Goal: Communication & Community: Answer question/provide support

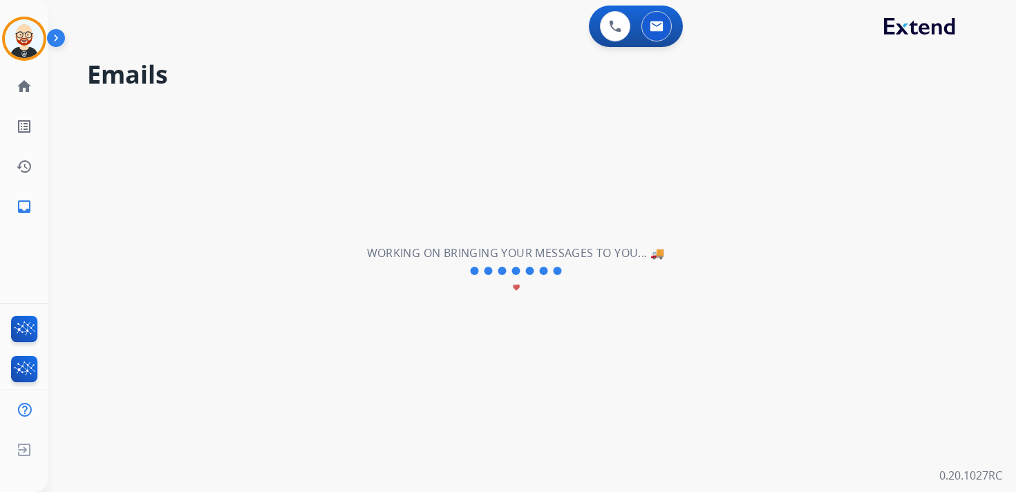
select select "**********"
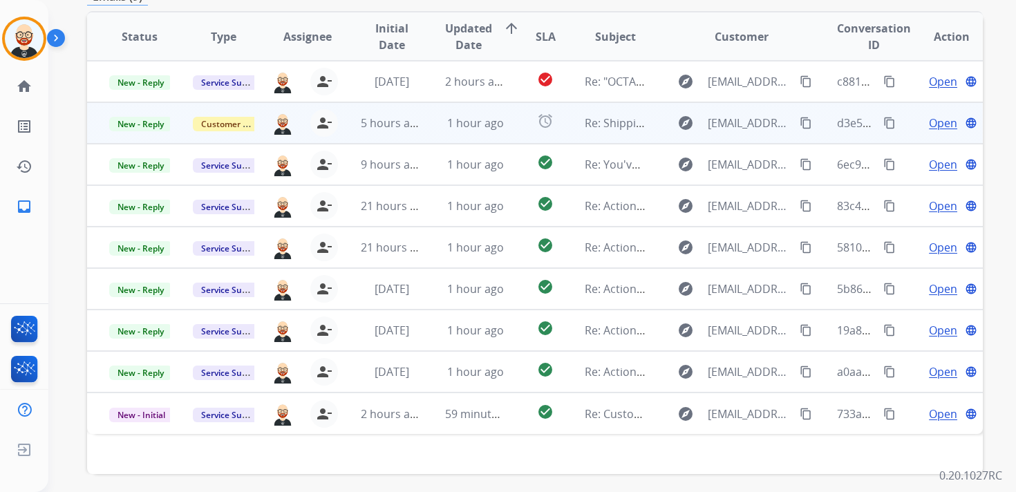
scroll to position [252, 0]
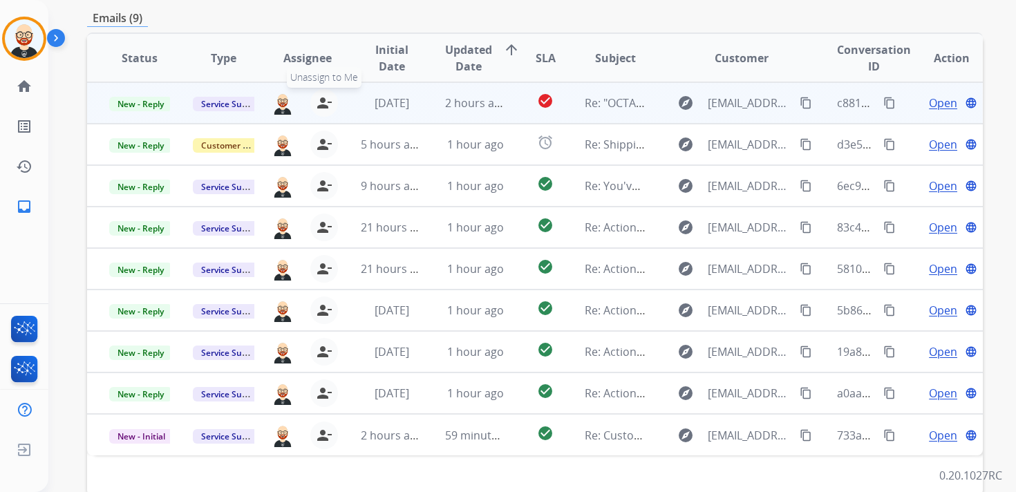
click at [321, 108] on mat-icon "person_remove" at bounding box center [324, 103] width 17 height 17
click at [321, 108] on mat-icon "person_add" at bounding box center [327, 103] width 17 height 17
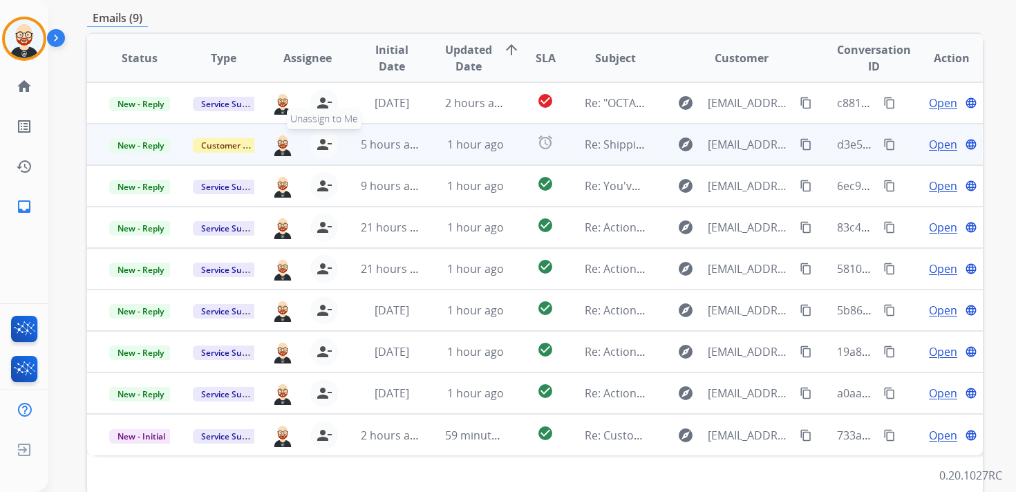
click at [321, 138] on mat-icon "person_remove" at bounding box center [324, 144] width 17 height 17
click at [321, 138] on mat-icon "person_add" at bounding box center [327, 144] width 17 height 17
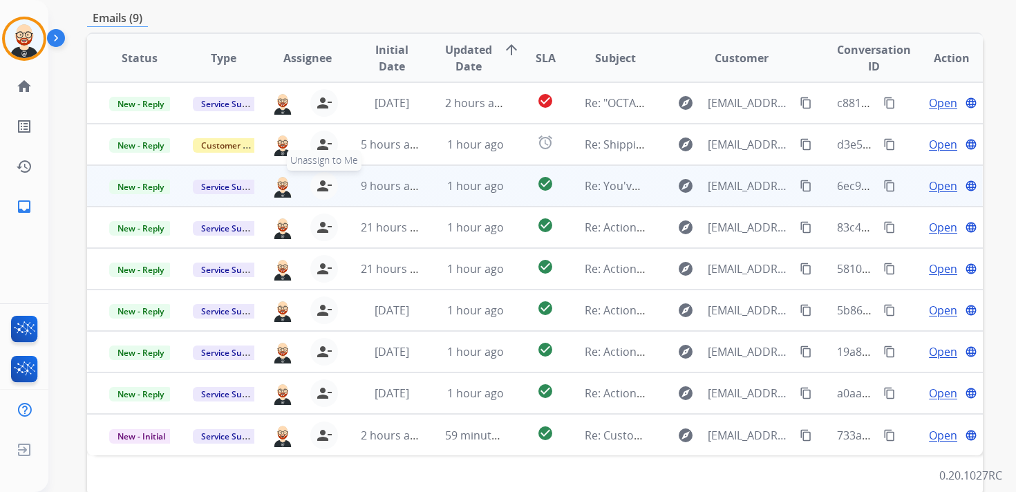
click at [321, 179] on mat-icon "person_remove" at bounding box center [324, 186] width 17 height 17
click at [321, 179] on mat-icon "person_add" at bounding box center [327, 186] width 17 height 17
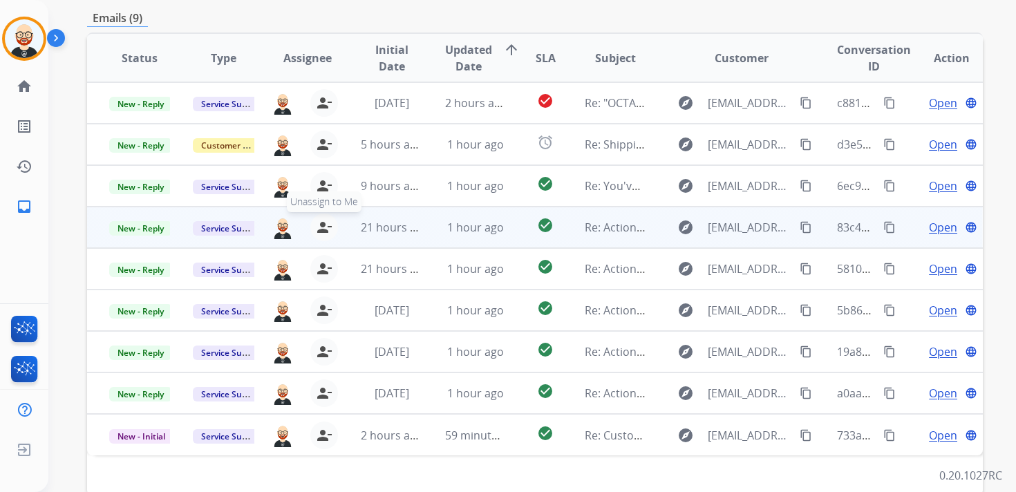
click at [321, 222] on mat-icon "person_remove" at bounding box center [324, 227] width 17 height 17
click at [321, 222] on mat-icon "person_add" at bounding box center [327, 227] width 17 height 17
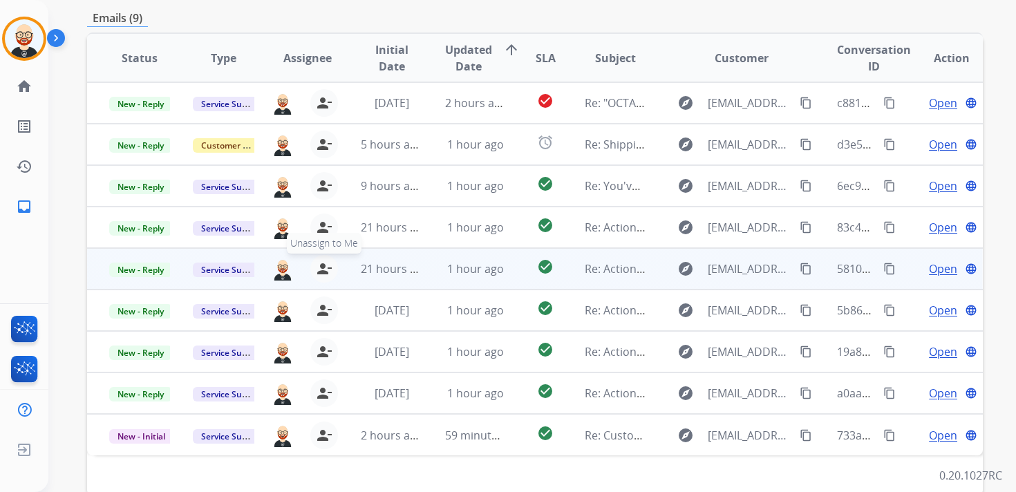
click at [320, 267] on mat-icon "person_remove" at bounding box center [324, 268] width 17 height 17
click at [320, 267] on mat-icon "person_add" at bounding box center [327, 268] width 17 height 17
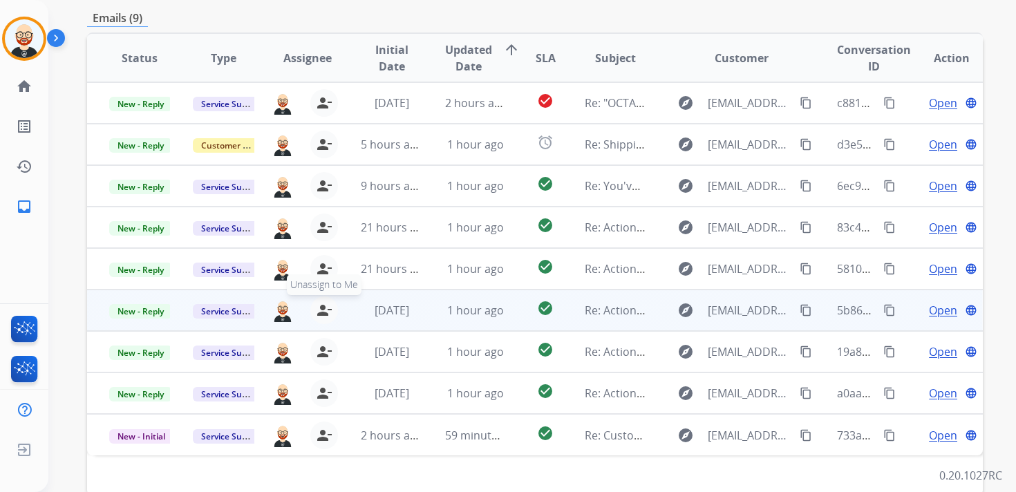
click at [321, 309] on mat-icon "person_remove" at bounding box center [324, 310] width 17 height 17
click at [321, 309] on mat-icon "person_add" at bounding box center [327, 310] width 17 height 17
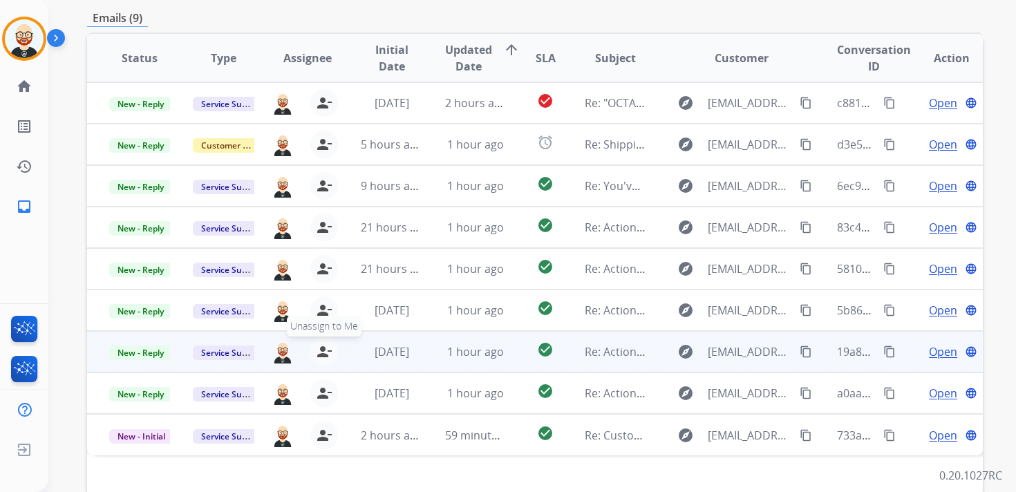
click at [321, 354] on mat-icon "person_remove" at bounding box center [324, 351] width 17 height 17
click at [321, 354] on mat-icon "person_add" at bounding box center [327, 351] width 17 height 17
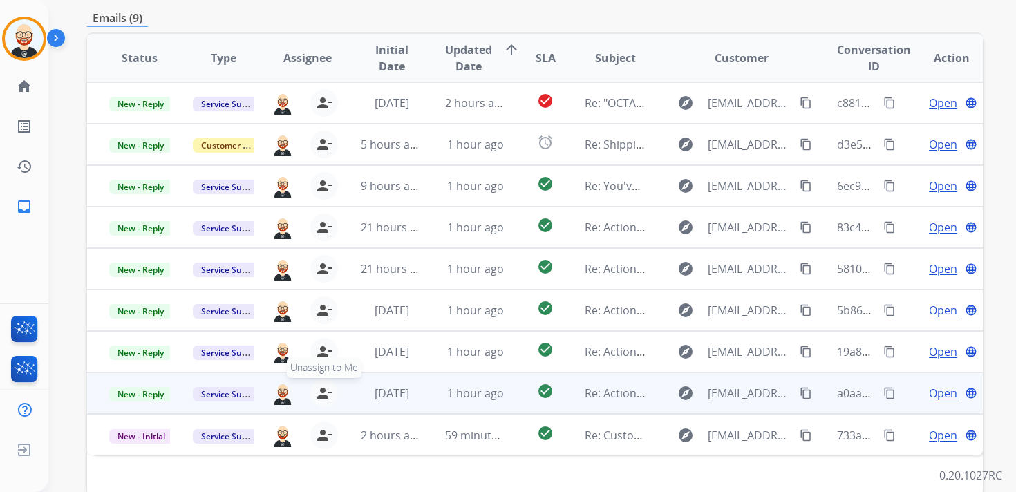
click at [323, 397] on mat-icon "person_remove" at bounding box center [324, 393] width 17 height 17
click at [323, 397] on mat-icon "person_add" at bounding box center [327, 393] width 17 height 17
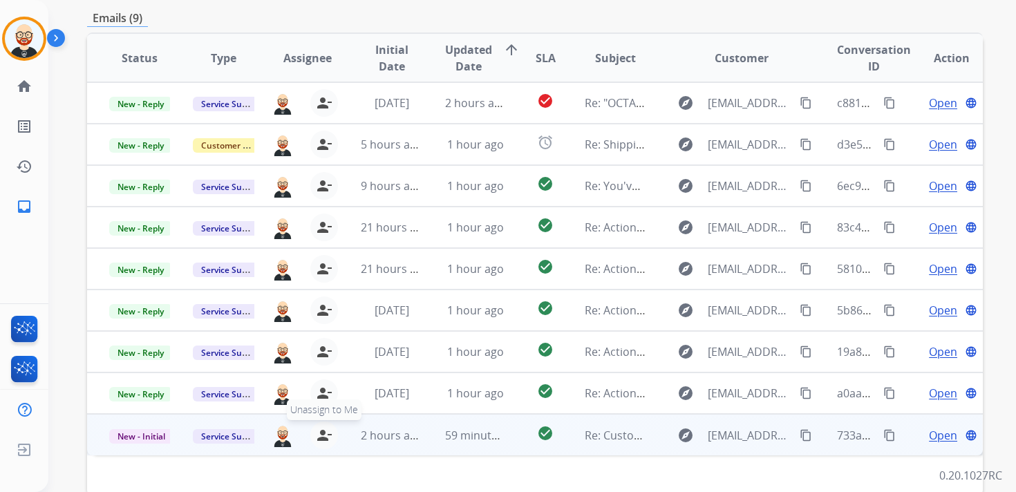
click at [323, 427] on mat-icon "person_remove" at bounding box center [324, 435] width 17 height 17
click at [323, 427] on mat-icon "person_add" at bounding box center [327, 435] width 17 height 17
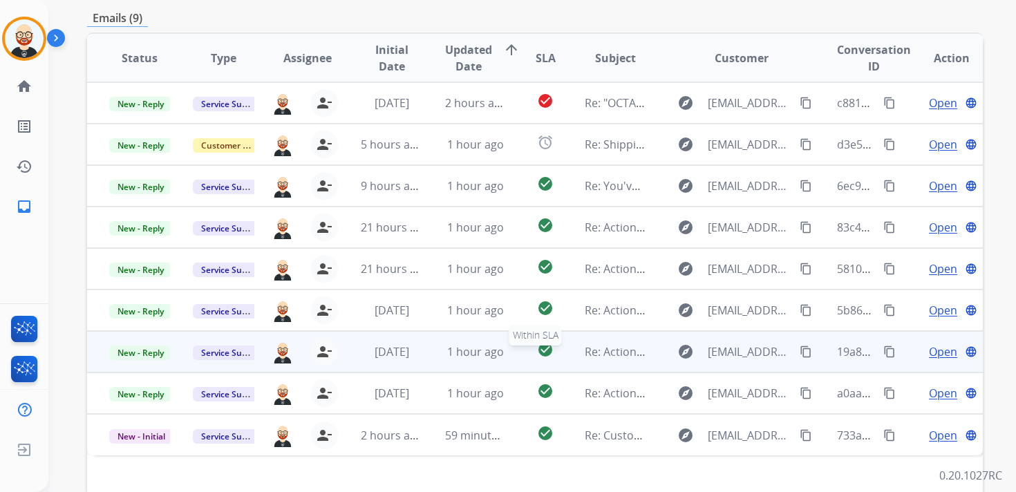
scroll to position [0, 0]
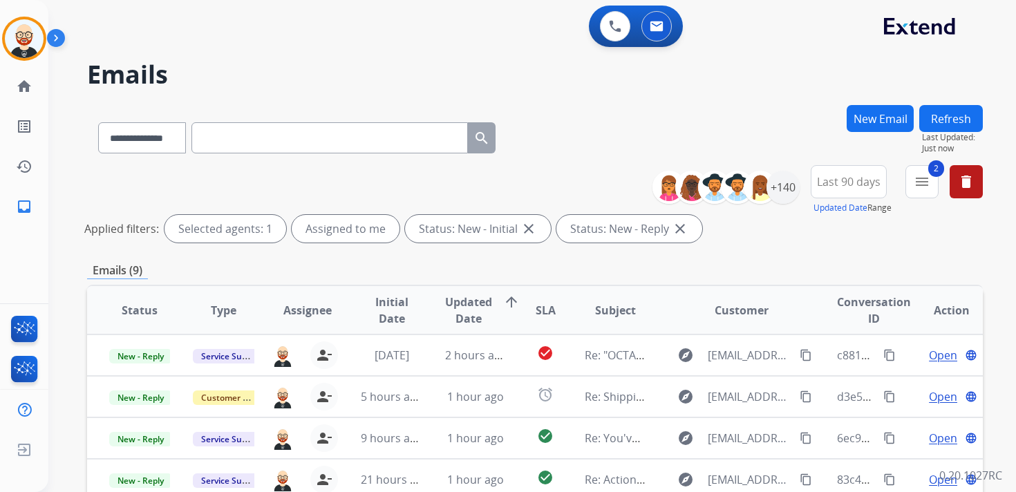
click at [936, 122] on button "Refresh" at bounding box center [951, 118] width 64 height 27
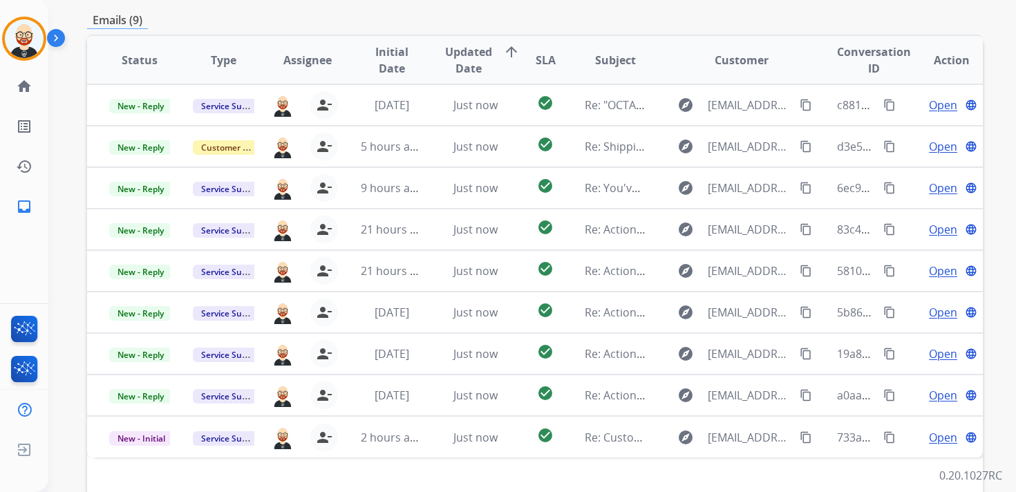
scroll to position [253, 0]
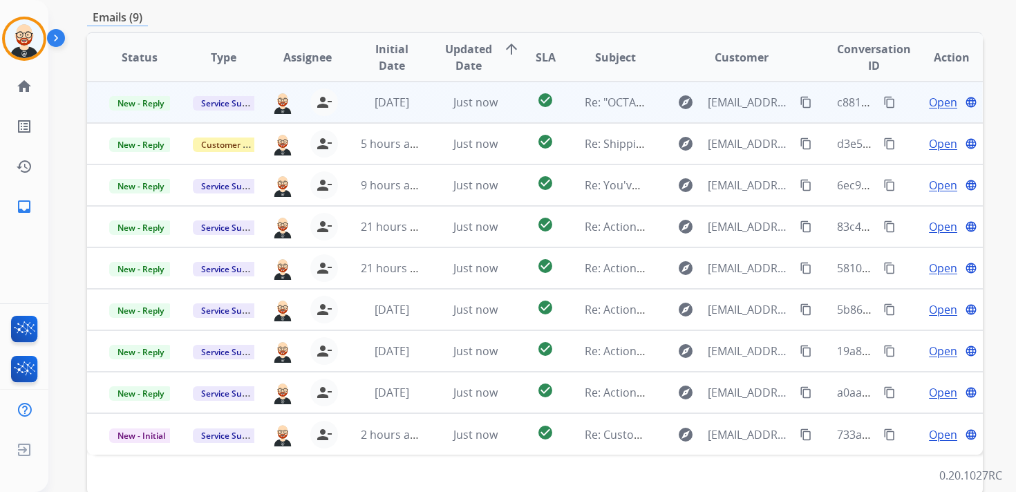
click at [929, 107] on span "Open" at bounding box center [943, 102] width 28 height 17
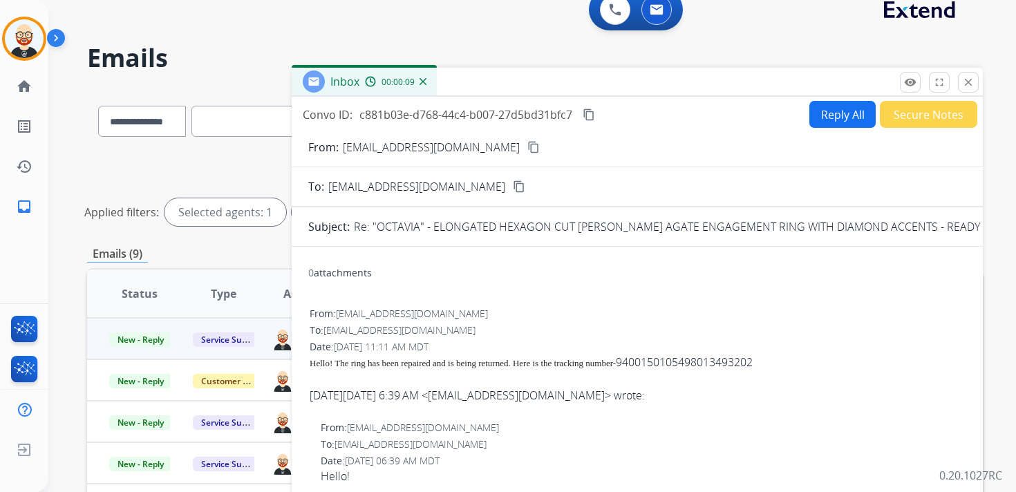
scroll to position [0, 0]
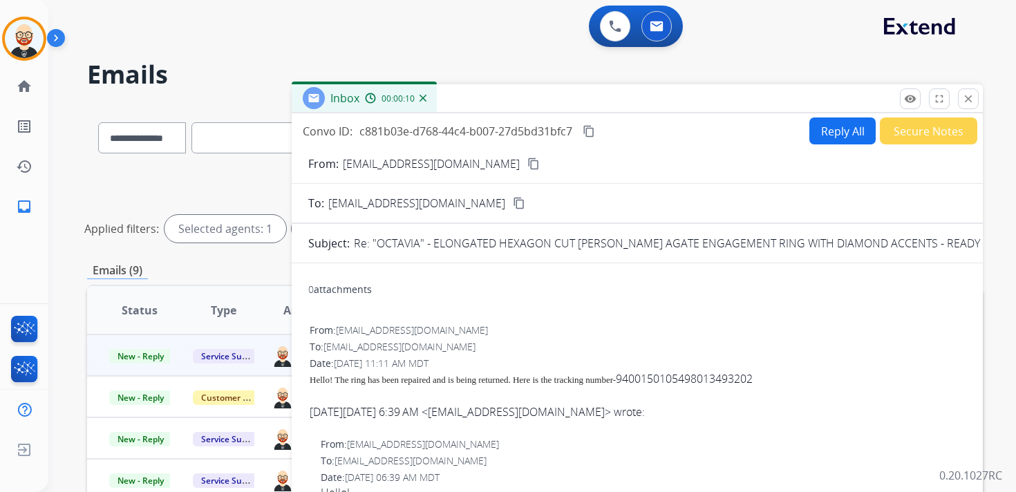
click at [752, 241] on p "Re: "OCTAVIA" - ELONGATED HEXAGON CUT [PERSON_NAME] AGATE ENGAGEMENT RING WITH …" at bounding box center [822, 243] width 936 height 17
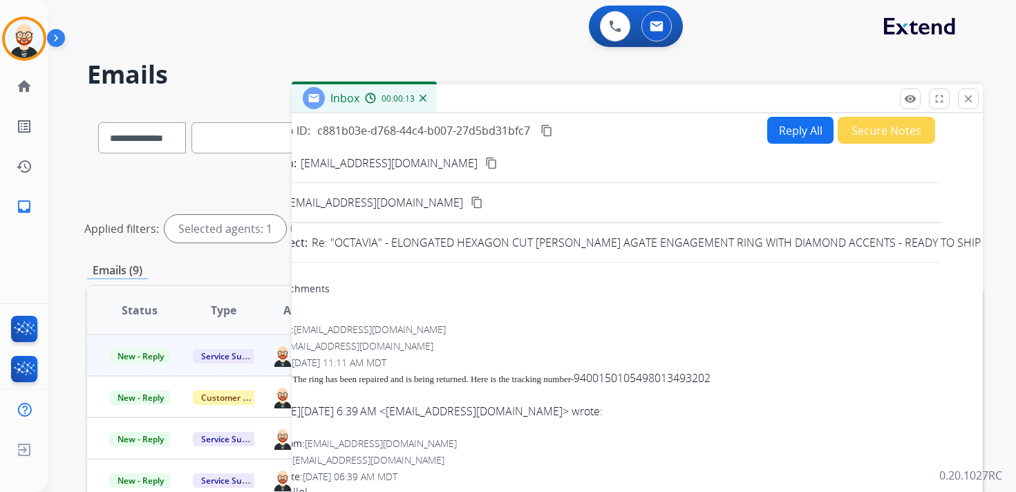
scroll to position [1, 0]
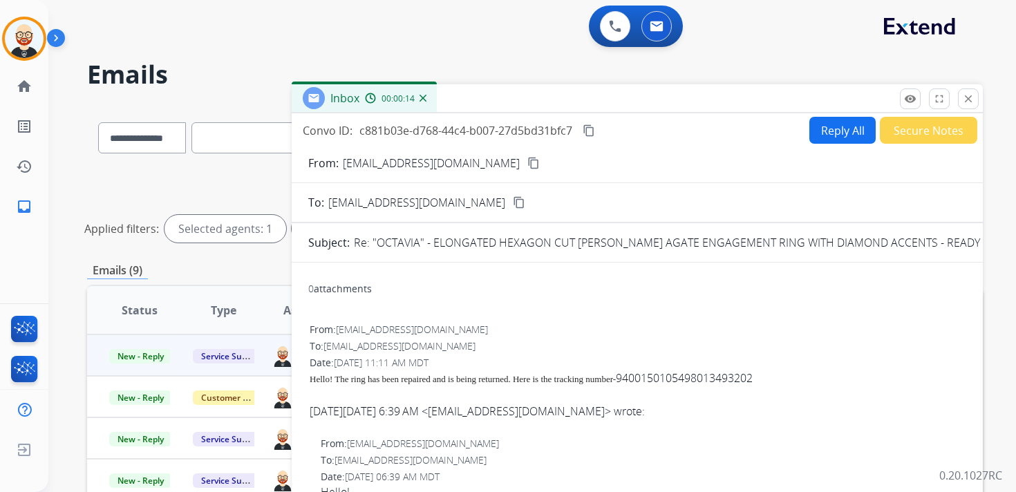
click at [822, 135] on button "Reply All" at bounding box center [842, 130] width 66 height 27
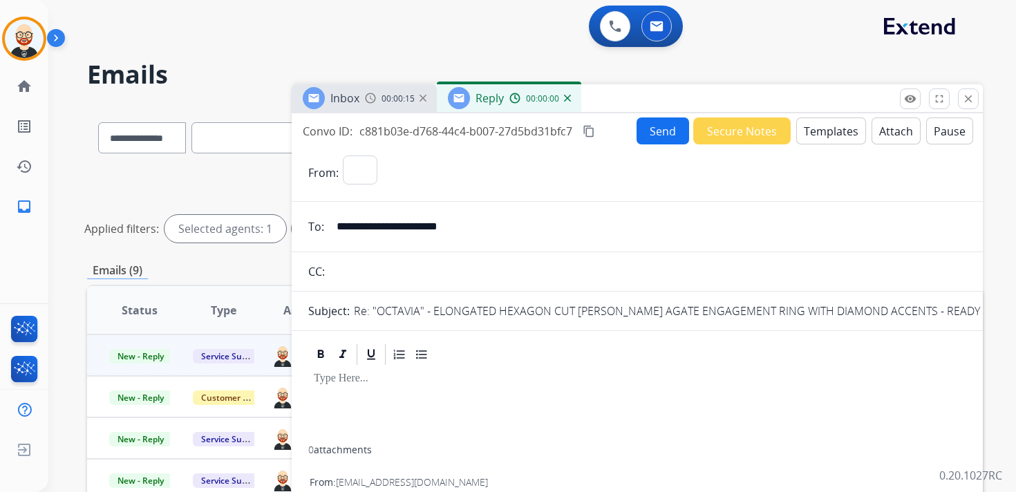
select select "**********"
click at [336, 401] on div at bounding box center [637, 406] width 658 height 79
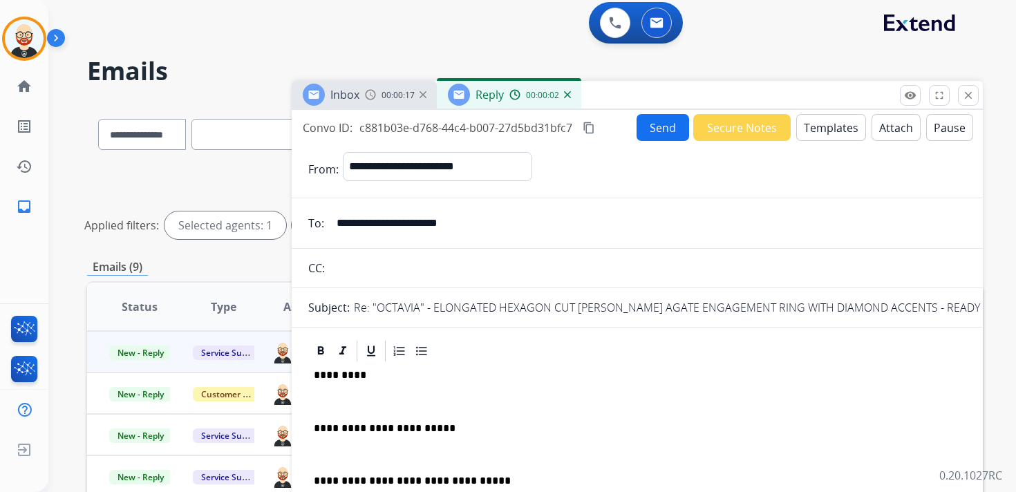
click at [351, 399] on p at bounding box center [637, 401] width 647 height 12
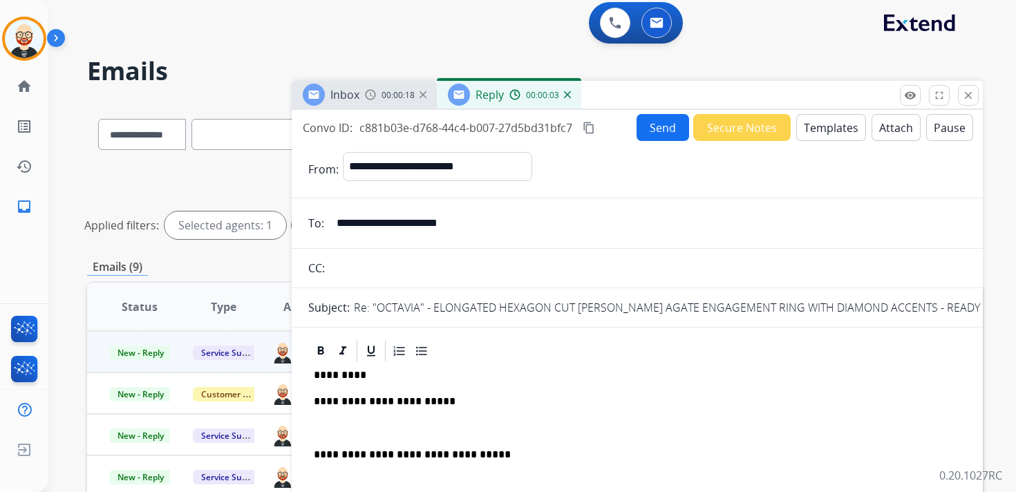
click at [350, 417] on div "**********" at bounding box center [637, 455] width 658 height 185
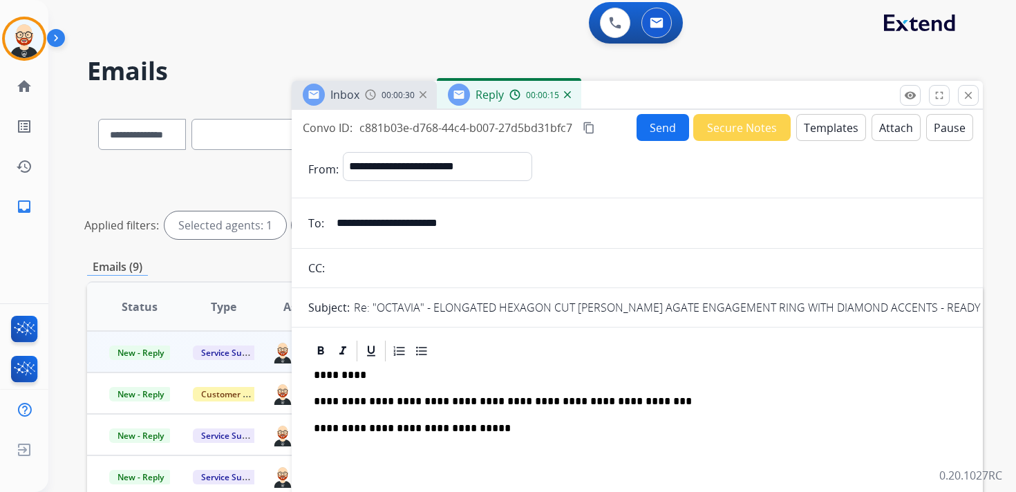
click at [547, 399] on p "**********" at bounding box center [632, 401] width 636 height 12
click at [515, 399] on p "**********" at bounding box center [632, 401] width 636 height 12
click at [656, 131] on button "Send" at bounding box center [662, 127] width 53 height 27
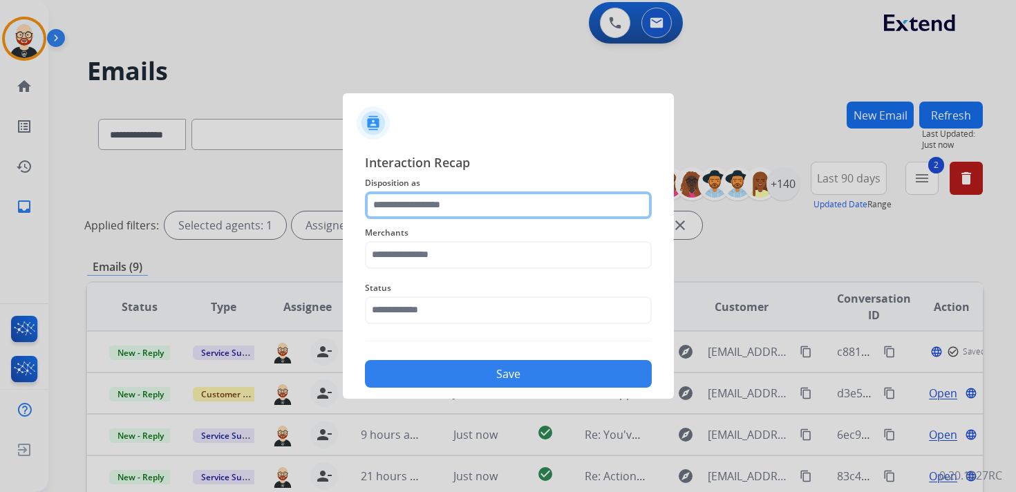
click at [502, 197] on input "text" at bounding box center [508, 205] width 287 height 28
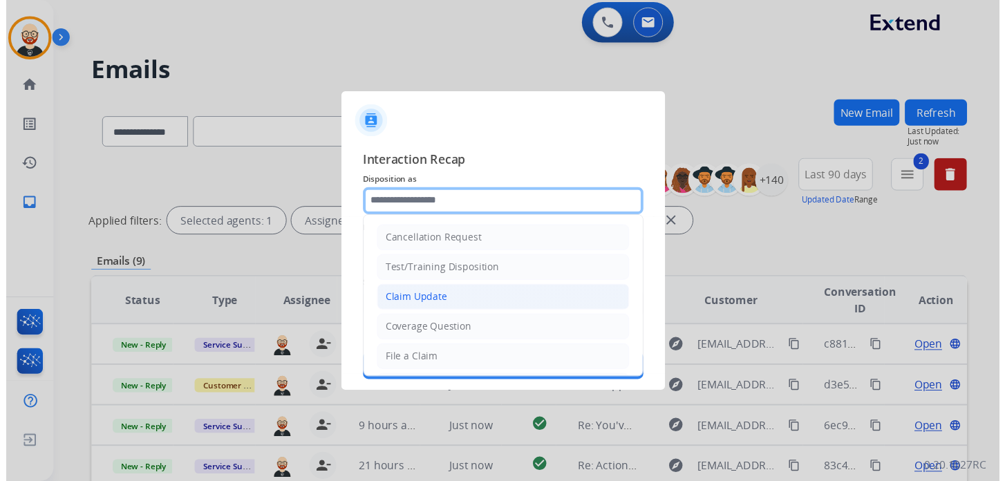
scroll to position [207, 0]
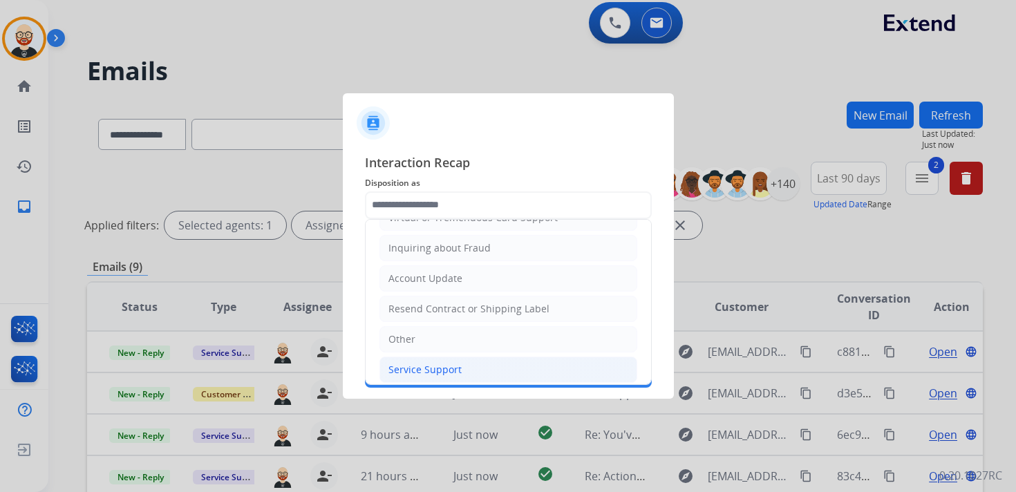
click at [462, 361] on li "Service Support" at bounding box center [508, 370] width 258 height 26
type input "**********"
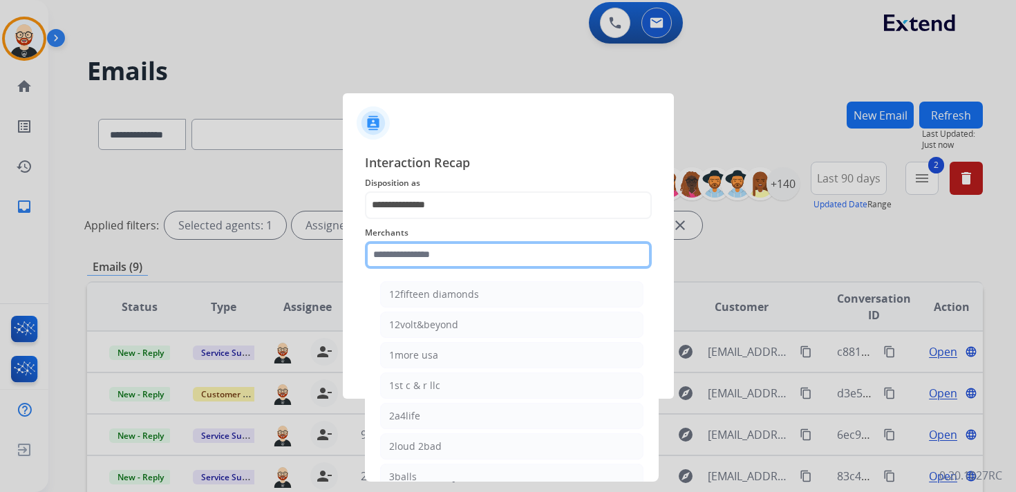
click at [443, 257] on input "text" at bounding box center [508, 255] width 287 height 28
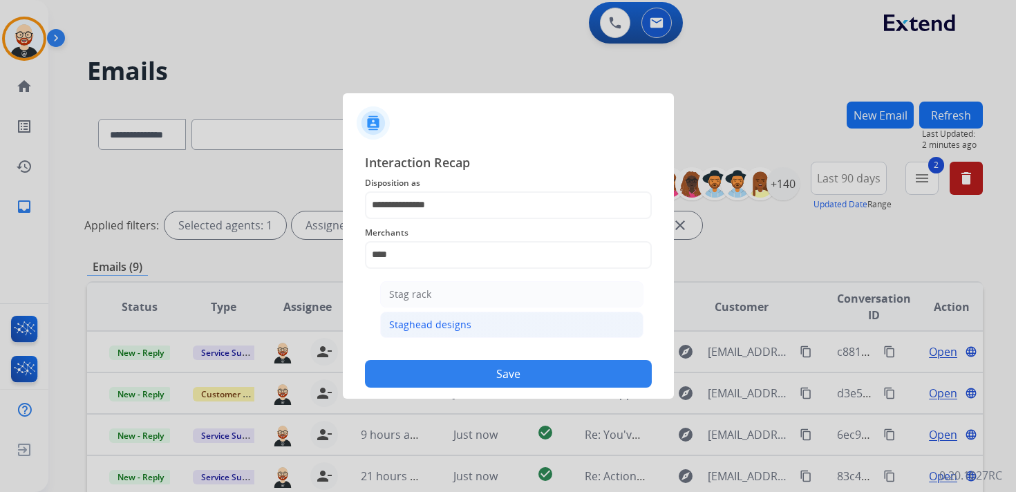
click at [446, 325] on div "Staghead designs" at bounding box center [430, 325] width 82 height 14
type input "**********"
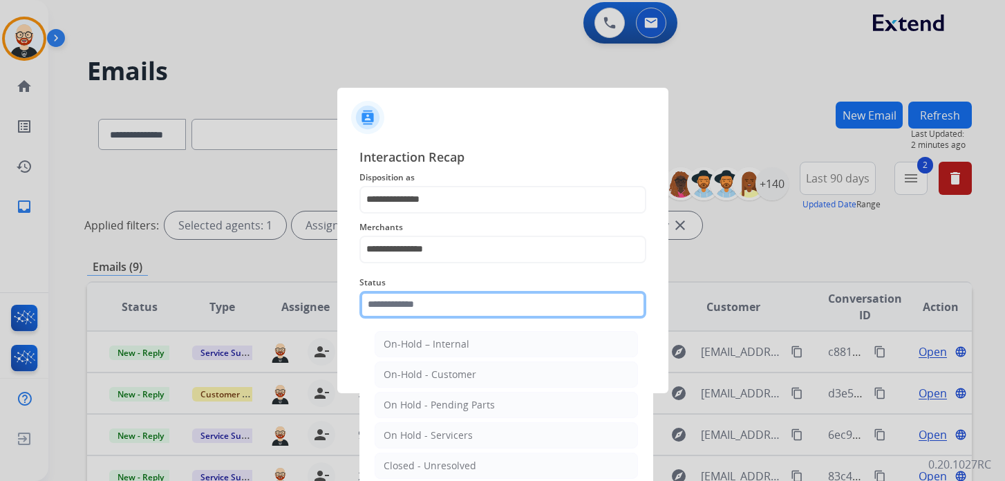
click at [433, 302] on input "text" at bounding box center [502, 305] width 287 height 28
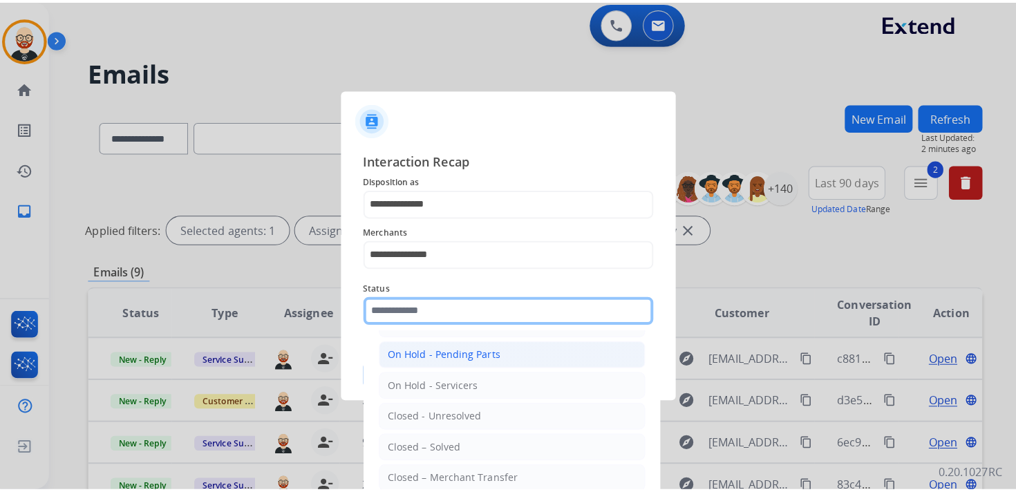
scroll to position [58, 0]
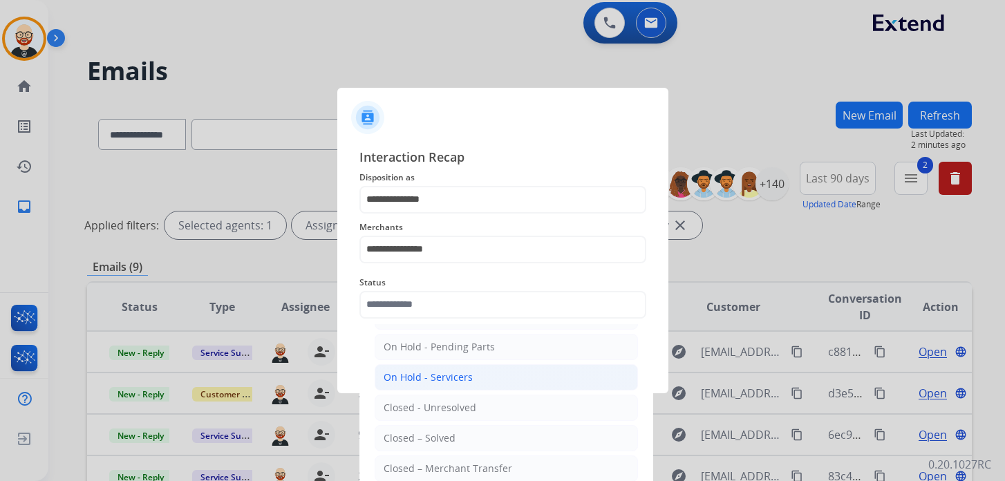
click at [436, 378] on div "On Hold - Servicers" at bounding box center [427, 377] width 89 height 14
type input "**********"
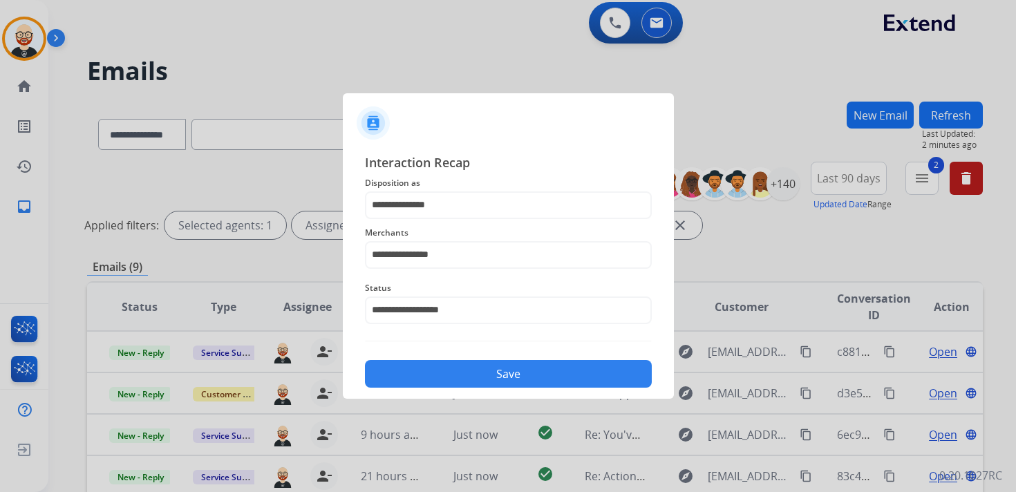
click at [436, 378] on button "Save" at bounding box center [508, 374] width 287 height 28
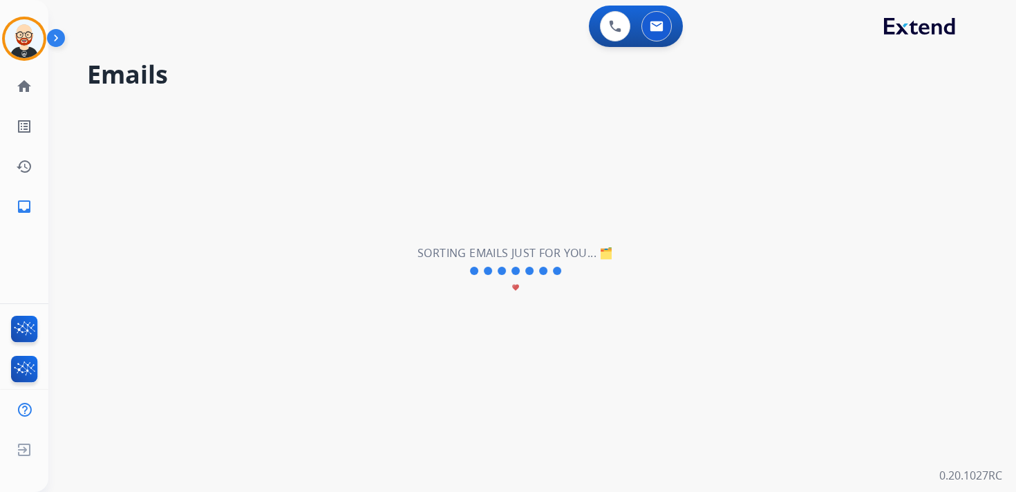
scroll to position [0, 0]
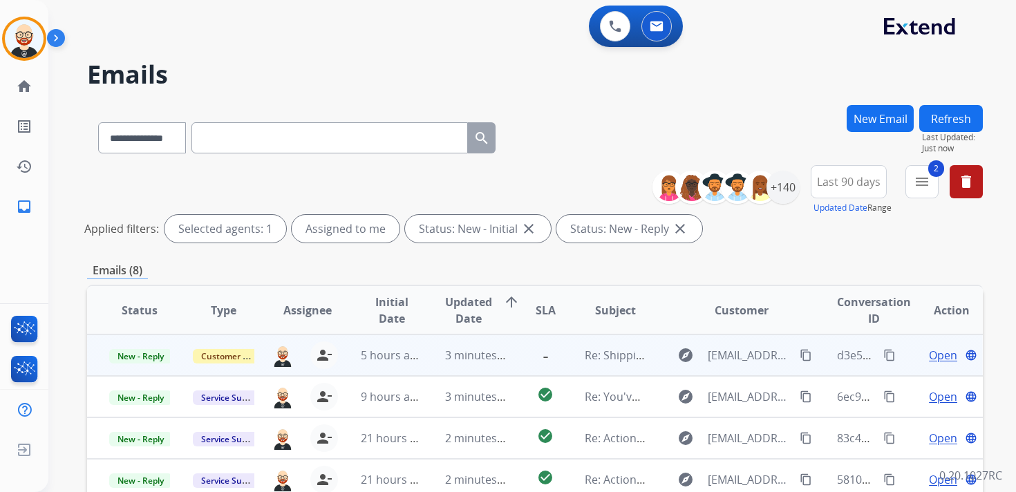
click at [929, 358] on span "Open" at bounding box center [943, 355] width 28 height 17
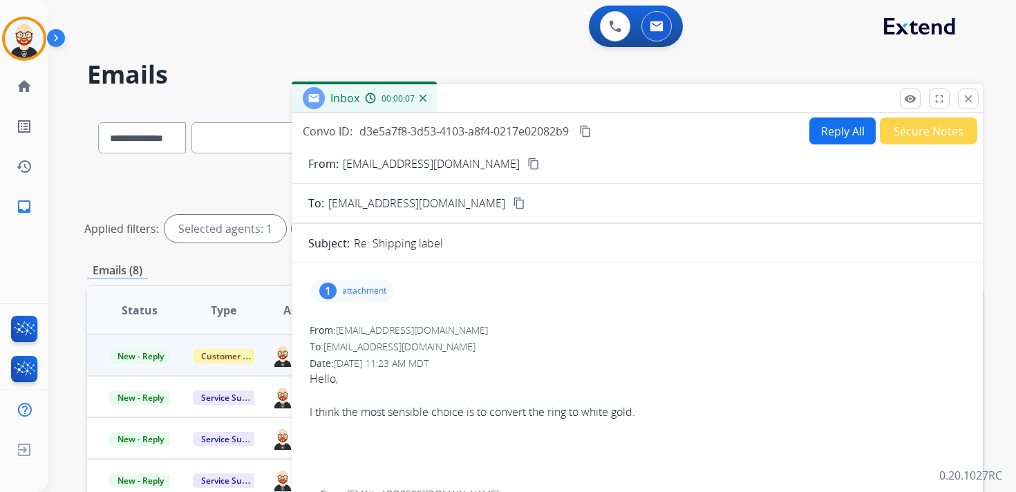
click at [527, 167] on mat-icon "content_copy" at bounding box center [533, 164] width 12 height 12
click at [480, 406] on div "I think the most sensible choice is to convert the ring to white gold." at bounding box center [637, 412] width 655 height 17
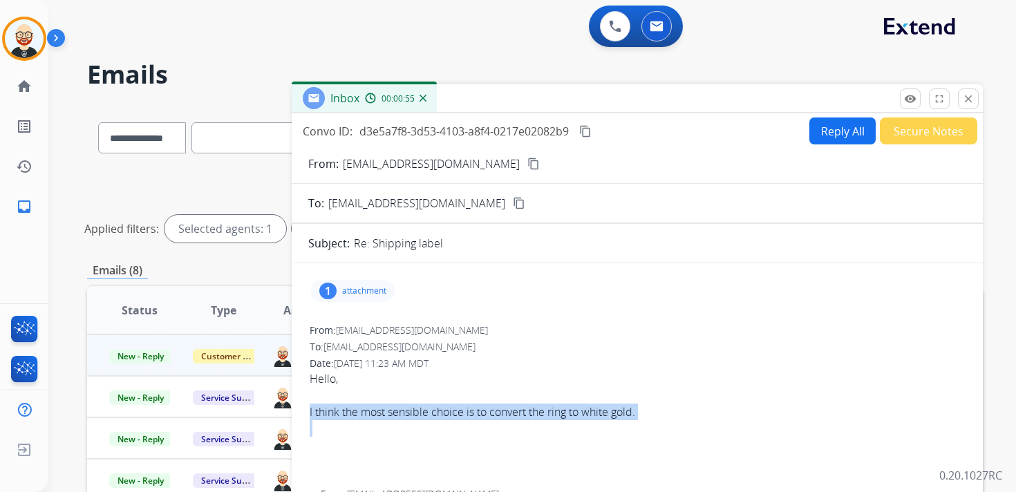
click at [480, 406] on div "I think the most sensible choice is to convert the ring to white gold." at bounding box center [637, 412] width 655 height 17
copy div "I think the most sensible choice is to convert the ring to white gold."
click at [832, 138] on button "Reply All" at bounding box center [842, 130] width 66 height 27
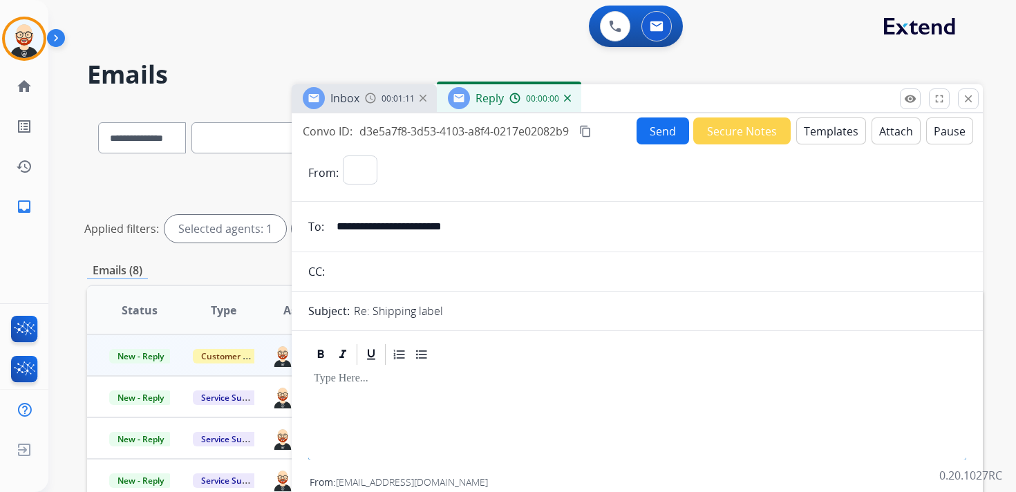
select select "**********"
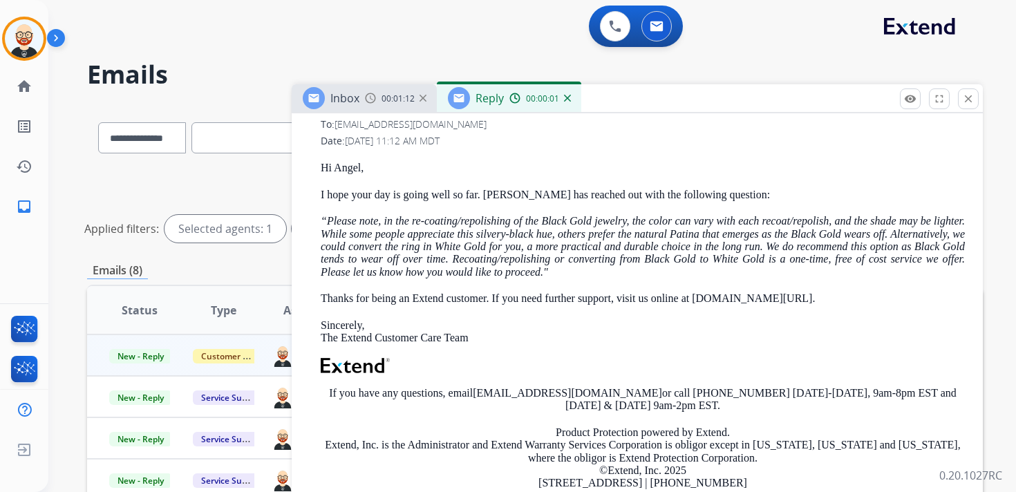
scroll to position [542, 0]
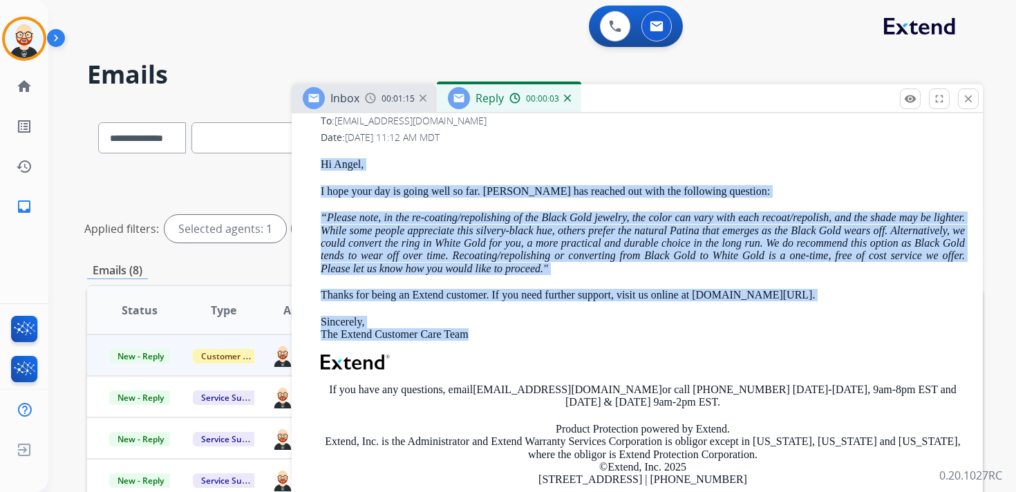
drag, startPoint x: 492, startPoint y: 334, endPoint x: 316, endPoint y: 170, distance: 240.5
click at [317, 170] on div "From: [EMAIL_ADDRESS][DOMAIN_NAME] To: [EMAIL_ADDRESS][DOMAIN_NAME] Date: [DATE…" at bounding box center [637, 328] width 658 height 464
copy div "Hi [PERSON_NAME], I hope your day is going well so far. [PERSON_NAME] has reach…"
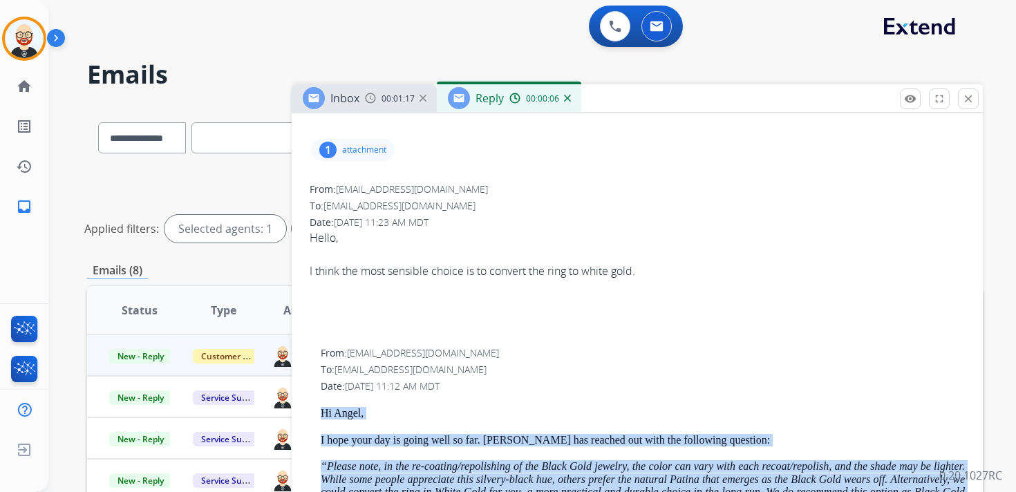
scroll to position [0, 0]
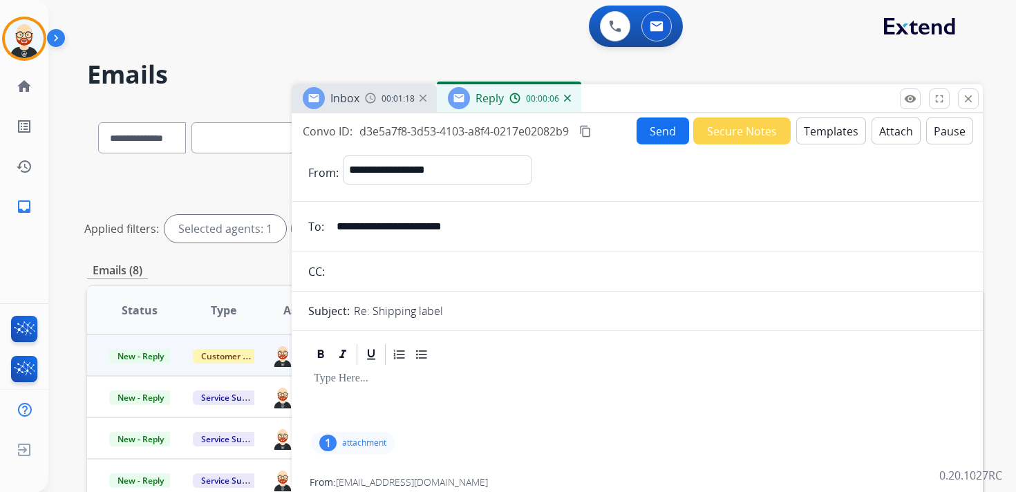
click at [355, 385] on p at bounding box center [637, 378] width 647 height 12
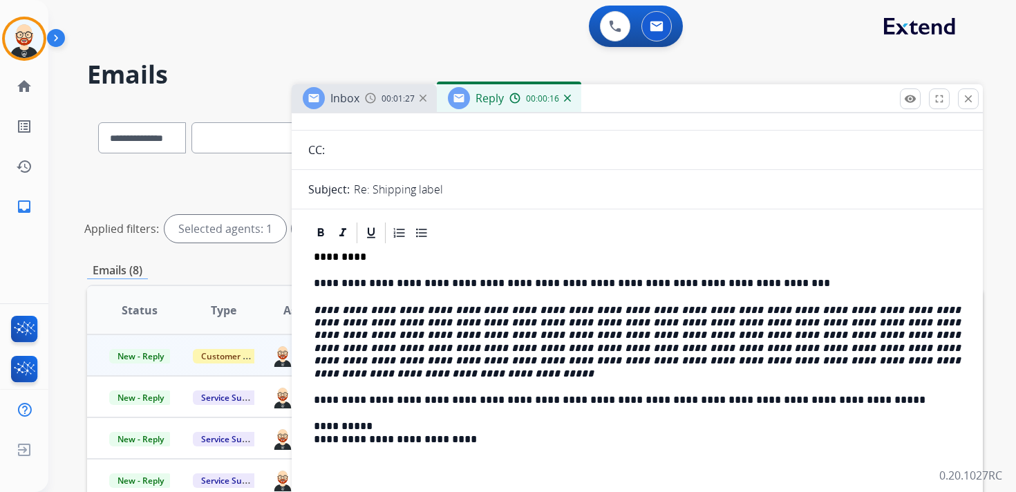
scroll to position [124, 0]
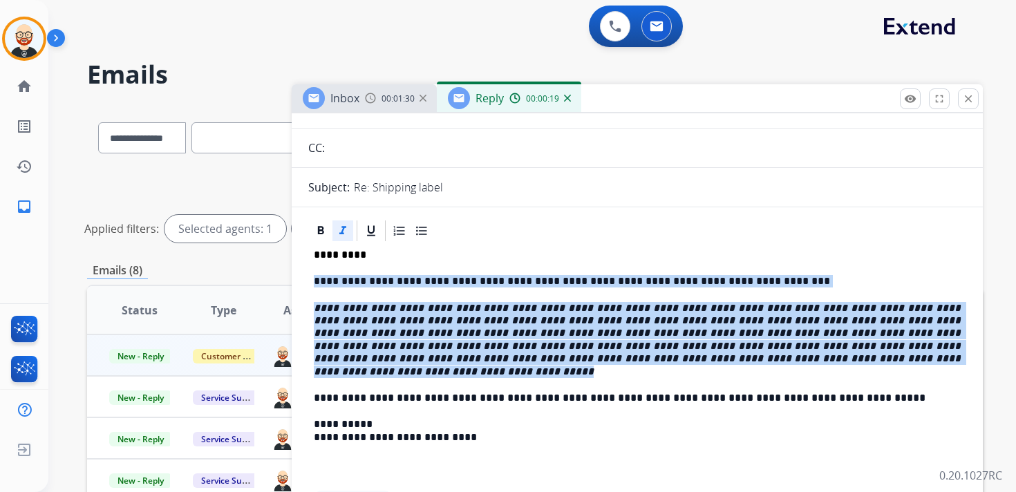
drag, startPoint x: 862, startPoint y: 357, endPoint x: 306, endPoint y: 285, distance: 560.9
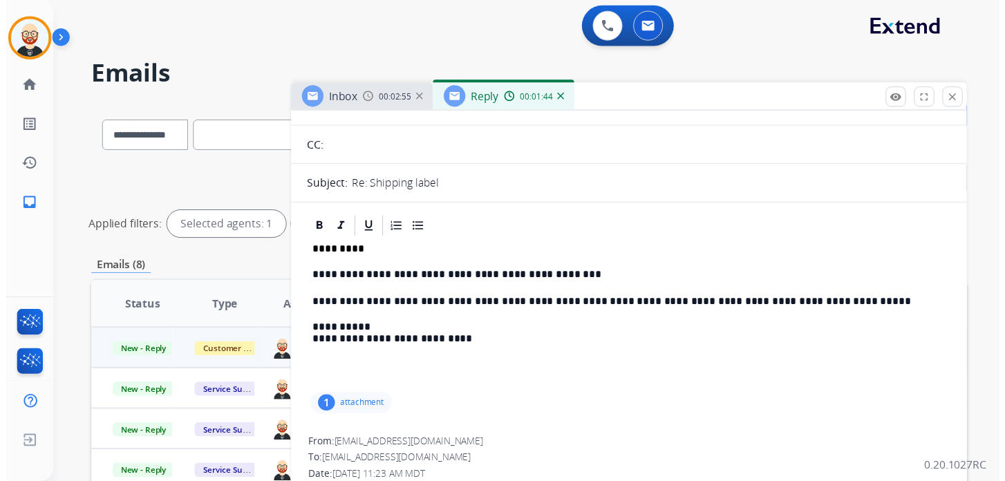
scroll to position [0, 0]
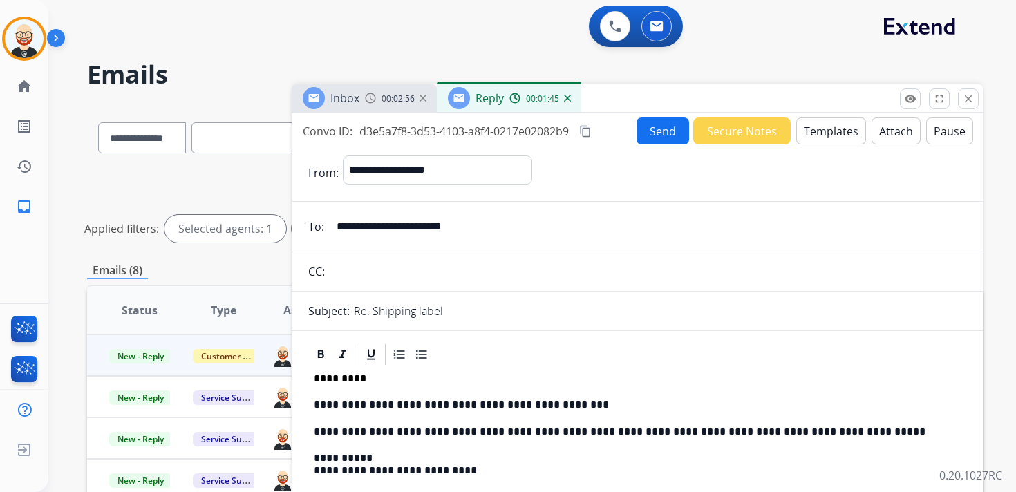
click at [652, 136] on button "Send" at bounding box center [662, 130] width 53 height 27
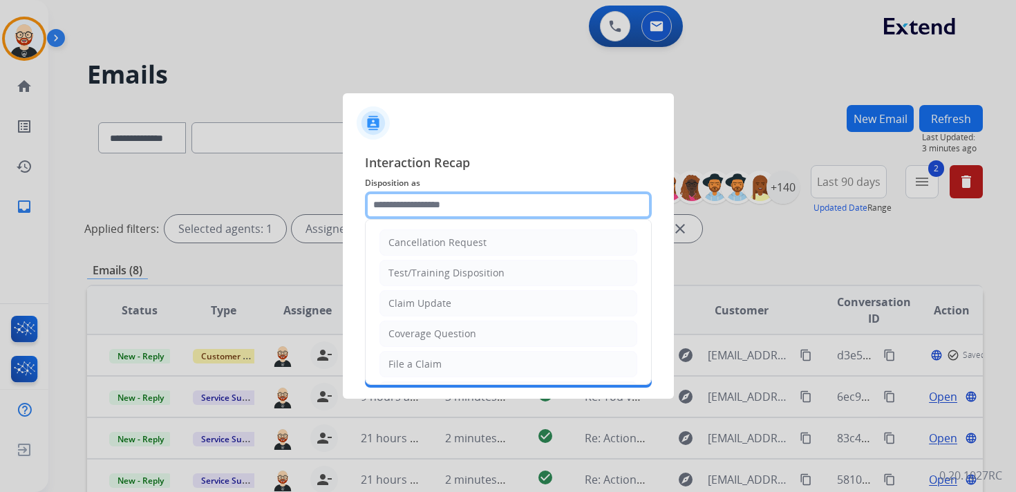
click at [451, 200] on input "text" at bounding box center [508, 205] width 287 height 28
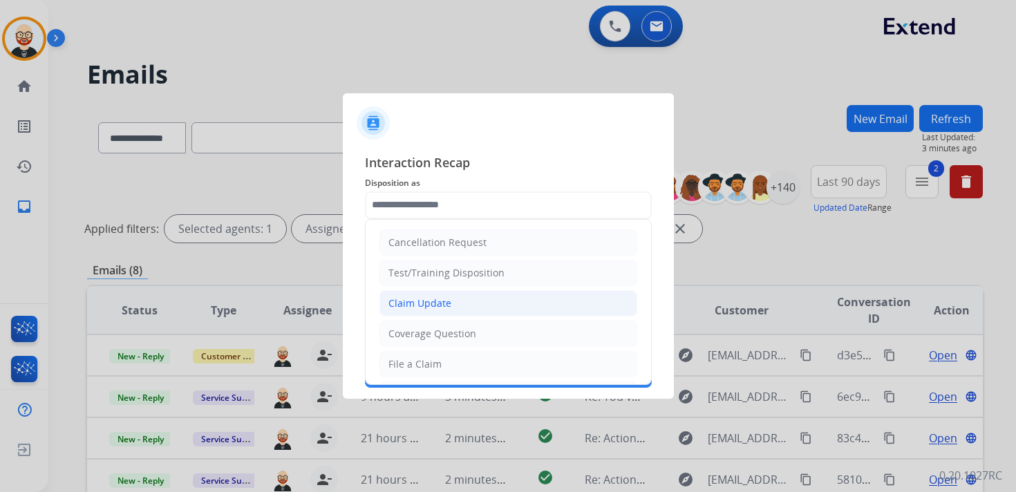
click at [441, 296] on div "Claim Update" at bounding box center [419, 303] width 63 height 14
type input "**********"
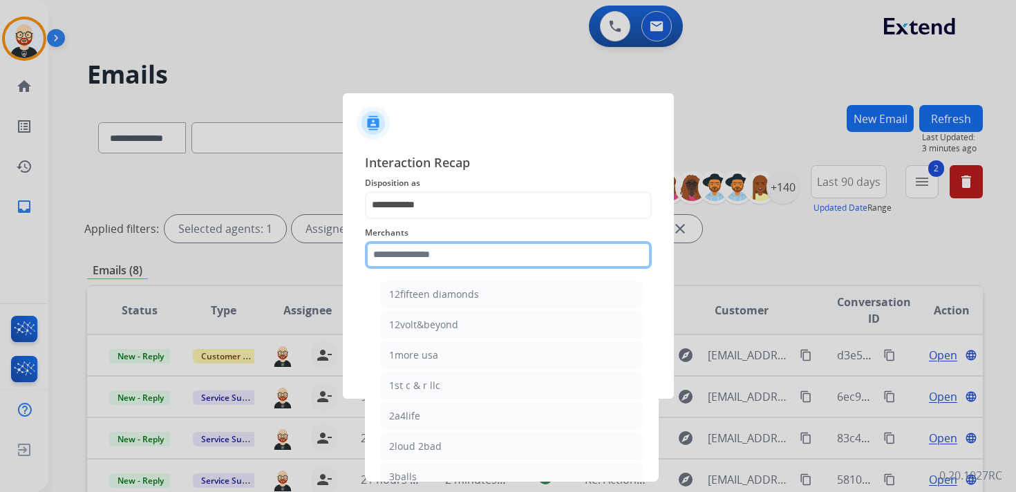
click at [415, 258] on input "text" at bounding box center [508, 255] width 287 height 28
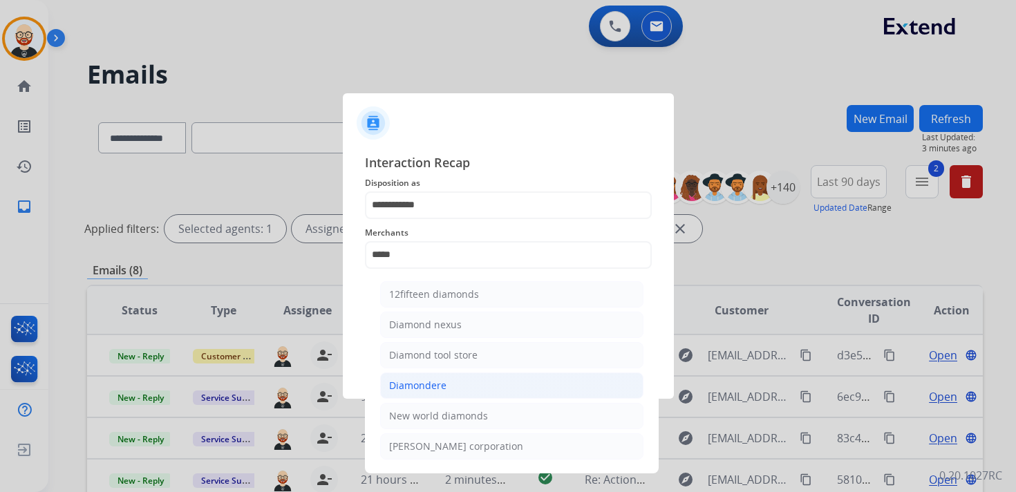
click at [409, 382] on div "Diamondere" at bounding box center [417, 386] width 57 height 14
type input "**********"
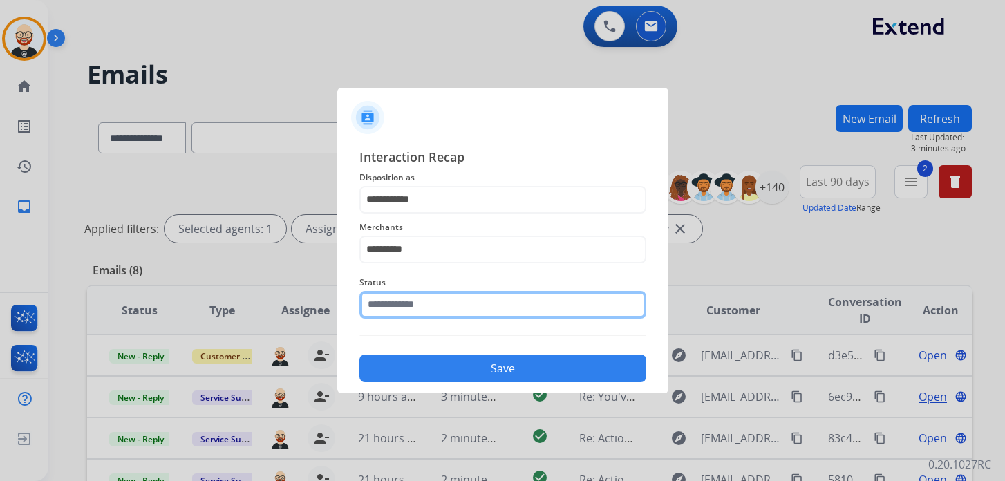
click at [408, 312] on input "text" at bounding box center [502, 305] width 287 height 28
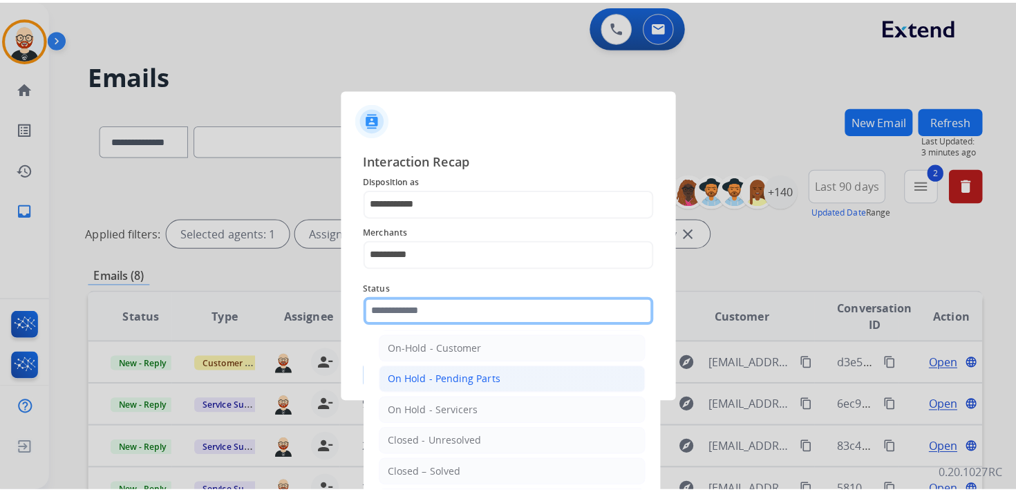
scroll to position [37, 0]
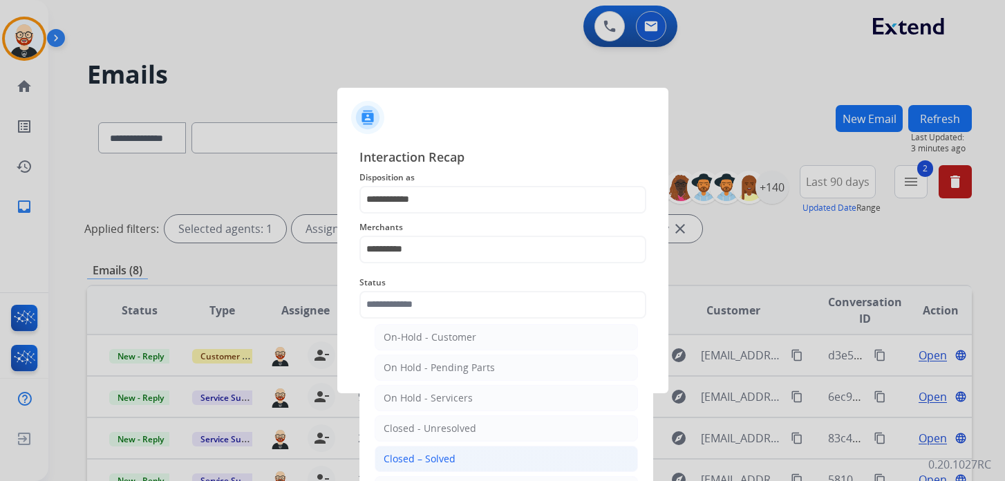
click at [410, 461] on div "Closed – Solved" at bounding box center [419, 459] width 72 height 14
type input "**********"
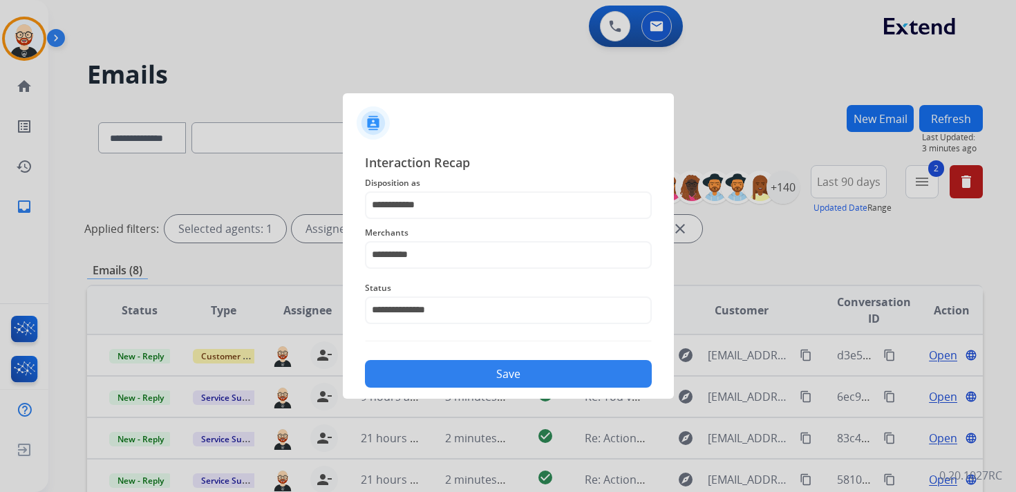
click at [461, 370] on button "Save" at bounding box center [508, 374] width 287 height 28
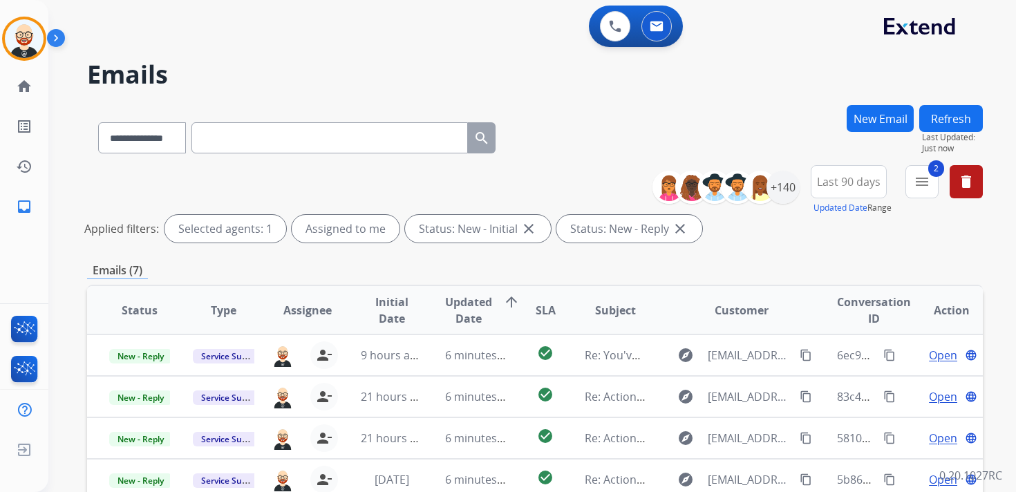
click at [241, 138] on input "text" at bounding box center [329, 137] width 276 height 31
paste input "**********"
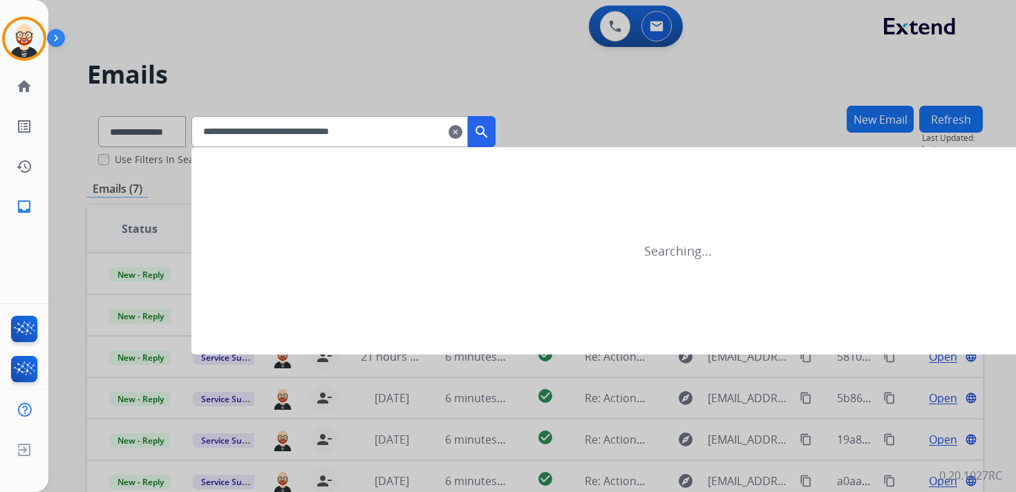
type input "**********"
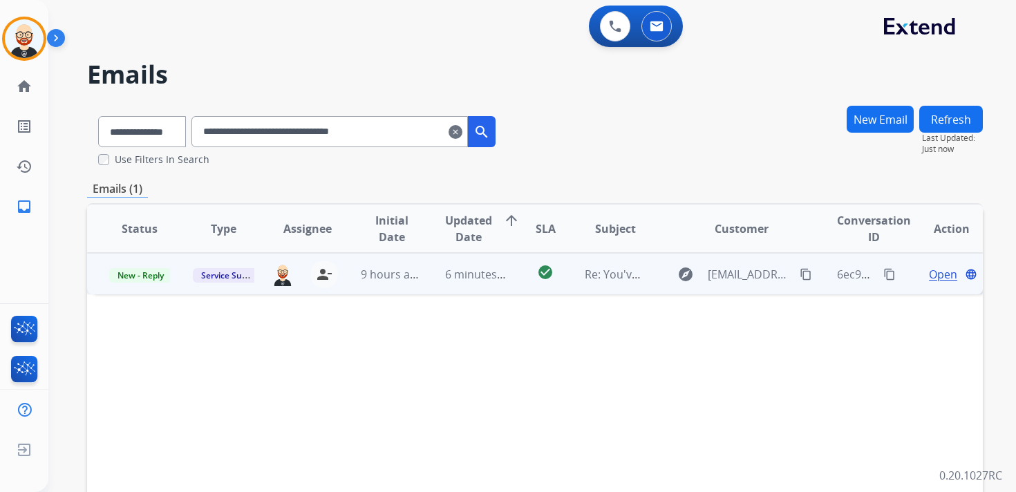
click at [936, 272] on span "Open" at bounding box center [943, 274] width 28 height 17
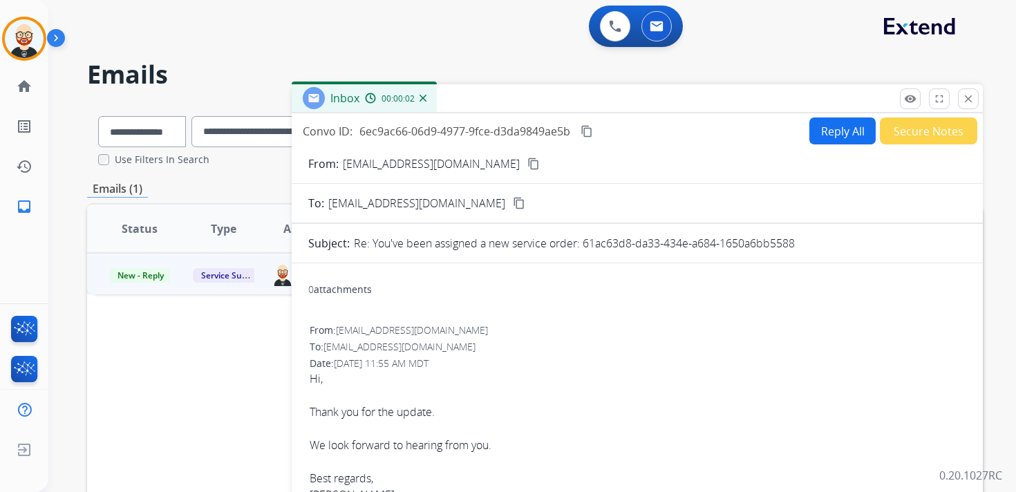
click at [818, 139] on button "Reply All" at bounding box center [842, 130] width 66 height 27
select select "**********"
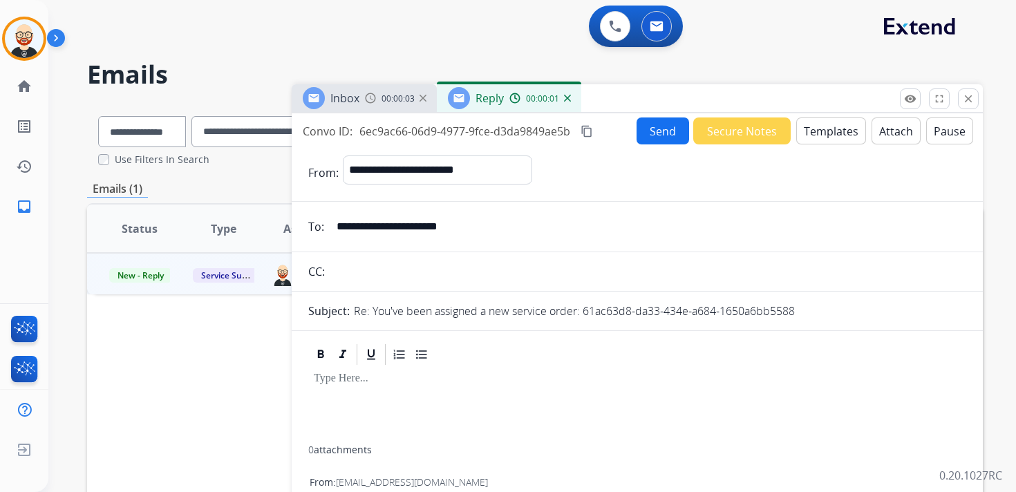
click at [420, 395] on div at bounding box center [637, 406] width 658 height 79
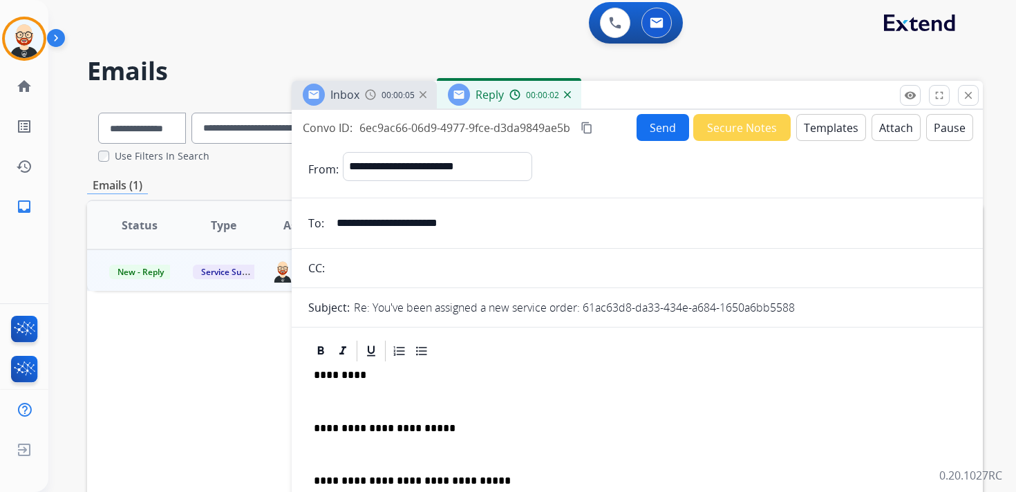
click at [405, 395] on p at bounding box center [637, 401] width 647 height 12
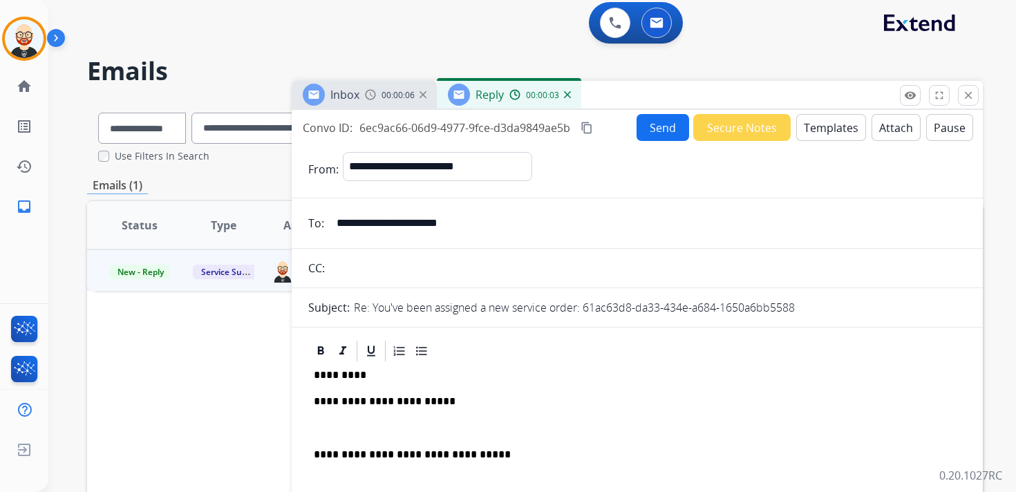
drag, startPoint x: 390, startPoint y: 427, endPoint x: 409, endPoint y: 377, distance: 53.4
click at [390, 427] on p at bounding box center [637, 428] width 647 height 12
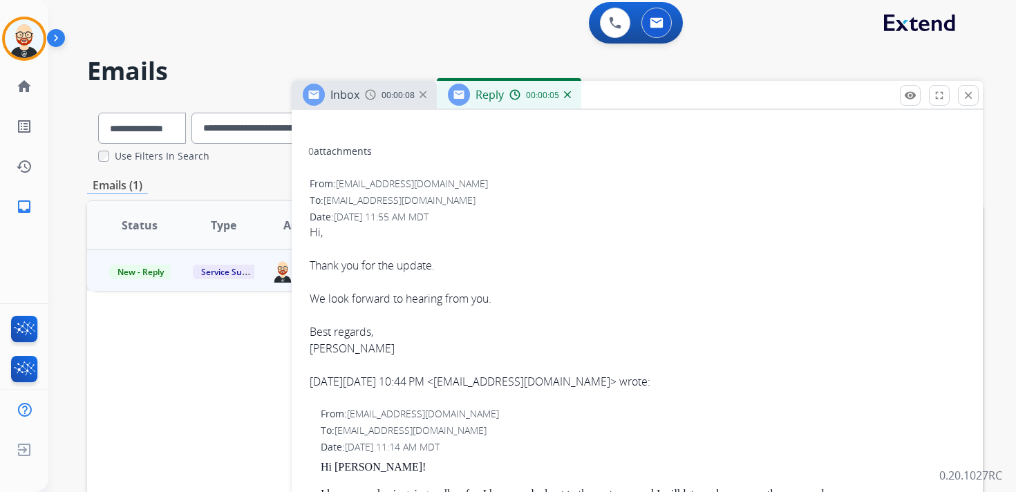
scroll to position [380, 0]
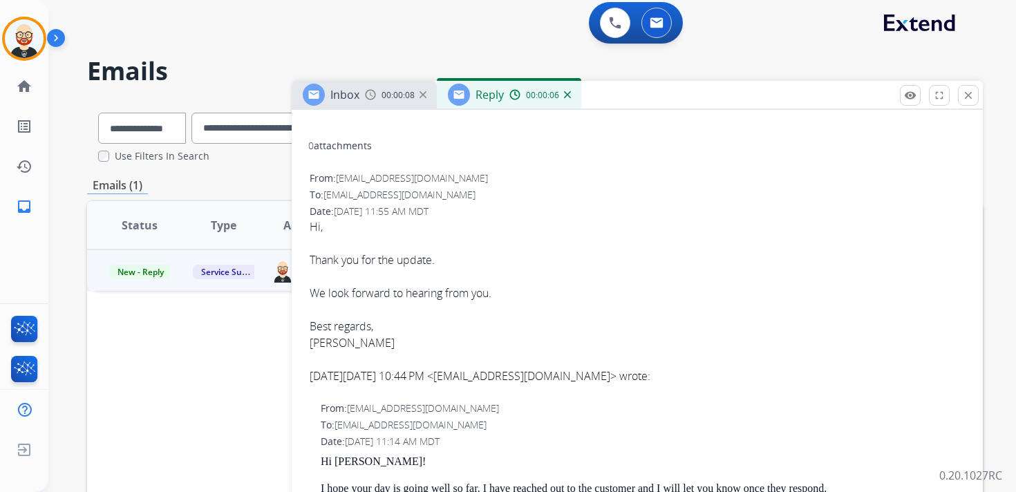
click at [328, 345] on div "[PERSON_NAME]" at bounding box center [637, 342] width 655 height 17
copy div "[PERSON_NAME]"
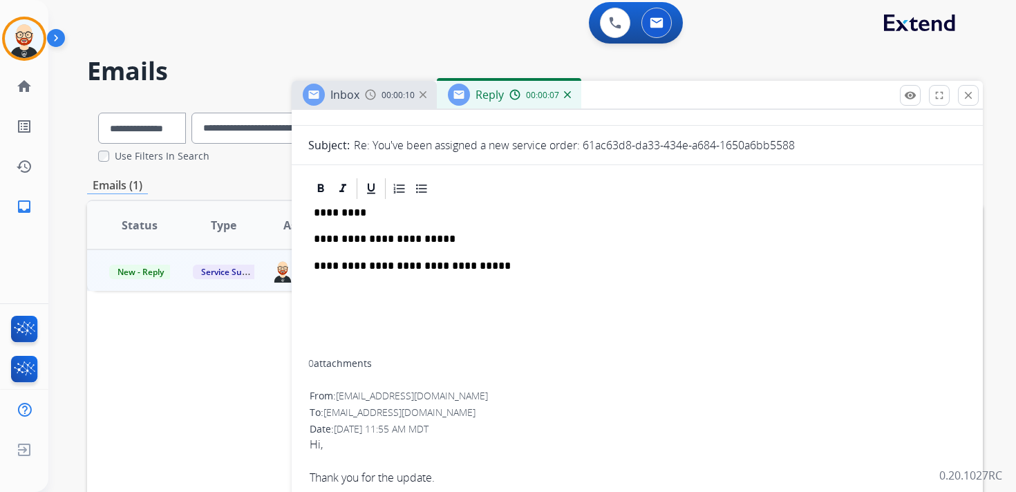
scroll to position [159, 0]
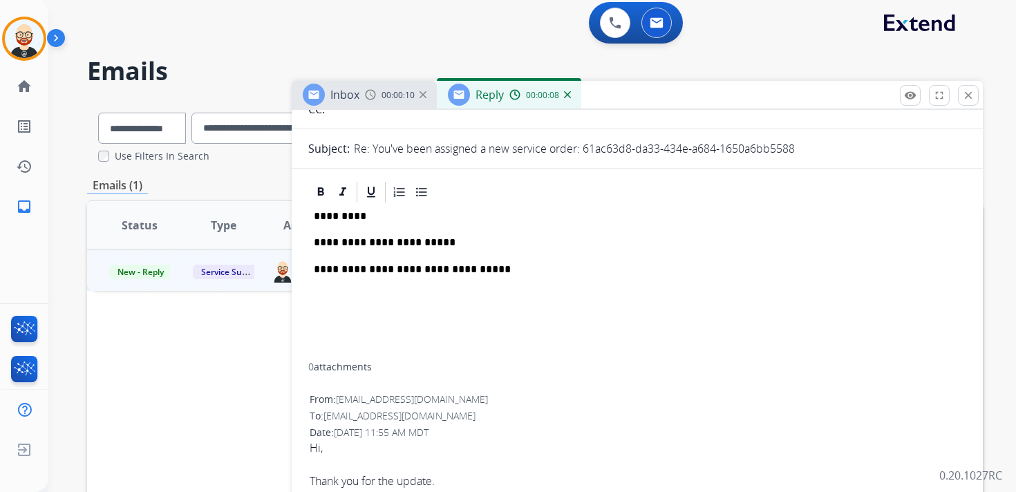
click at [336, 213] on p "*********" at bounding box center [632, 216] width 636 height 12
click at [341, 243] on p "**********" at bounding box center [632, 242] width 636 height 12
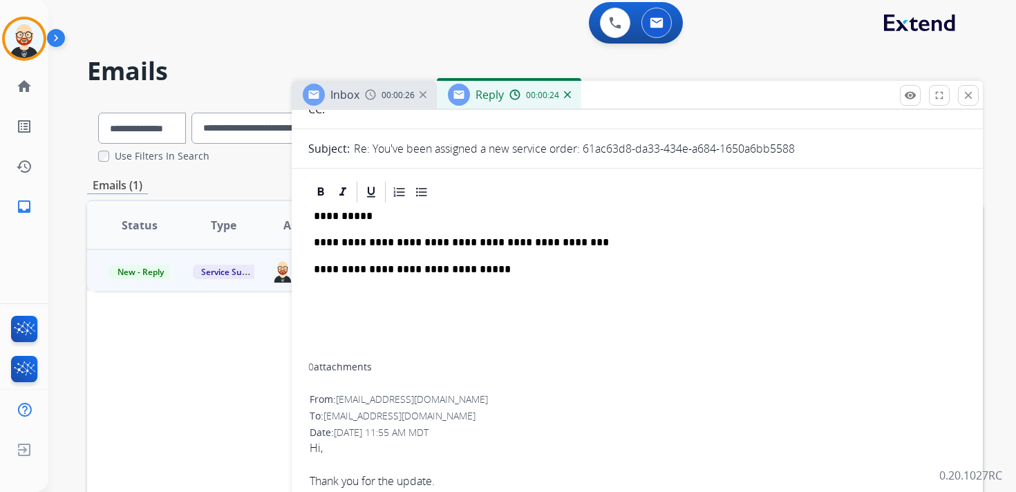
scroll to position [0, 0]
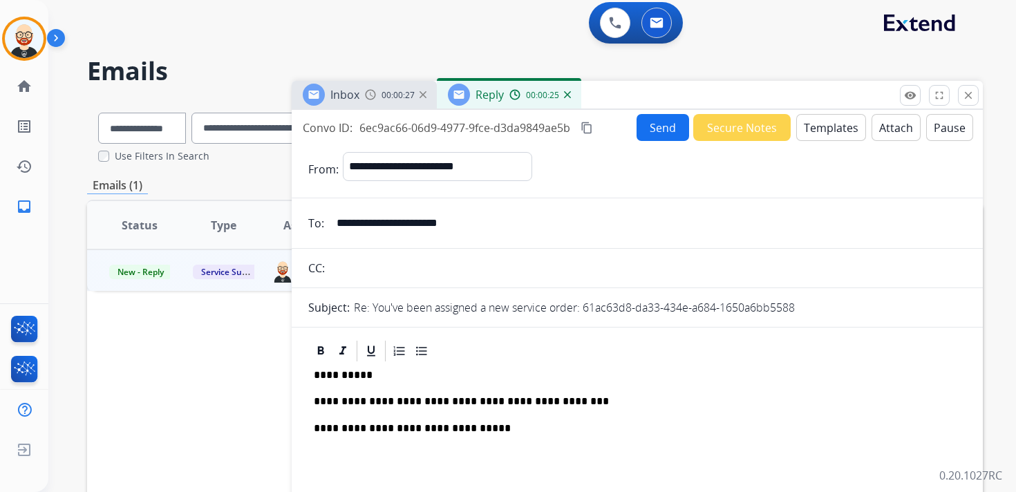
click at [660, 128] on button "Send" at bounding box center [662, 127] width 53 height 27
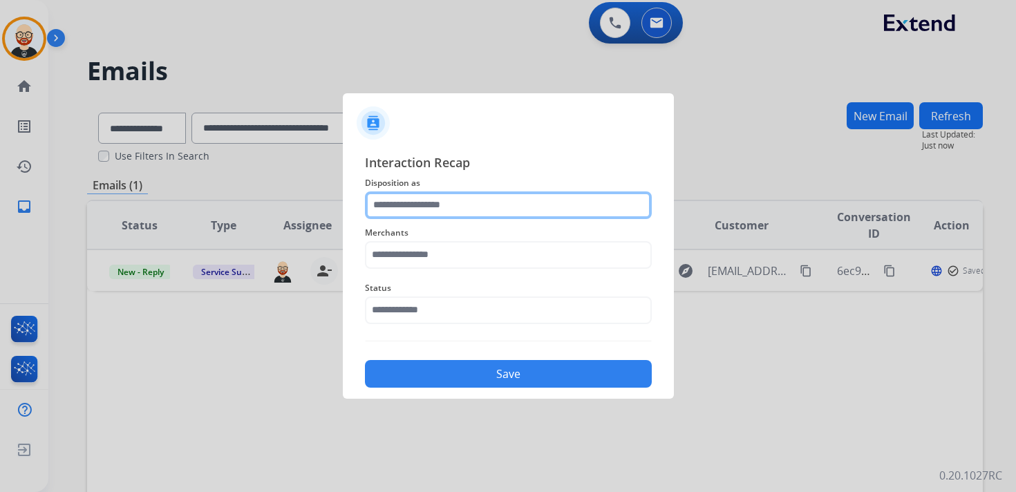
click at [401, 202] on input "text" at bounding box center [508, 205] width 287 height 28
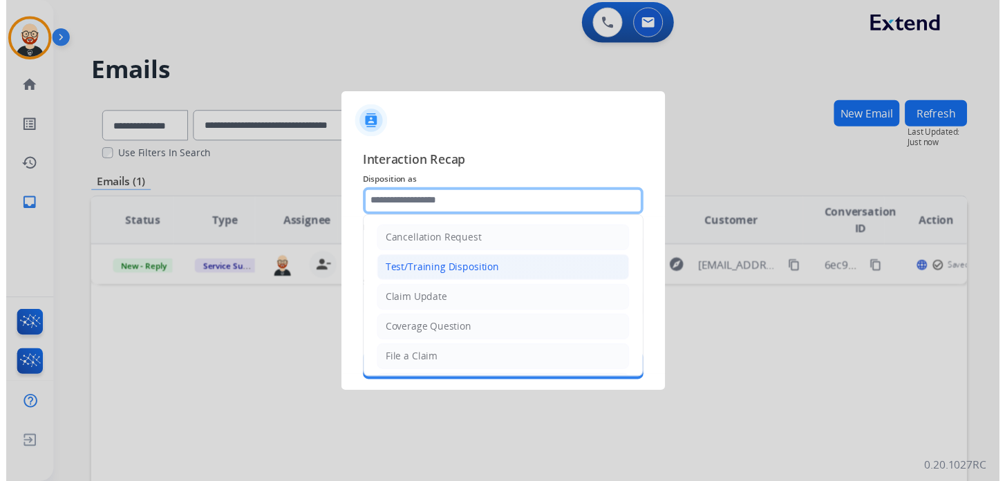
scroll to position [207, 0]
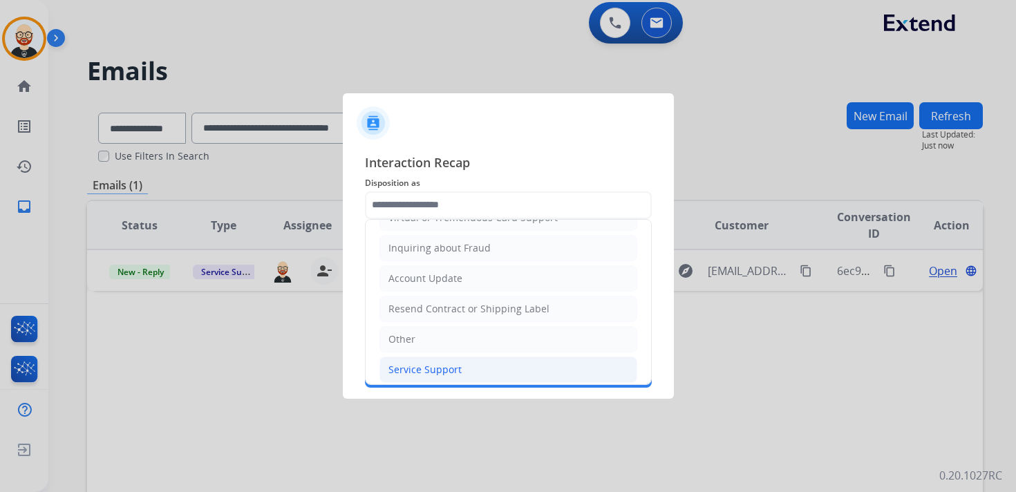
click at [428, 363] on div "Service Support" at bounding box center [424, 370] width 73 height 14
type input "**********"
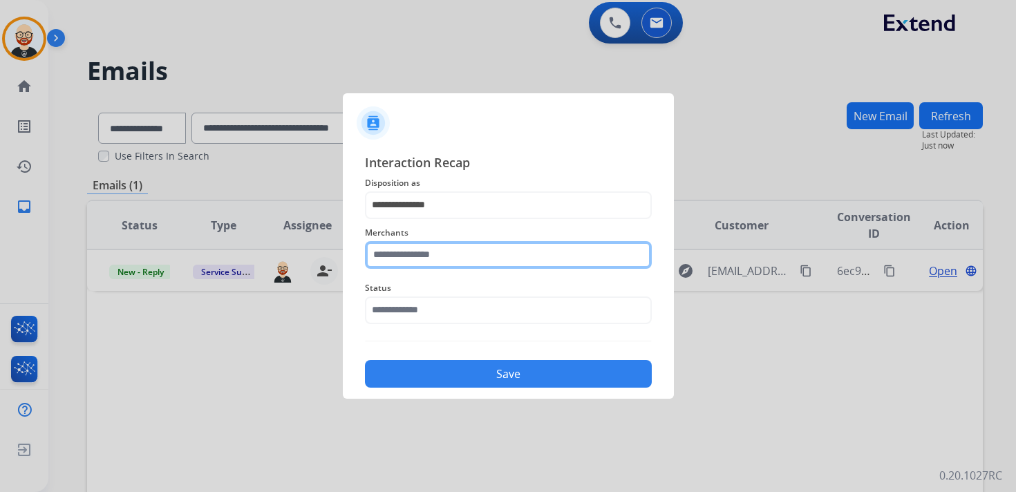
click at [428, 252] on input "text" at bounding box center [508, 255] width 287 height 28
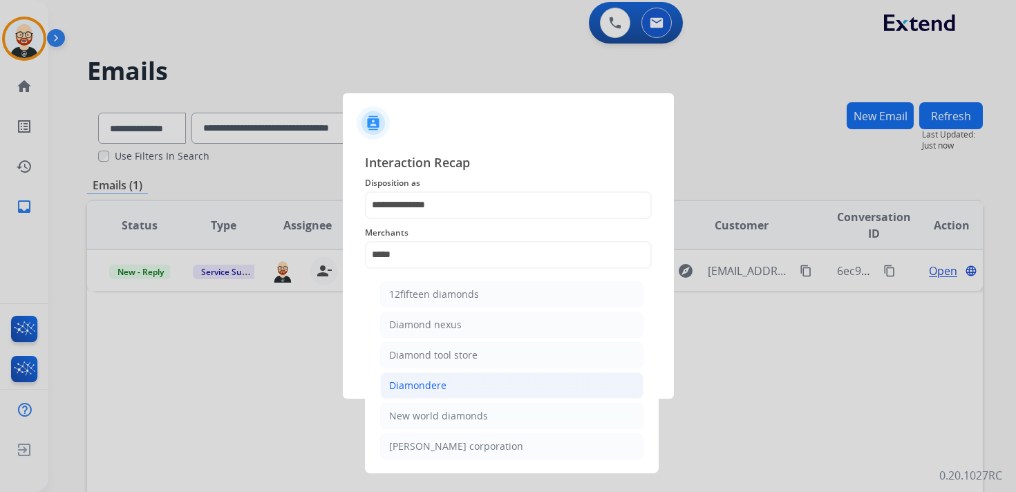
click at [434, 381] on div "Diamondere" at bounding box center [417, 386] width 57 height 14
type input "**********"
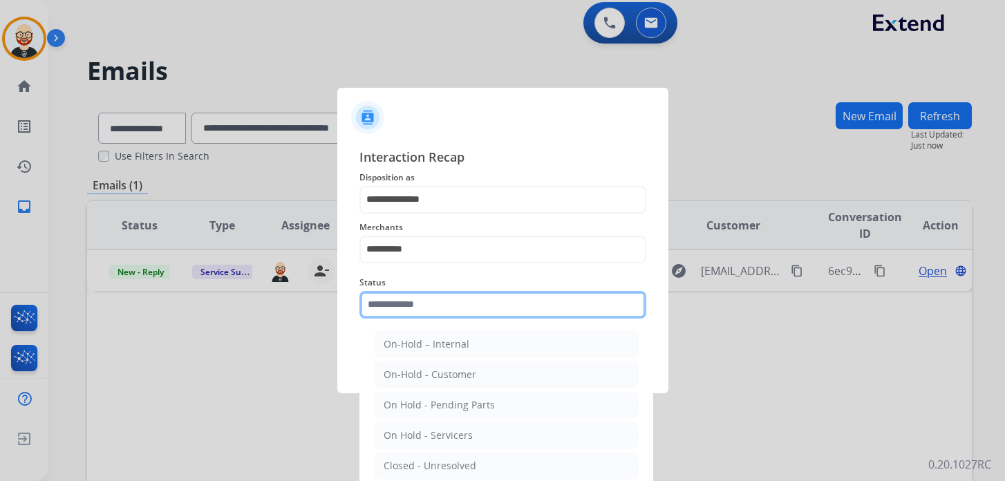
click at [433, 302] on input "text" at bounding box center [502, 305] width 287 height 28
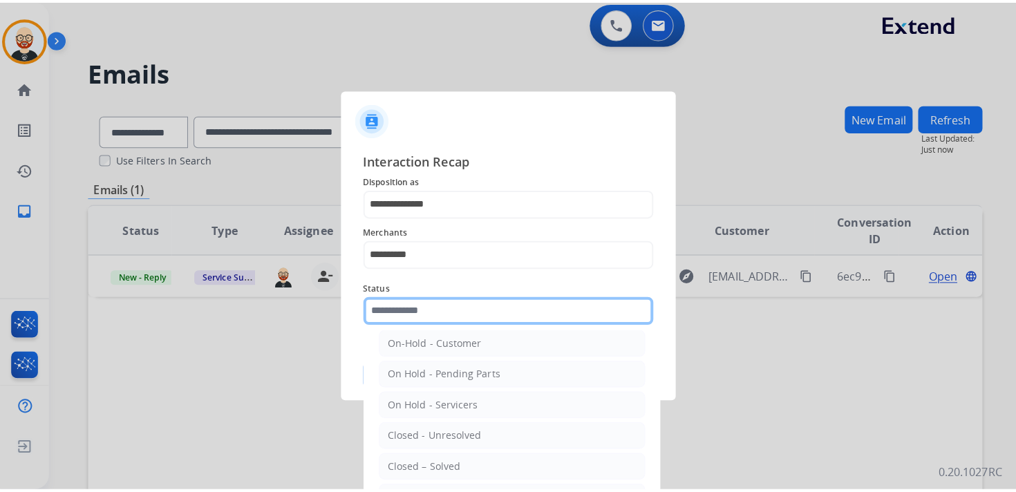
scroll to position [48, 0]
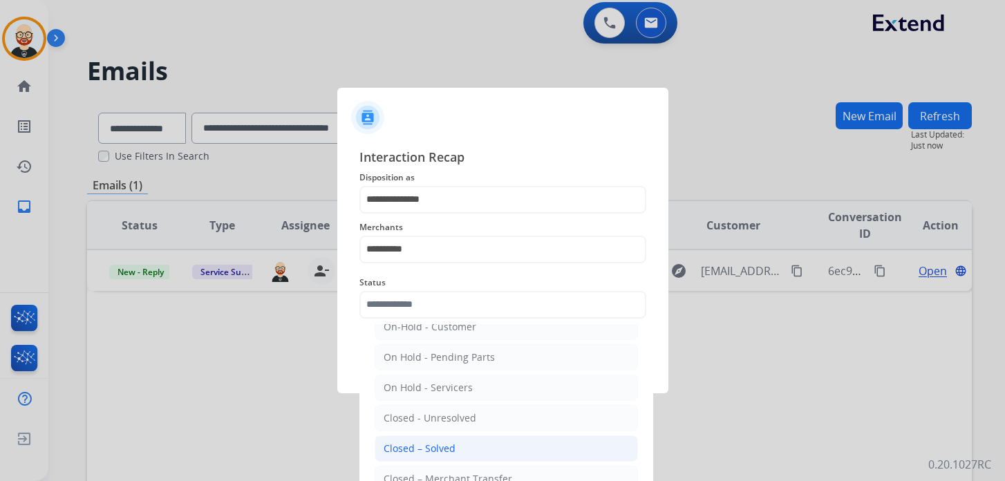
click at [435, 442] on div "Closed – Solved" at bounding box center [419, 449] width 72 height 14
type input "**********"
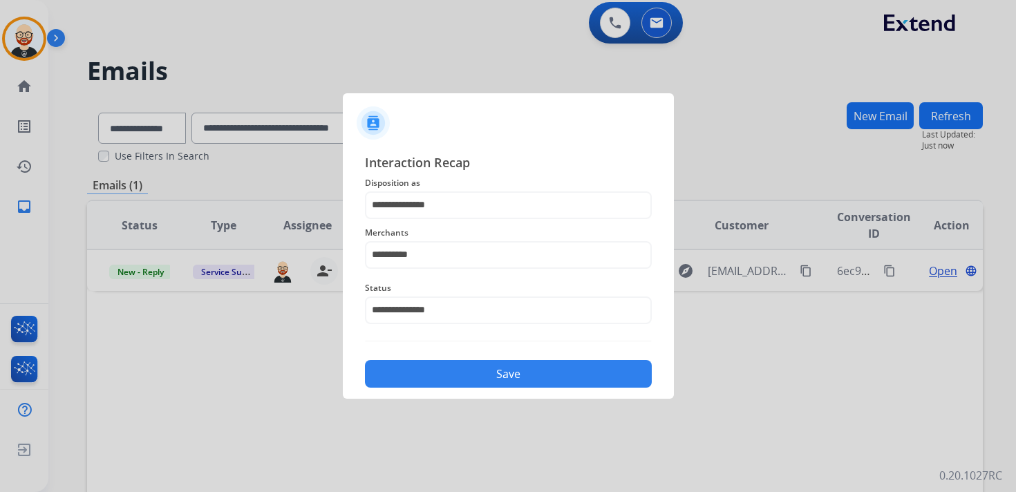
click at [434, 375] on button "Save" at bounding box center [508, 374] width 287 height 28
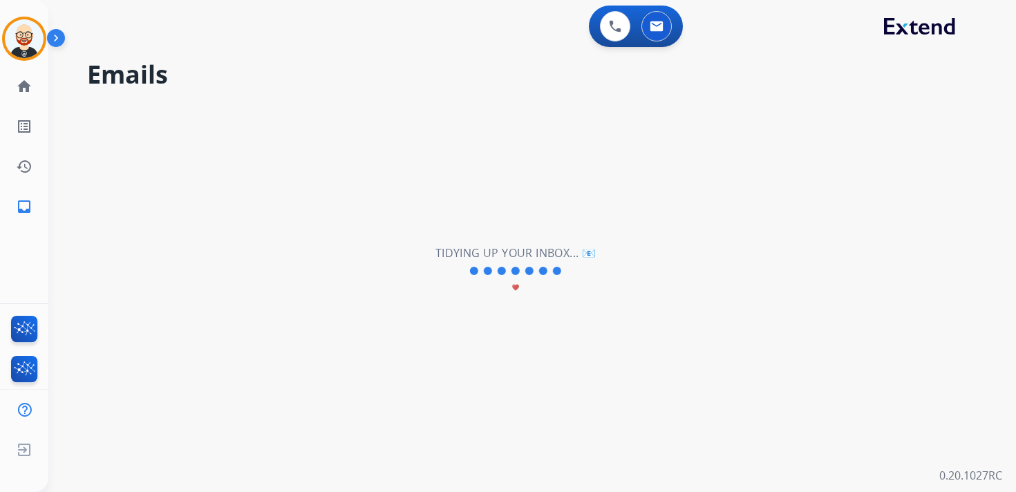
scroll to position [0, 0]
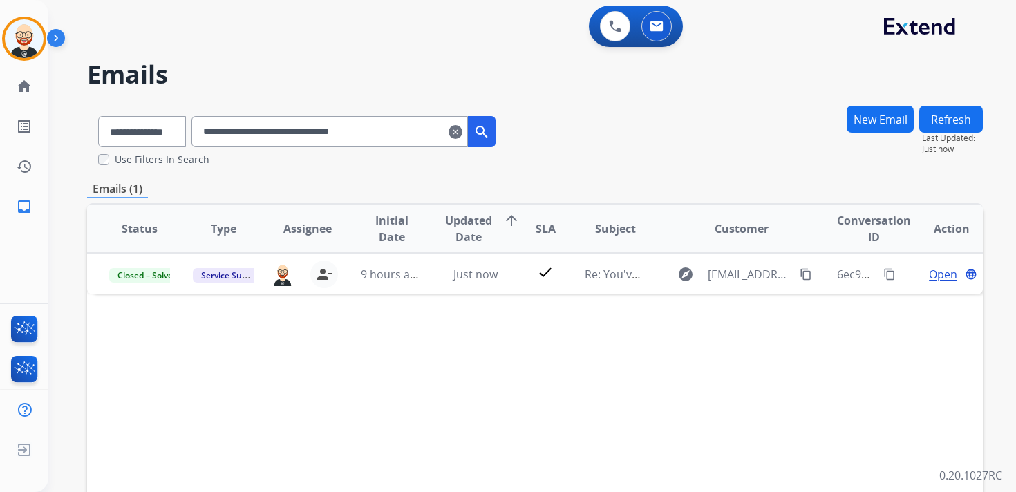
click at [462, 134] on mat-icon "clear" at bounding box center [455, 132] width 14 height 17
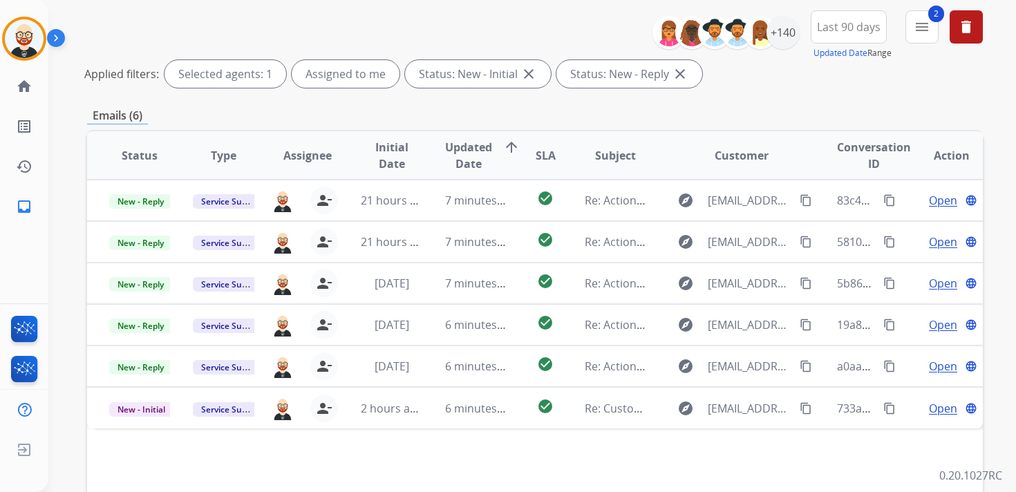
scroll to position [161, 0]
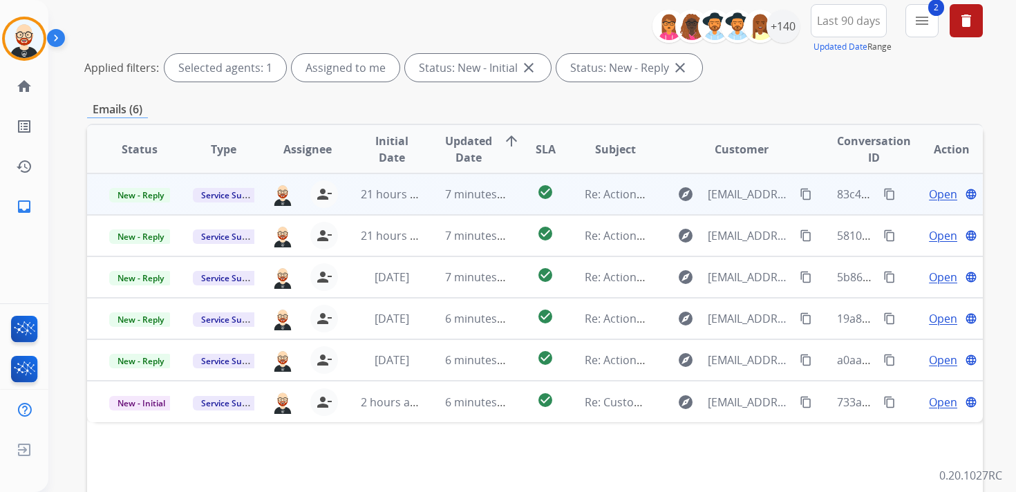
click at [930, 200] on span "Open" at bounding box center [943, 194] width 28 height 17
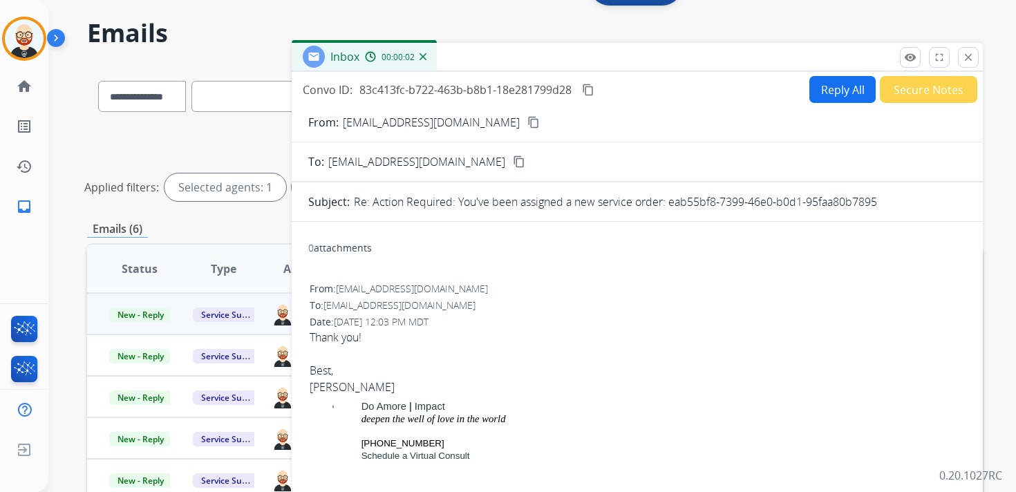
scroll to position [37, 0]
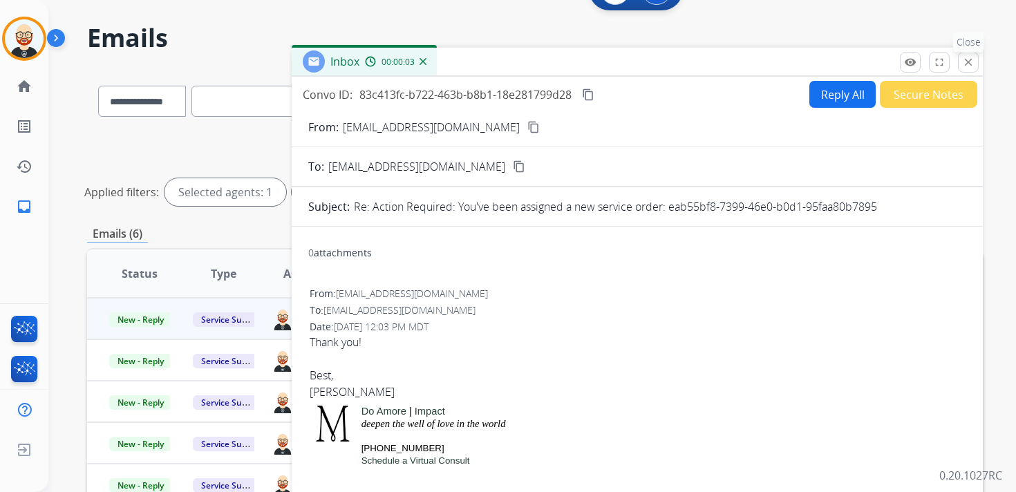
click at [970, 57] on mat-icon "close" at bounding box center [968, 62] width 12 height 12
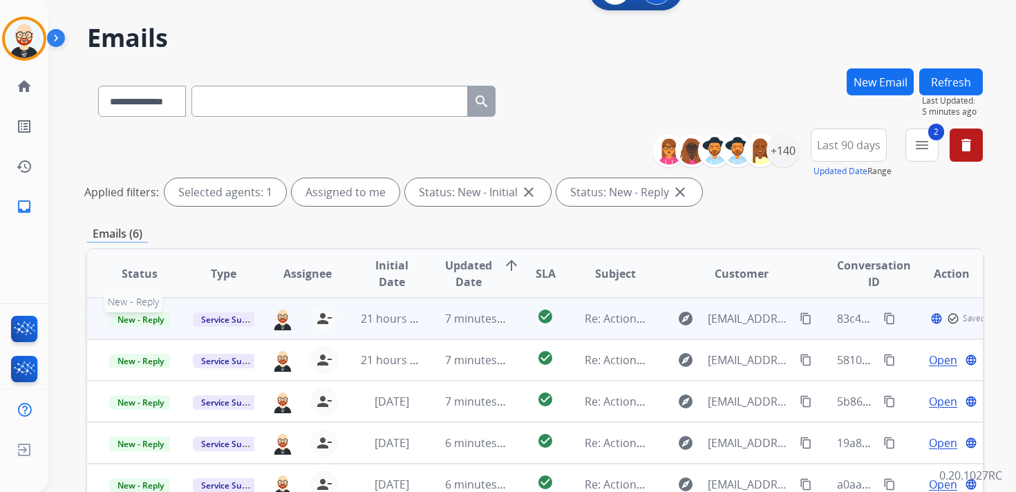
click at [128, 316] on span "New - Reply" at bounding box center [140, 319] width 63 height 15
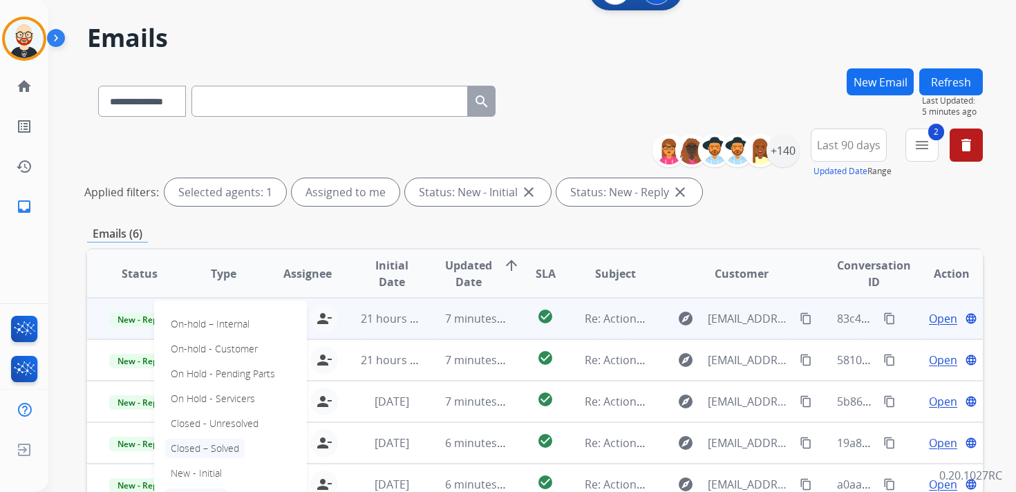
click at [220, 448] on p "Closed – Solved" at bounding box center [204, 448] width 79 height 19
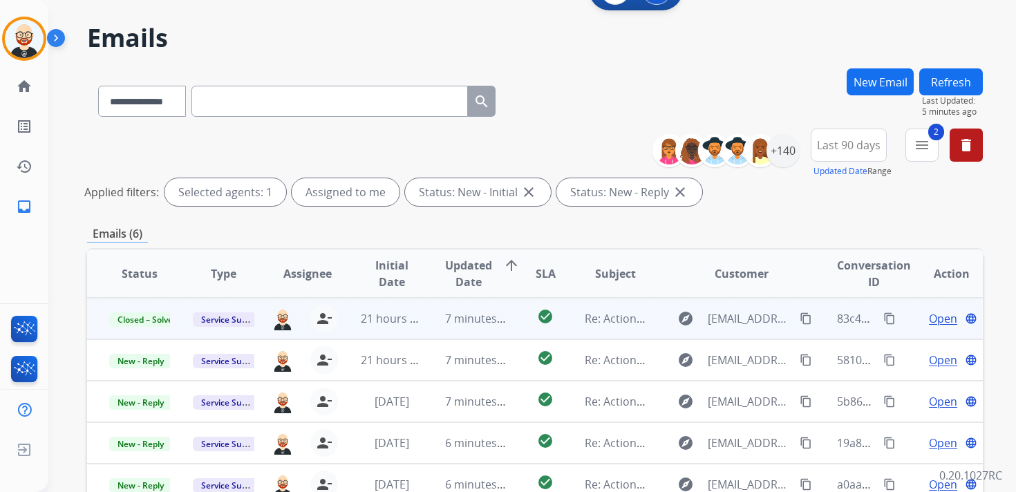
click at [958, 71] on button "Refresh" at bounding box center [951, 81] width 64 height 27
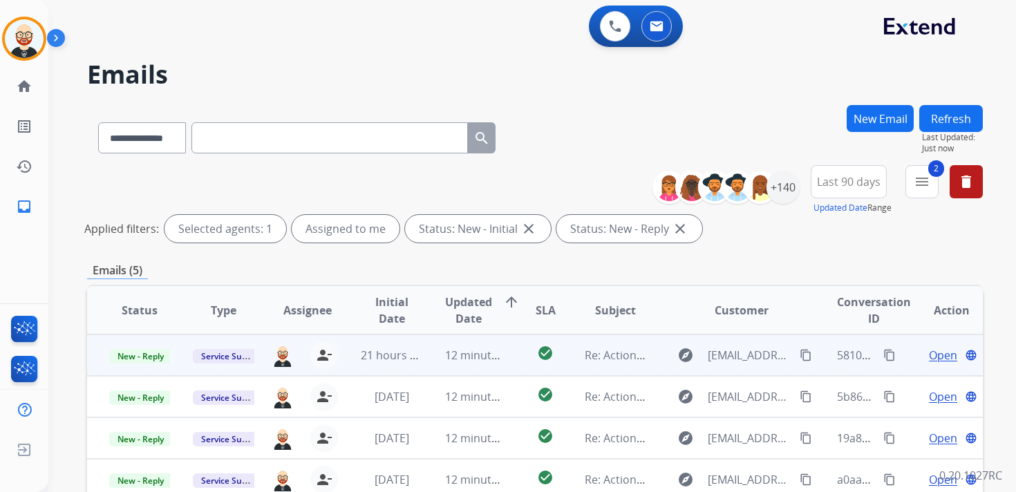
click at [939, 359] on span "Open" at bounding box center [943, 355] width 28 height 17
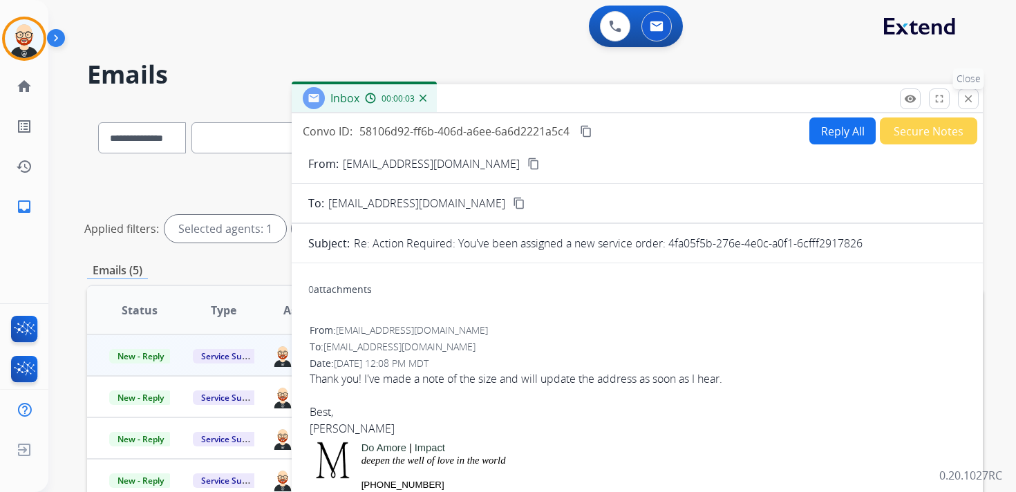
click at [964, 104] on mat-icon "close" at bounding box center [968, 99] width 12 height 12
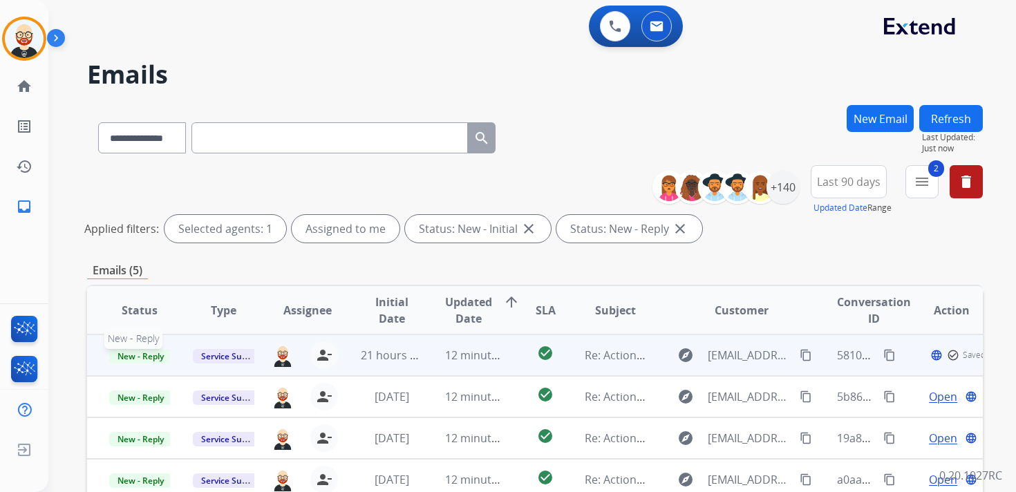
click at [139, 351] on span "New - Reply" at bounding box center [140, 356] width 63 height 15
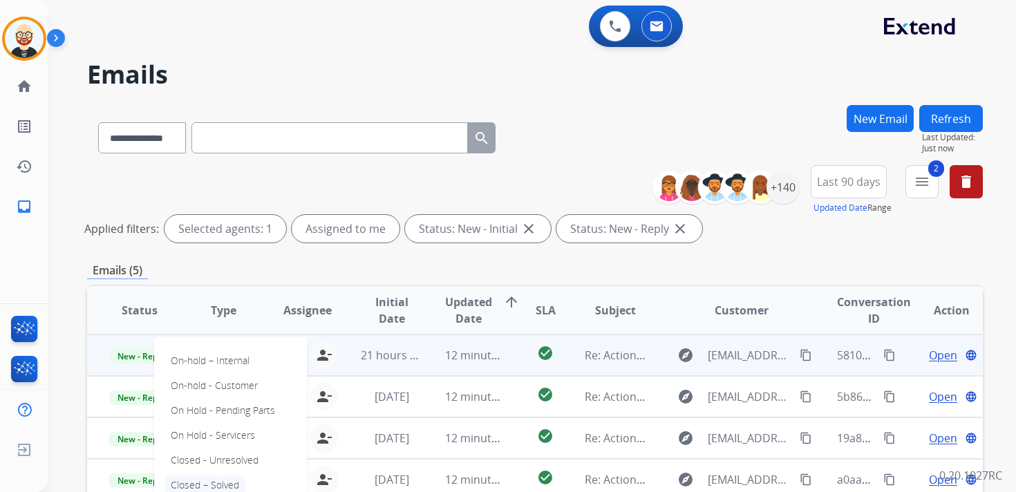
click at [204, 481] on p "Closed – Solved" at bounding box center [204, 484] width 79 height 19
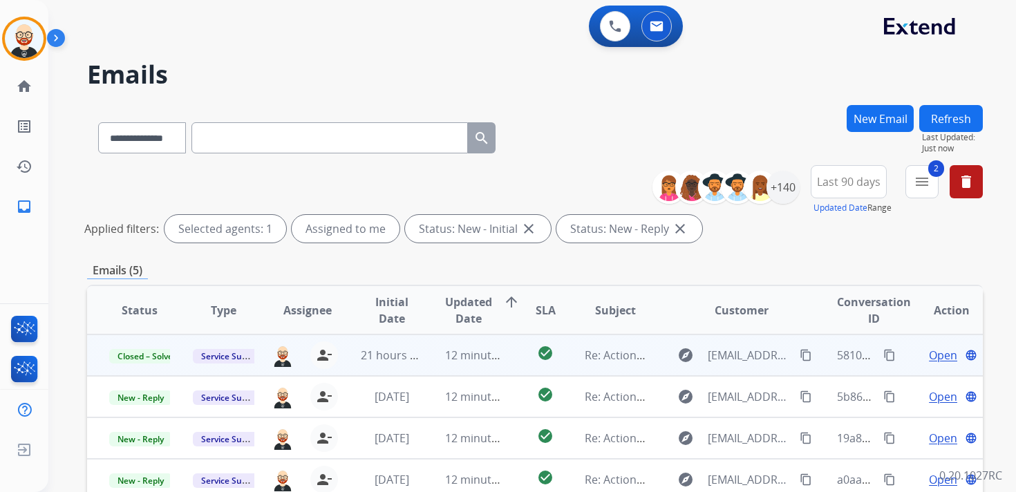
click at [958, 120] on button "Refresh" at bounding box center [951, 118] width 64 height 27
click at [929, 352] on span "Open" at bounding box center [943, 355] width 28 height 17
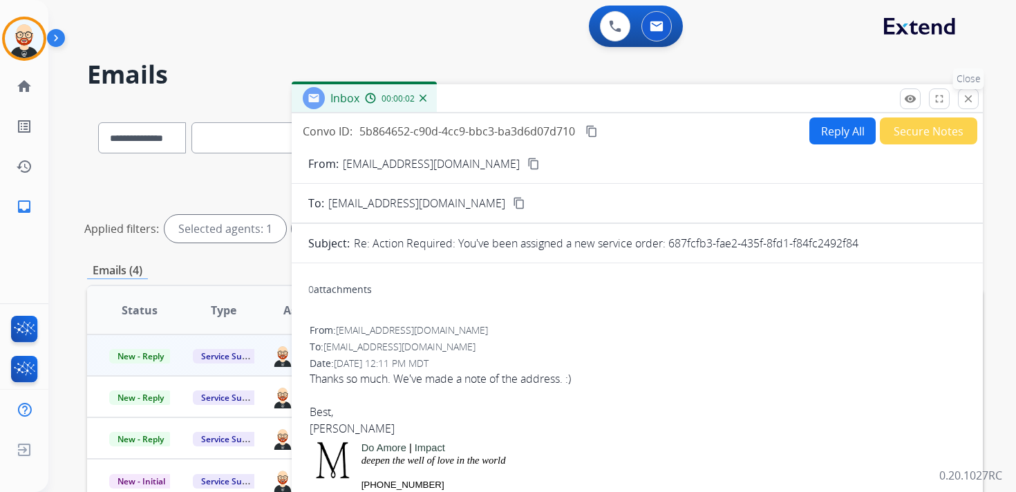
click at [967, 103] on mat-icon "close" at bounding box center [968, 99] width 12 height 12
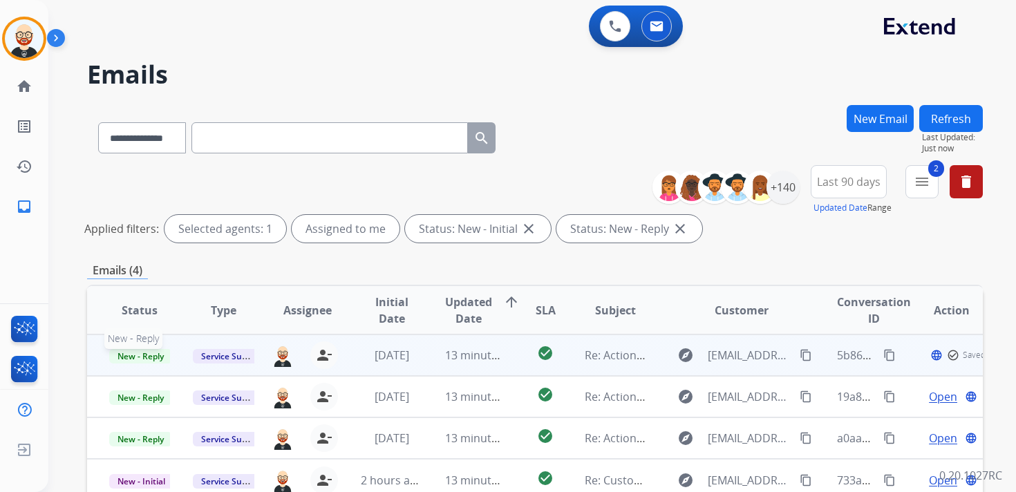
click at [153, 349] on span "New - Reply" at bounding box center [140, 356] width 63 height 15
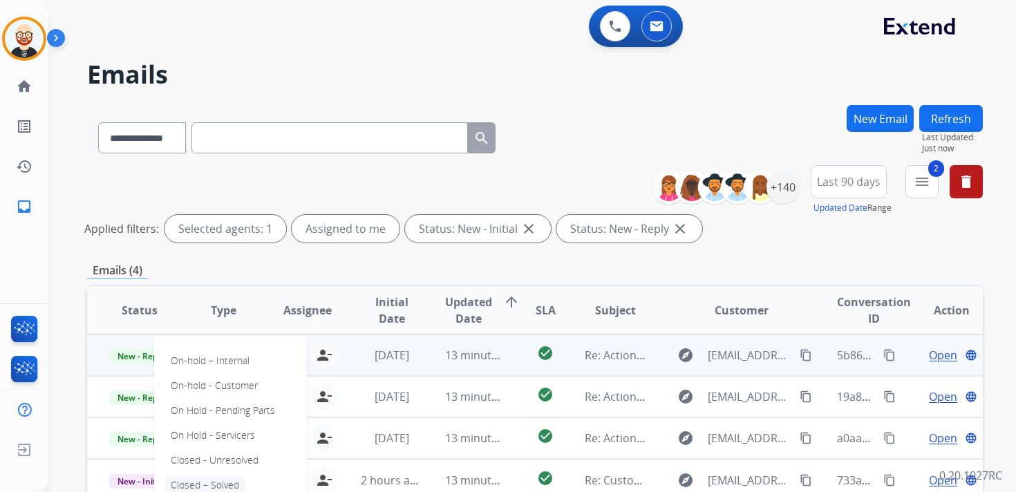
click at [220, 480] on p "Closed – Solved" at bounding box center [204, 484] width 79 height 19
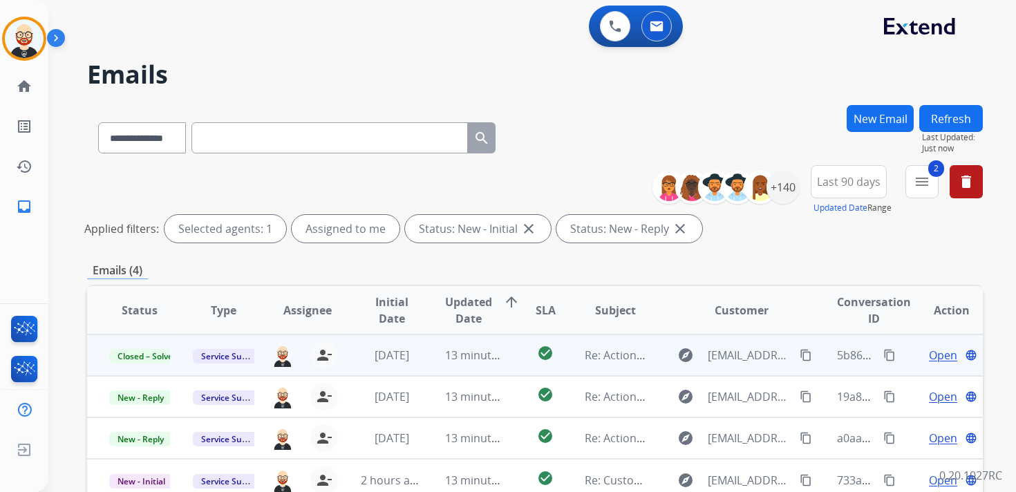
click at [964, 124] on button "Refresh" at bounding box center [951, 118] width 64 height 27
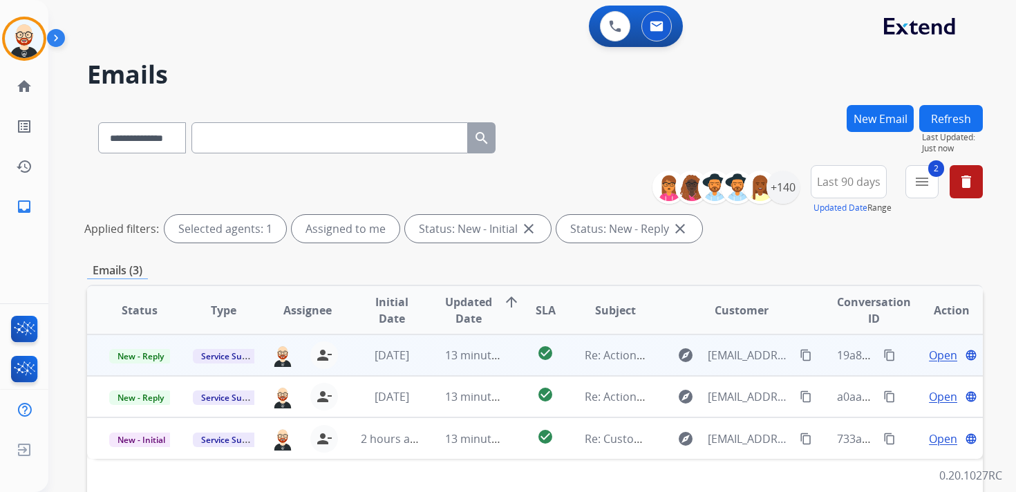
click at [929, 357] on span "Open" at bounding box center [943, 355] width 28 height 17
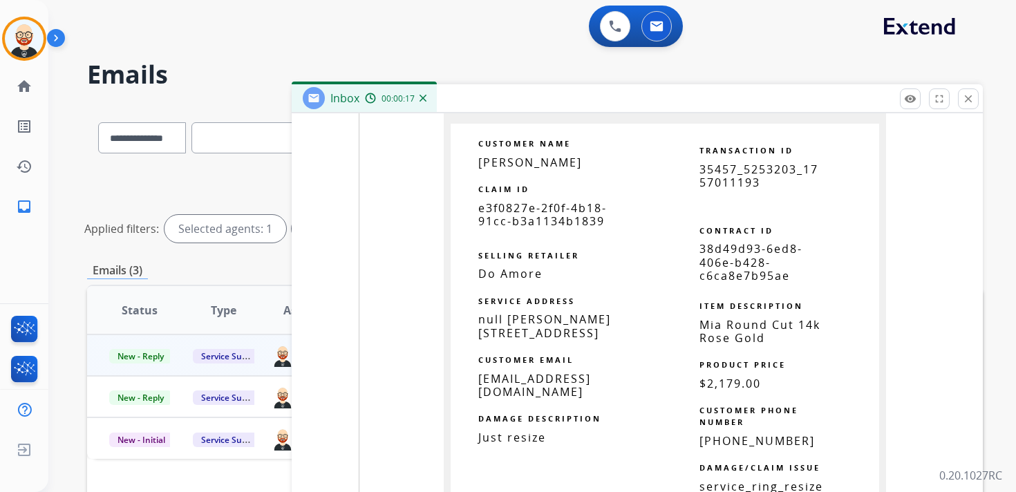
scroll to position [1864, 0]
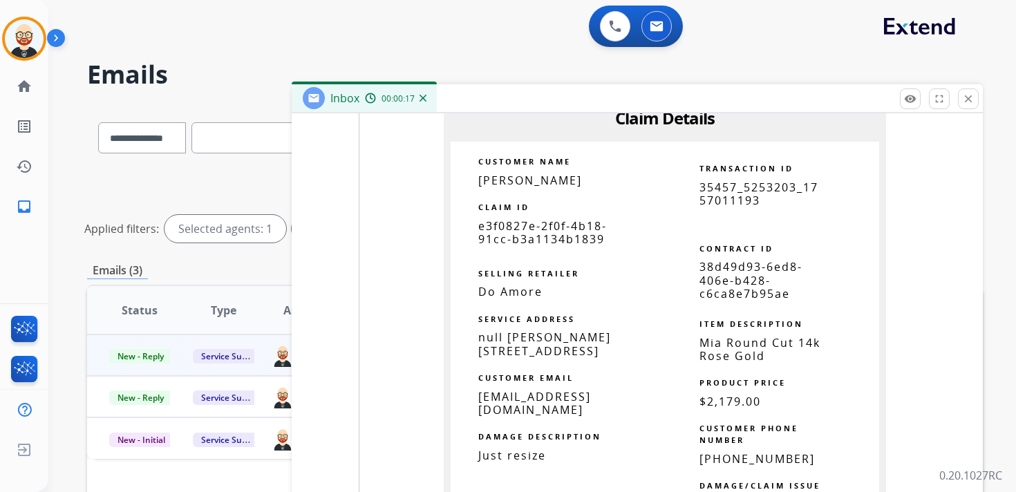
click at [529, 247] on span "e3f0827e-2f0f-4b18-91cc-b3a1134b1839" at bounding box center [542, 232] width 129 height 28
copy tbody
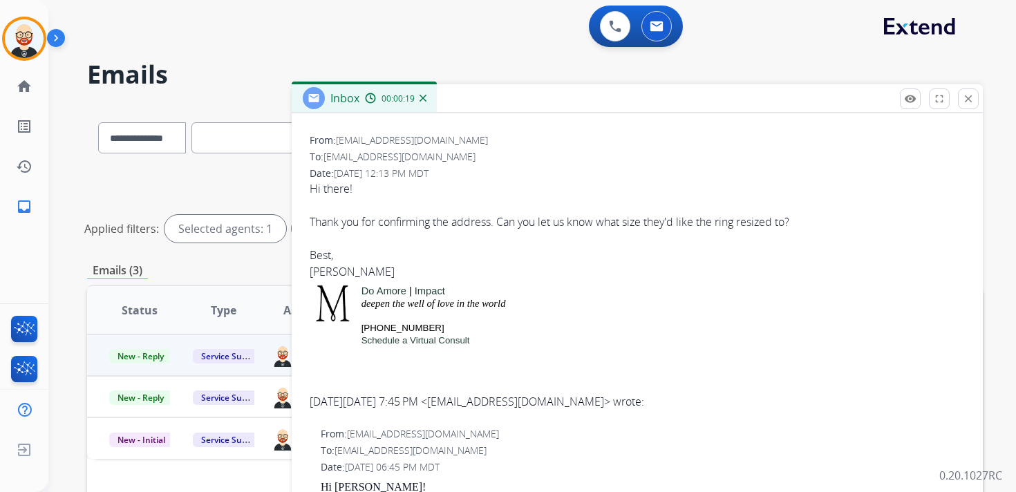
scroll to position [0, 0]
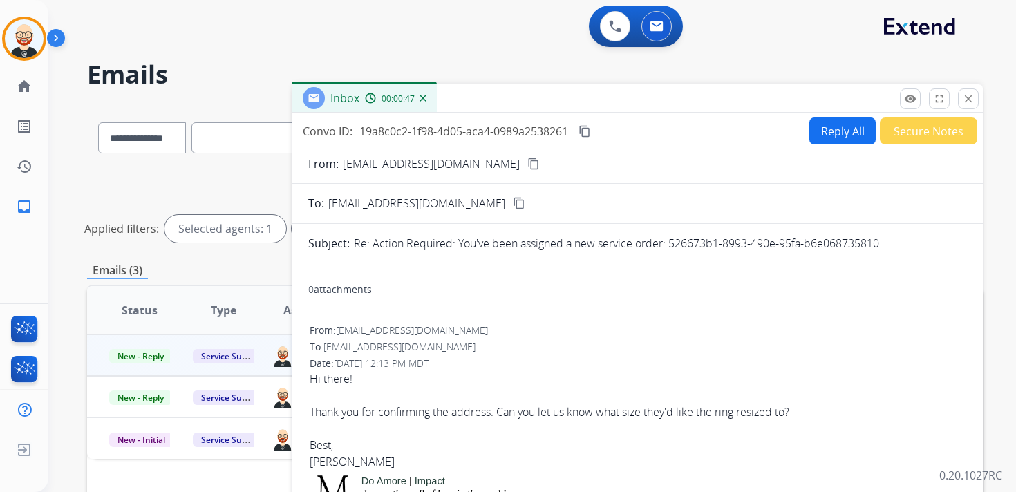
click at [840, 138] on button "Reply All" at bounding box center [842, 130] width 66 height 27
select select "**********"
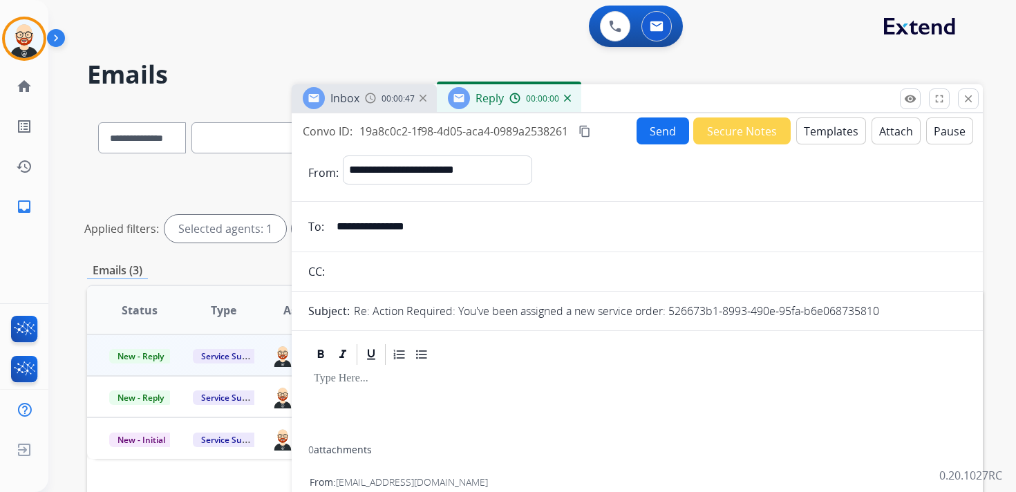
click at [370, 370] on div at bounding box center [637, 406] width 658 height 79
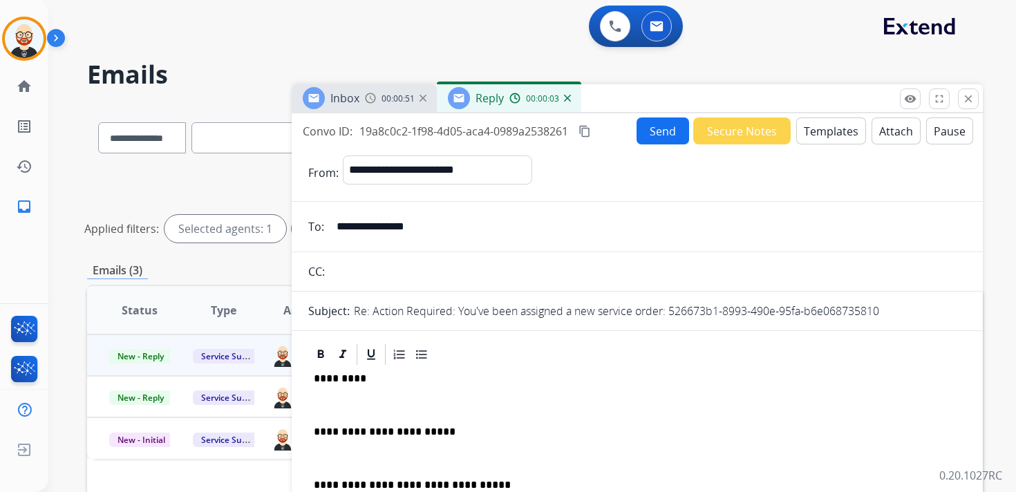
scroll to position [3, 0]
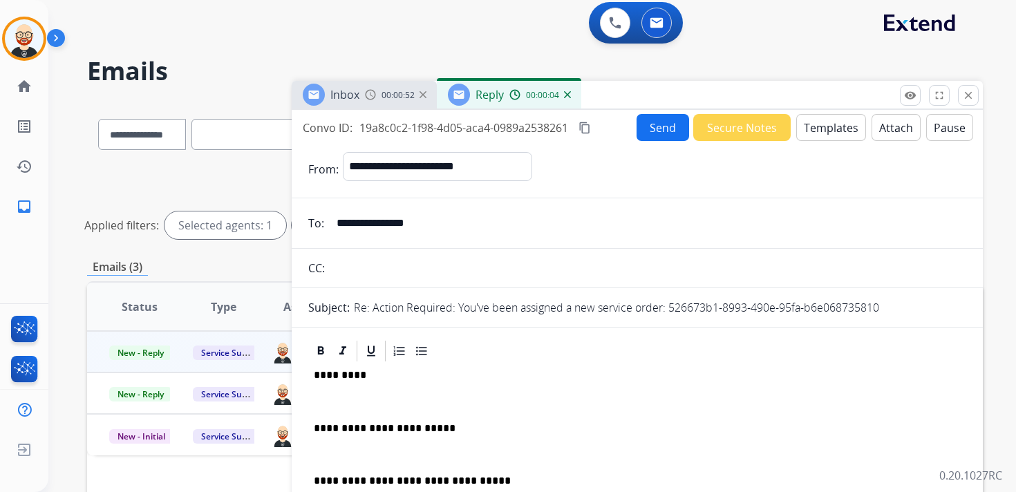
click at [415, 427] on p "**********" at bounding box center [632, 428] width 636 height 12
click at [386, 394] on div "**********" at bounding box center [637, 468] width 658 height 211
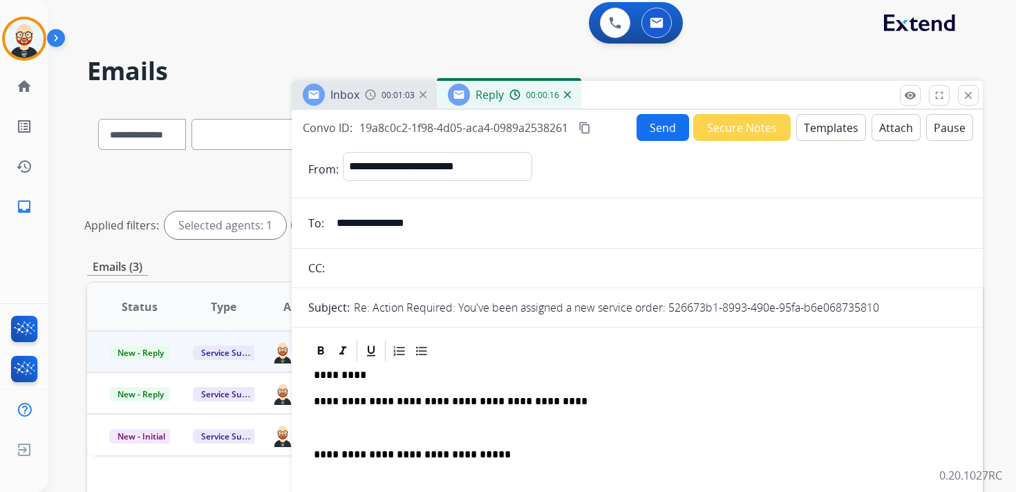
click at [360, 426] on p at bounding box center [637, 428] width 647 height 12
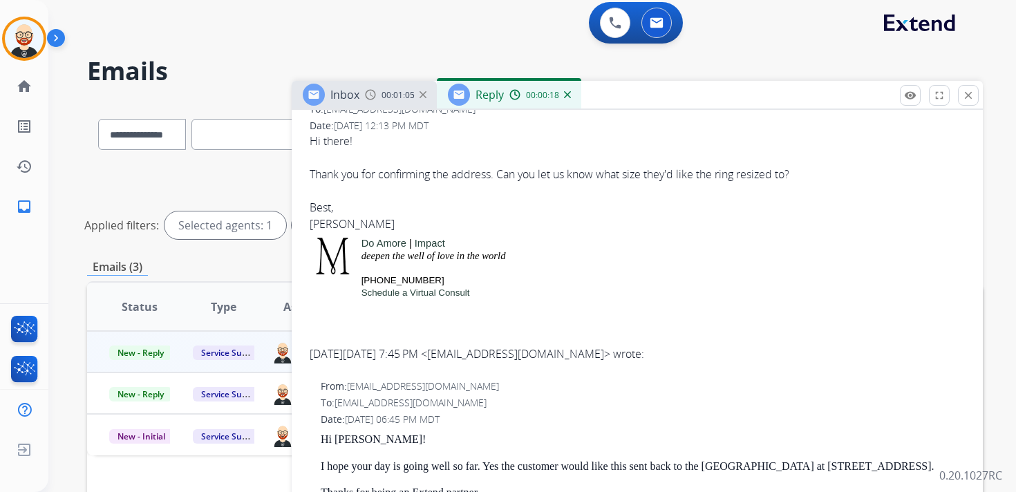
scroll to position [462, 0]
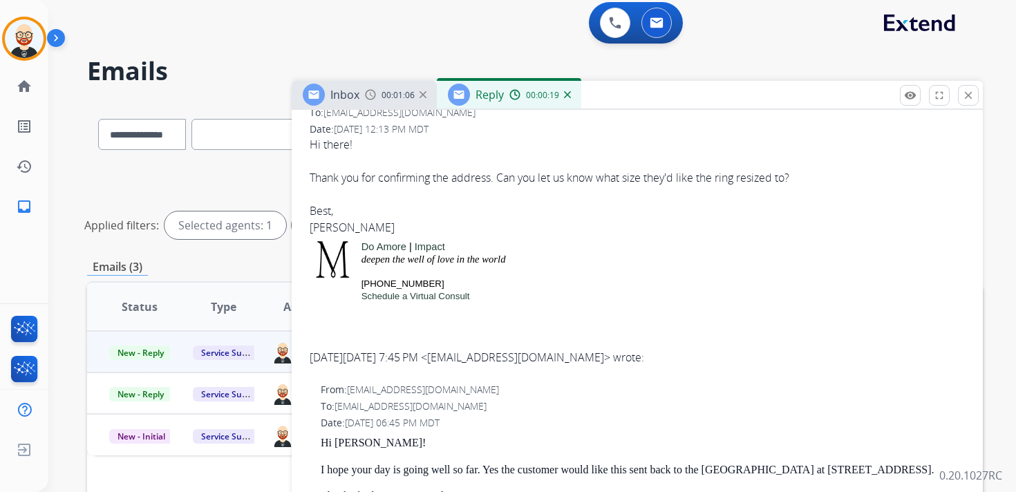
click at [323, 231] on div "Hi there! Thank you for confirming the address. Can you let us know what size t…" at bounding box center [637, 185] width 655 height 99
copy div "[PERSON_NAME]"
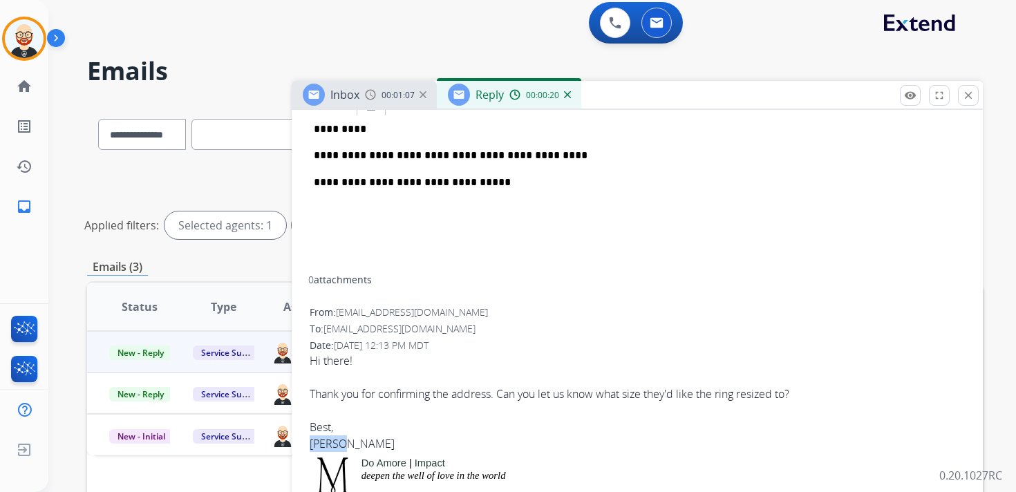
scroll to position [0, 0]
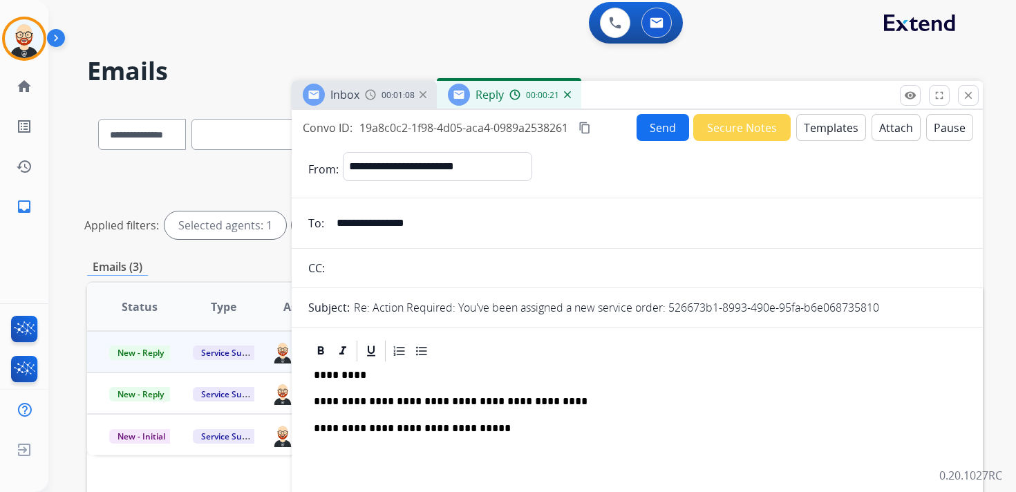
click at [332, 375] on p "*********" at bounding box center [632, 375] width 636 height 12
click at [650, 134] on button "Send" at bounding box center [662, 127] width 53 height 27
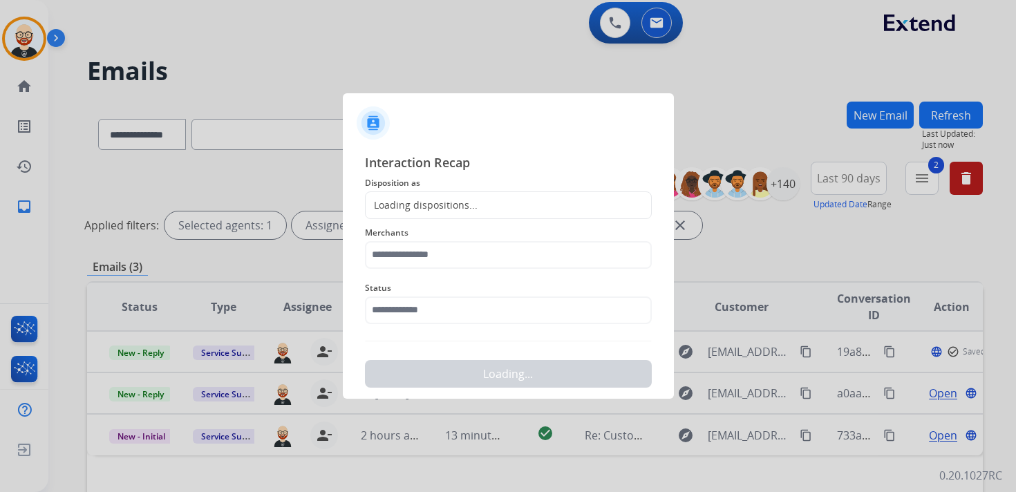
click at [435, 208] on div "Loading dispositions..." at bounding box center [422, 205] width 112 height 14
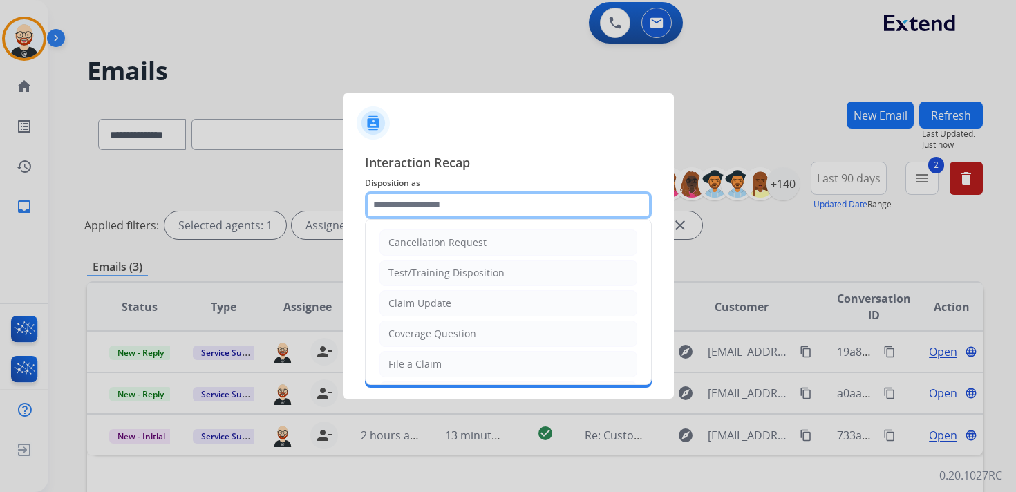
click at [418, 202] on input "text" at bounding box center [508, 205] width 287 height 28
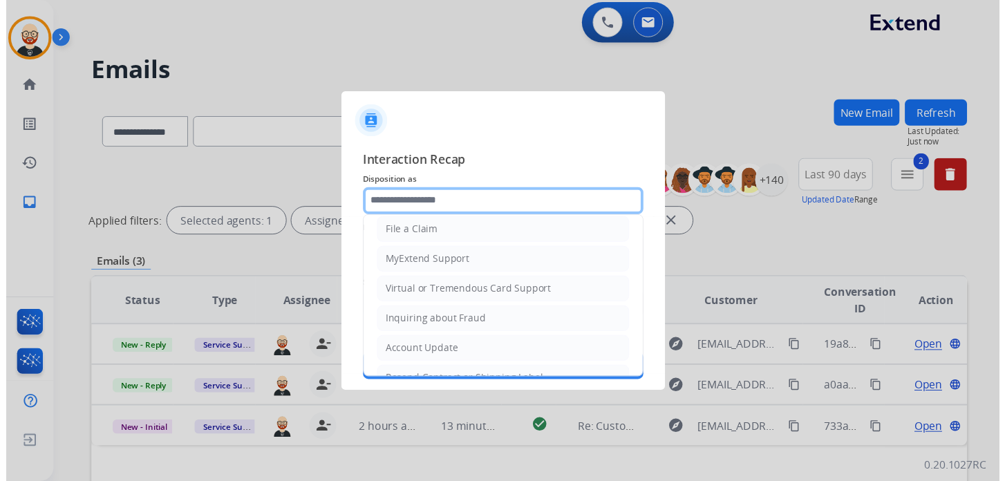
scroll to position [207, 0]
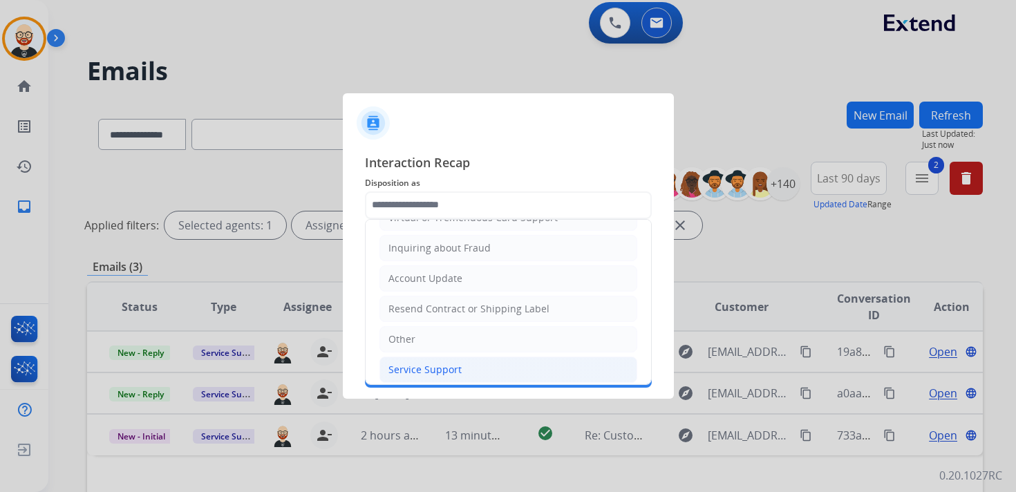
click at [452, 363] on div "Service Support" at bounding box center [424, 370] width 73 height 14
type input "**********"
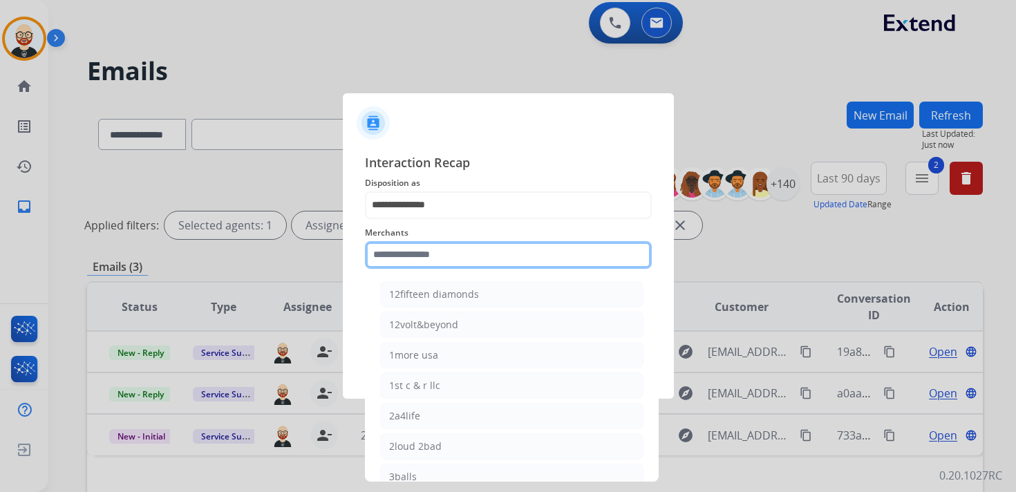
click at [419, 259] on input "text" at bounding box center [508, 255] width 287 height 28
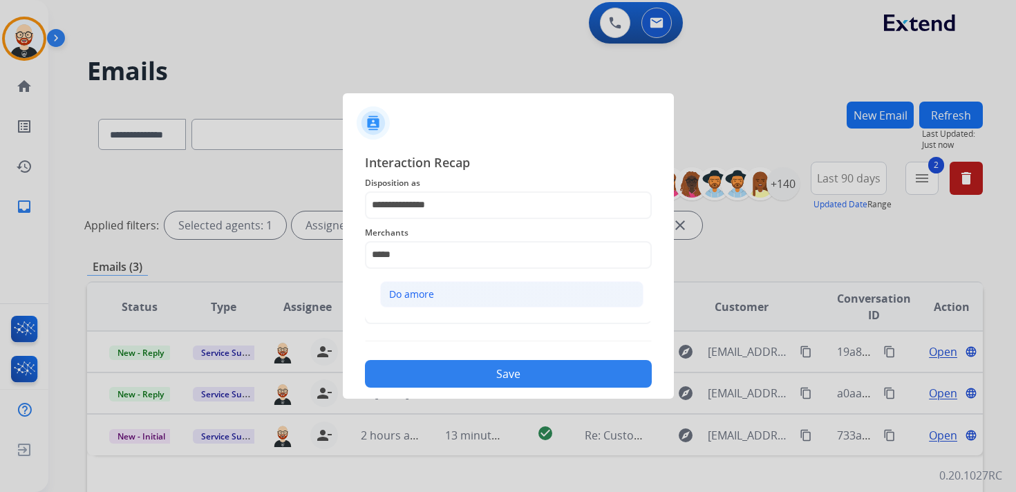
click at [421, 295] on div "Do amore" at bounding box center [411, 294] width 45 height 14
type input "********"
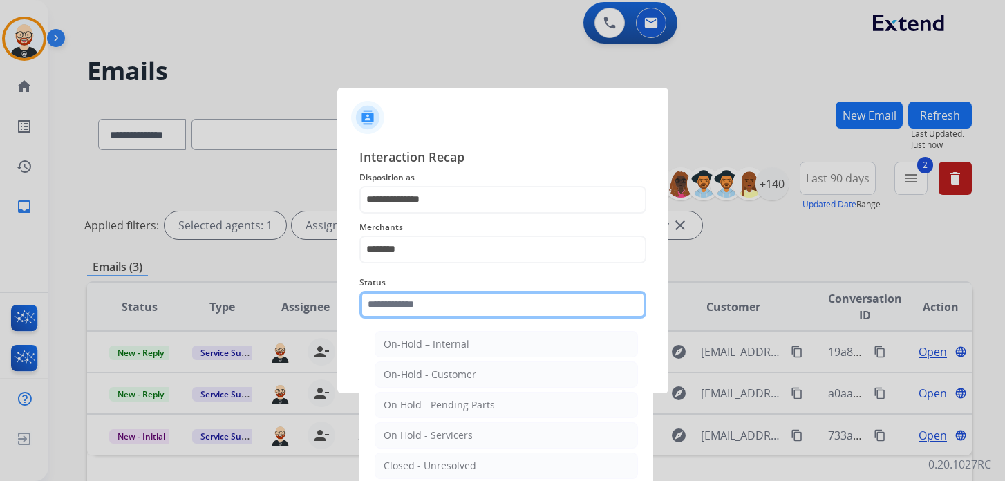
click at [420, 306] on input "text" at bounding box center [502, 305] width 287 height 28
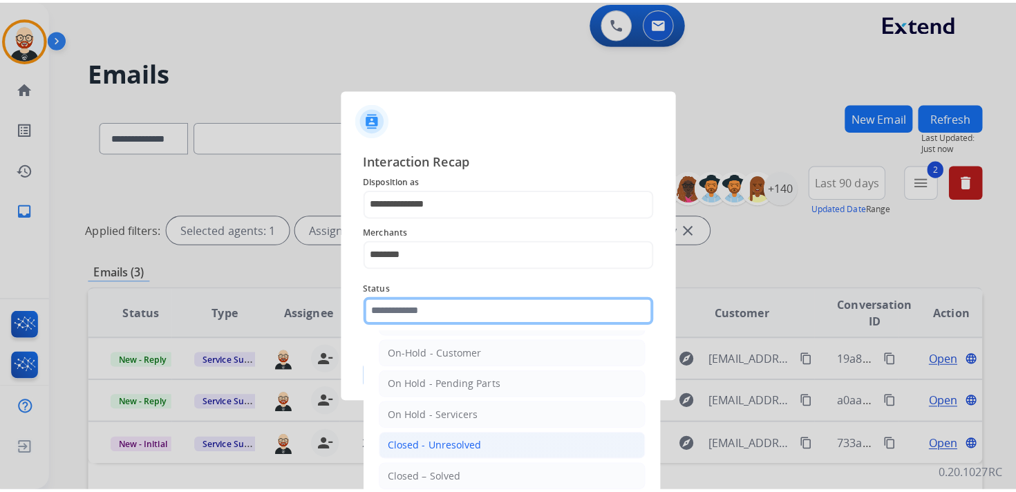
scroll to position [31, 0]
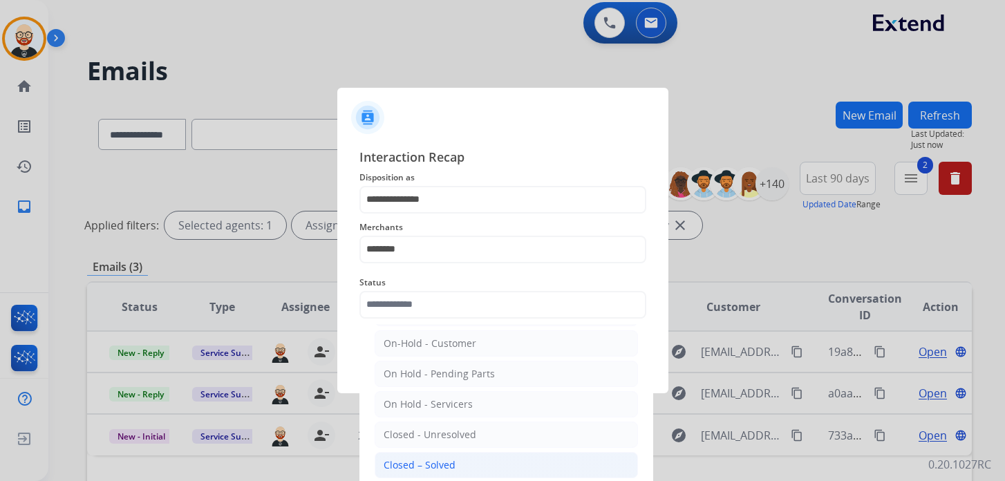
click at [433, 458] on div "Closed – Solved" at bounding box center [419, 465] width 72 height 14
type input "**********"
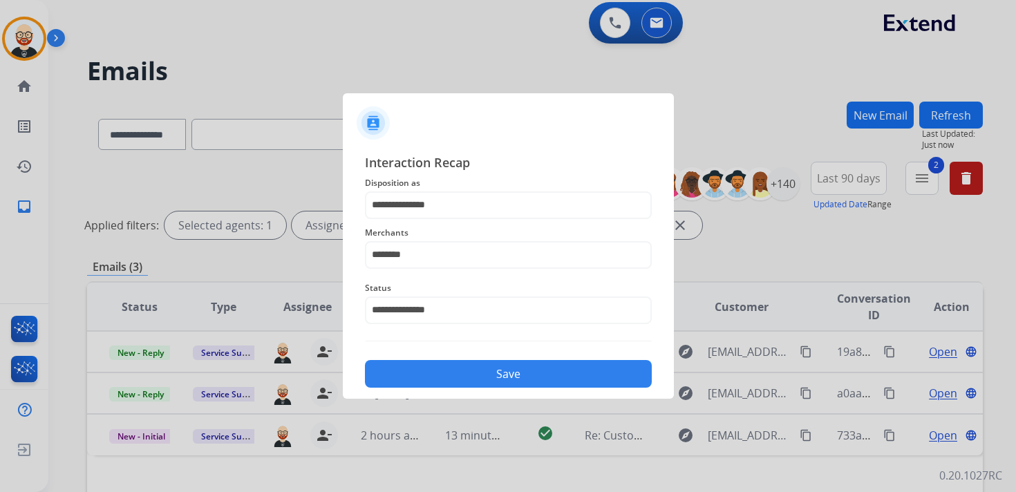
click at [459, 366] on button "Save" at bounding box center [508, 374] width 287 height 28
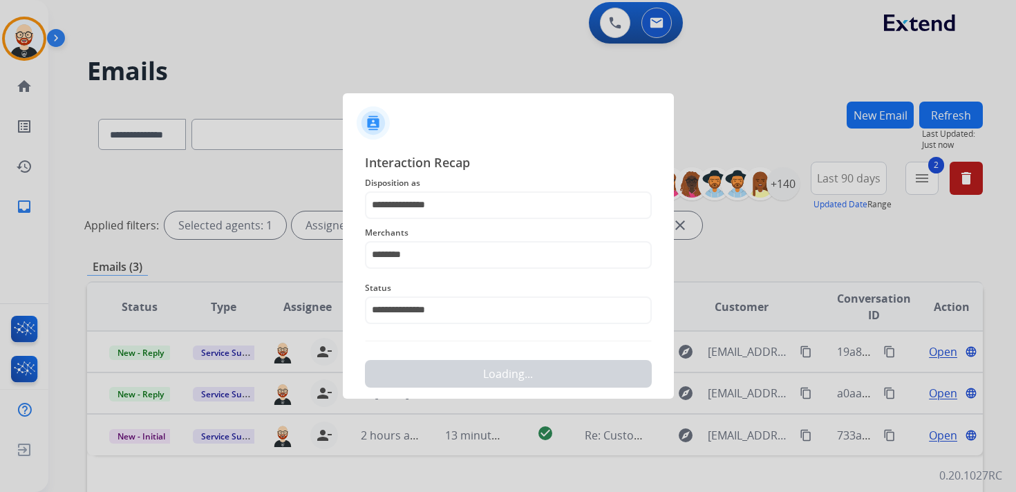
scroll to position [0, 0]
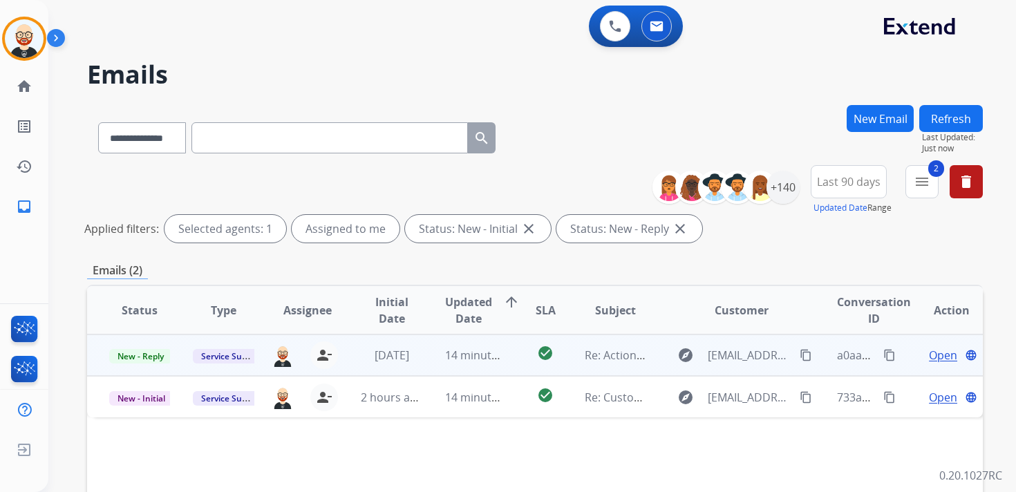
click at [929, 354] on span "Open" at bounding box center [943, 355] width 28 height 17
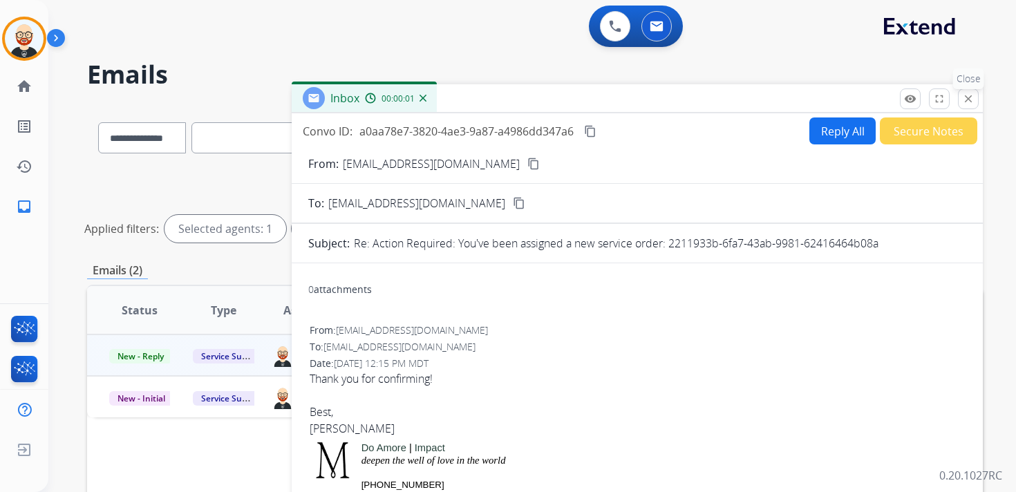
click at [967, 104] on mat-icon "close" at bounding box center [968, 99] width 12 height 12
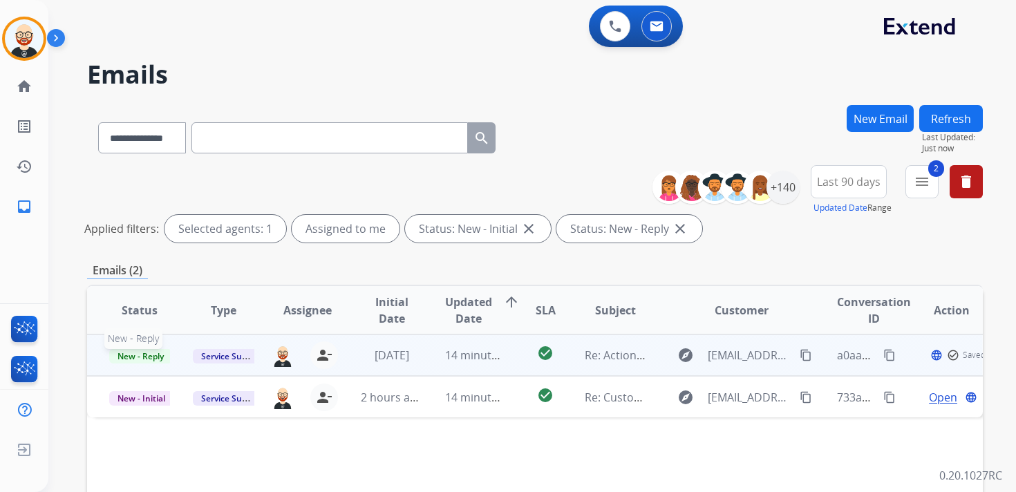
click at [142, 354] on span "New - Reply" at bounding box center [140, 356] width 63 height 15
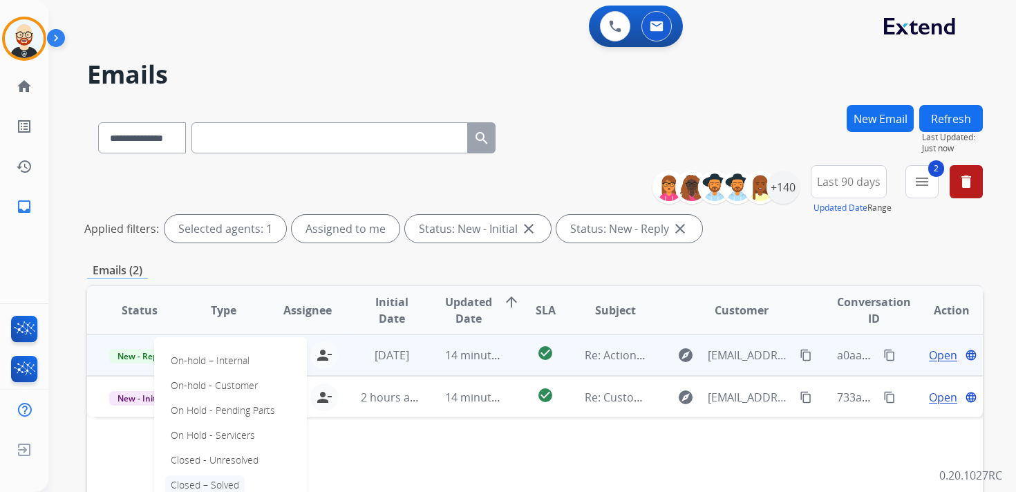
click at [205, 480] on p "Closed – Solved" at bounding box center [204, 484] width 79 height 19
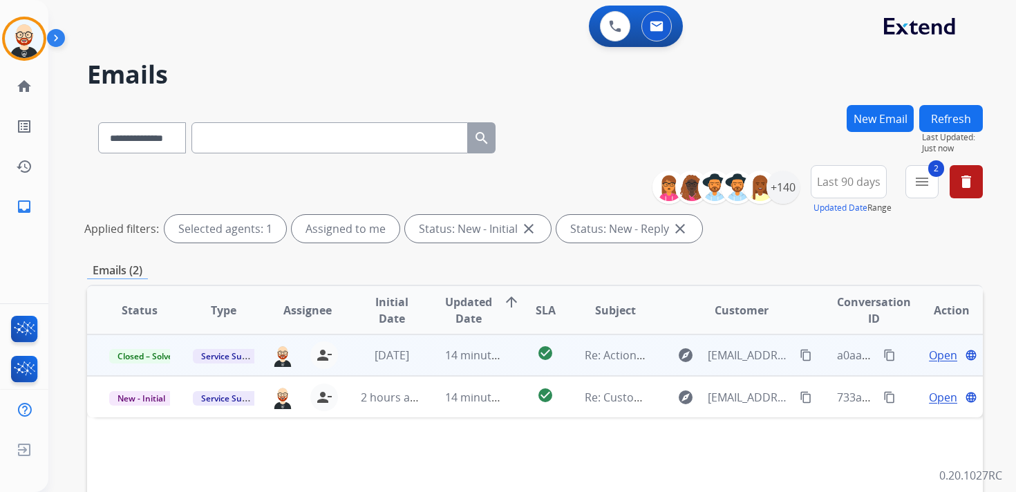
click at [947, 121] on button "Refresh" at bounding box center [951, 118] width 64 height 27
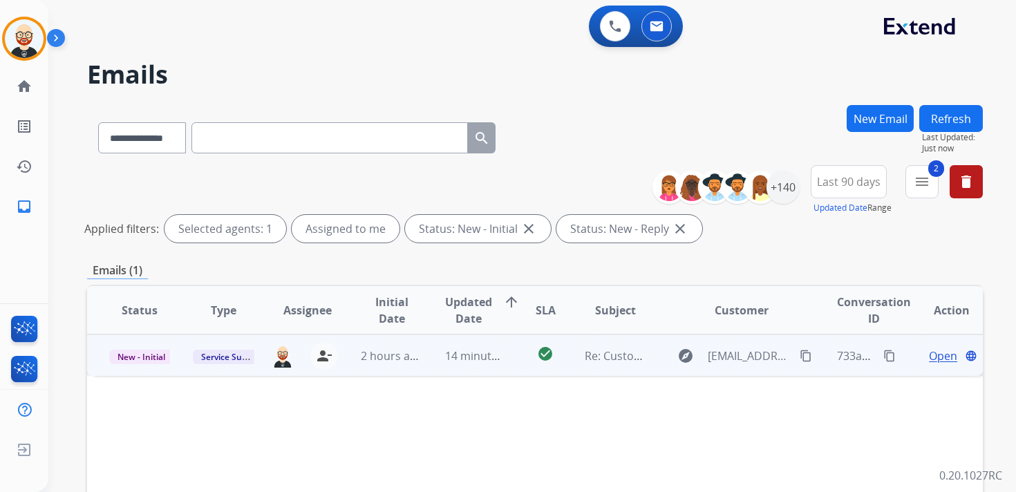
click at [936, 350] on span "Open" at bounding box center [943, 356] width 28 height 17
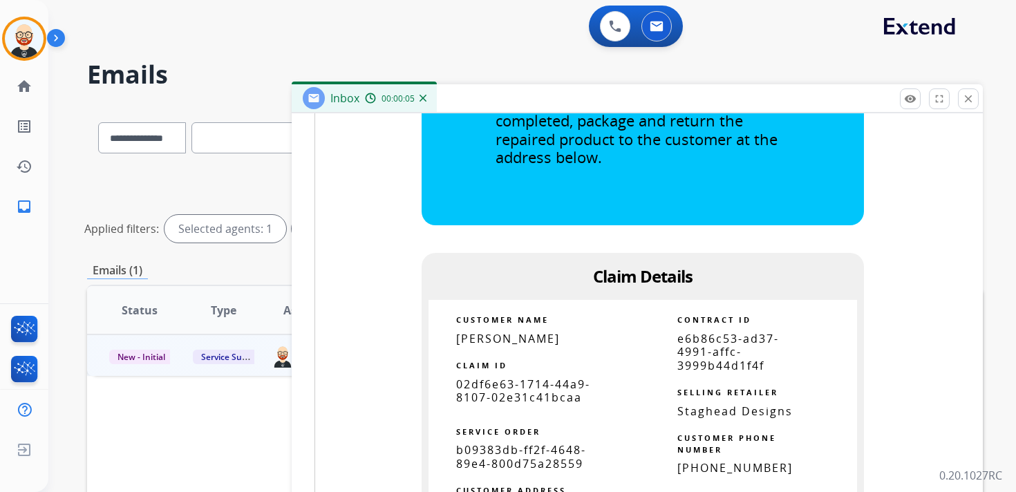
scroll to position [701, 0]
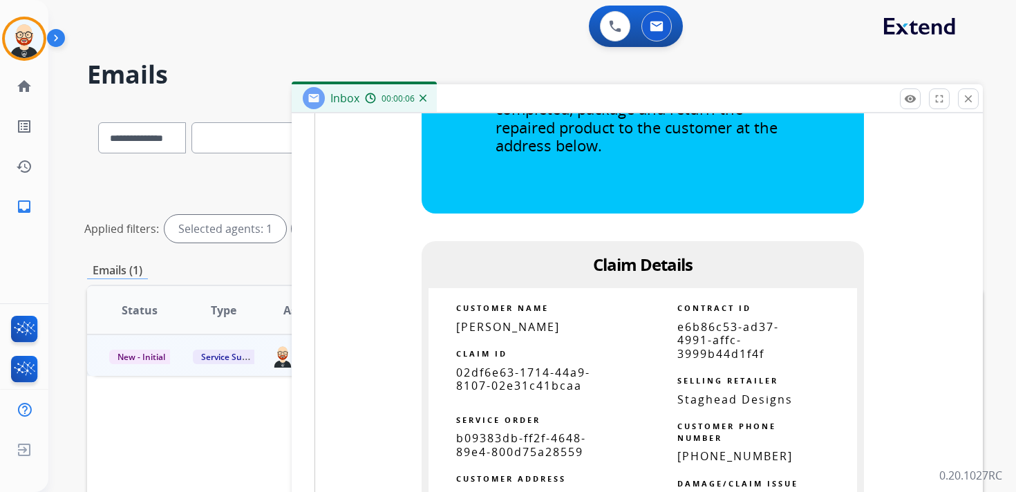
click at [551, 388] on span "02df6e63-1714-44a9-8107-02e31c41bcaa" at bounding box center [523, 379] width 134 height 28
copy tbody
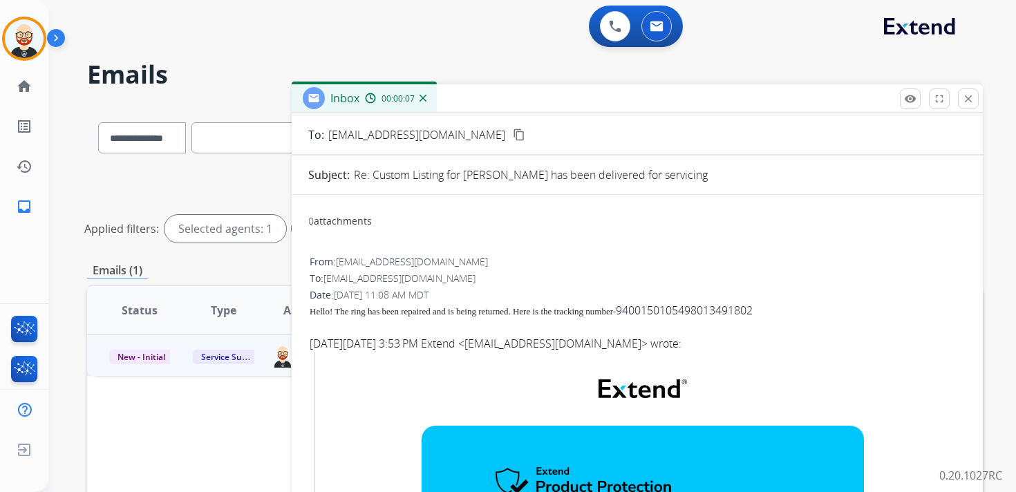
scroll to position [0, 0]
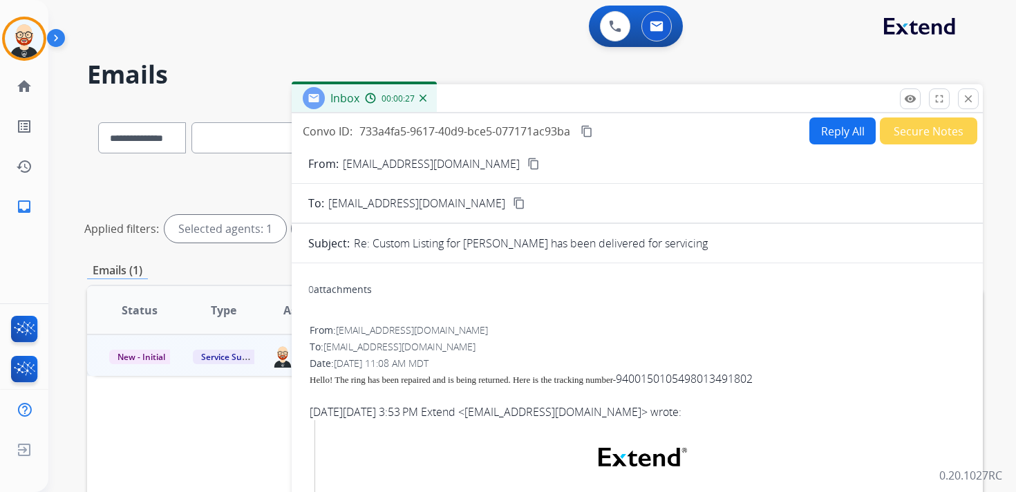
click at [584, 124] on button "content_copy" at bounding box center [586, 131] width 17 height 17
click at [497, 380] on span "Hello! The ring has been repaired and is being returned. Here is the tracking n…" at bounding box center [463, 380] width 306 height 10
copy span
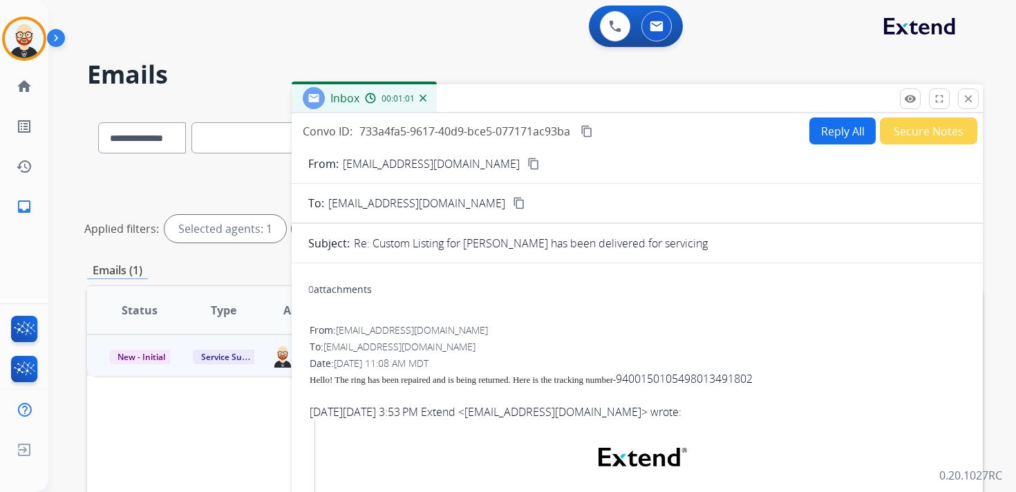
click at [830, 129] on button "Reply All" at bounding box center [842, 130] width 66 height 27
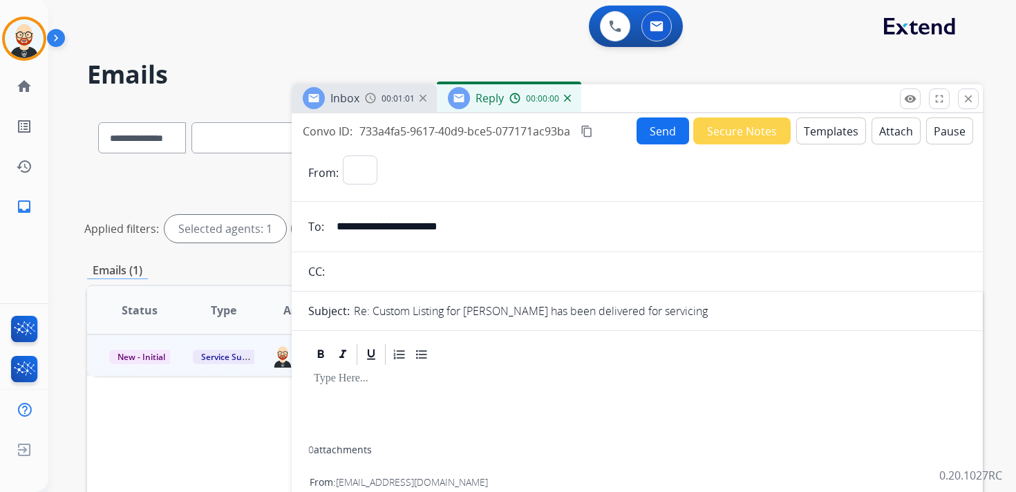
select select "**********"
click at [337, 402] on div at bounding box center [637, 406] width 658 height 79
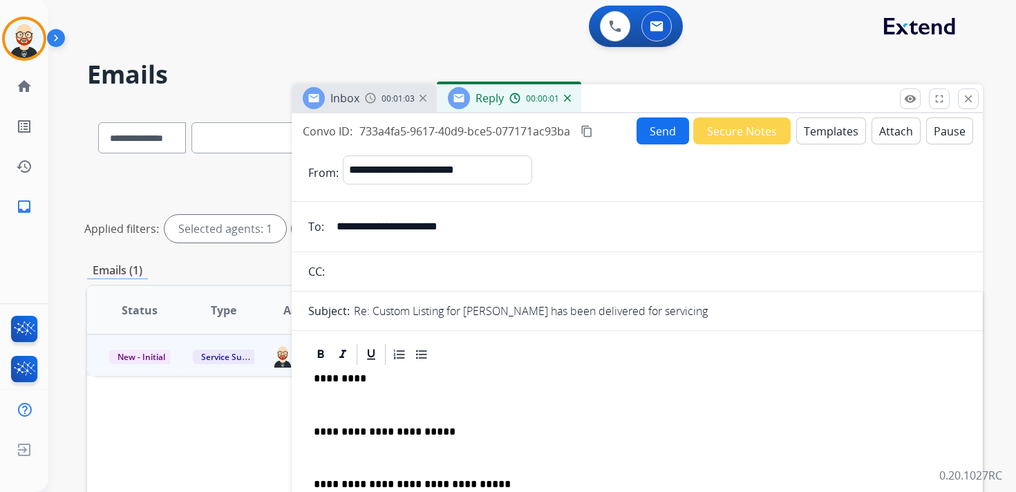
scroll to position [3, 0]
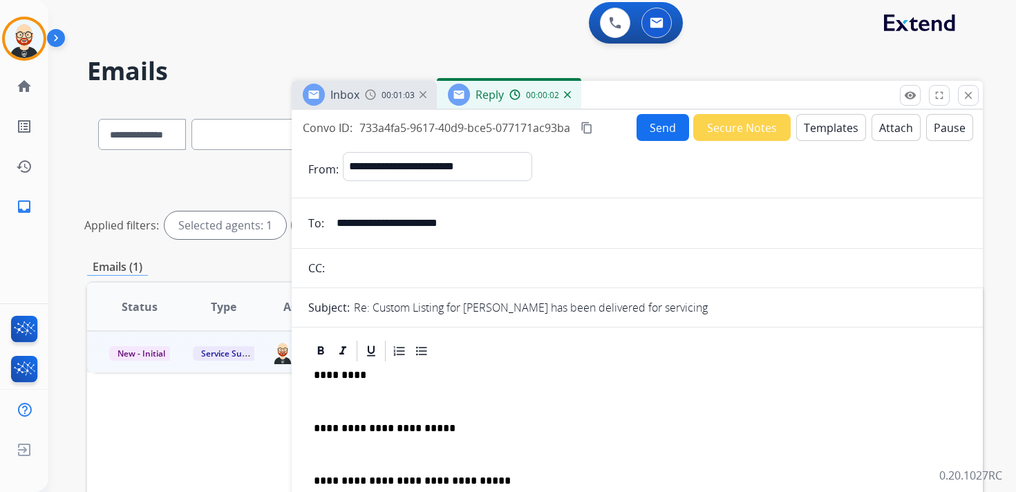
click at [346, 392] on div "**********" at bounding box center [637, 468] width 658 height 211
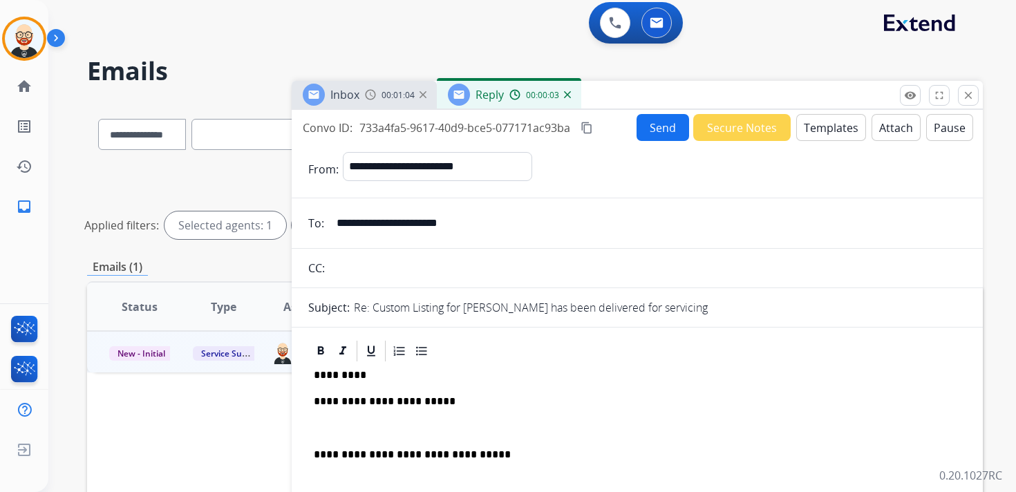
click at [353, 414] on div "**********" at bounding box center [637, 455] width 658 height 185
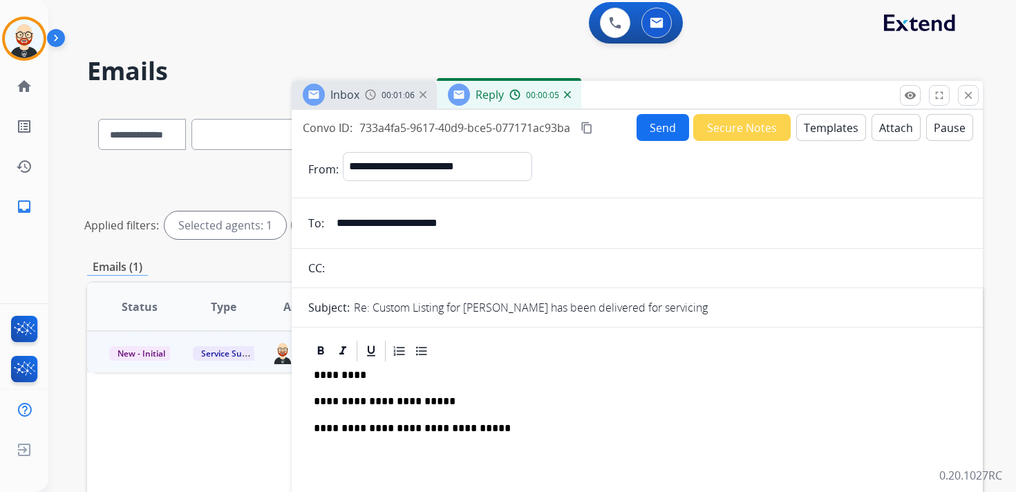
click at [674, 129] on button "Send" at bounding box center [662, 127] width 53 height 27
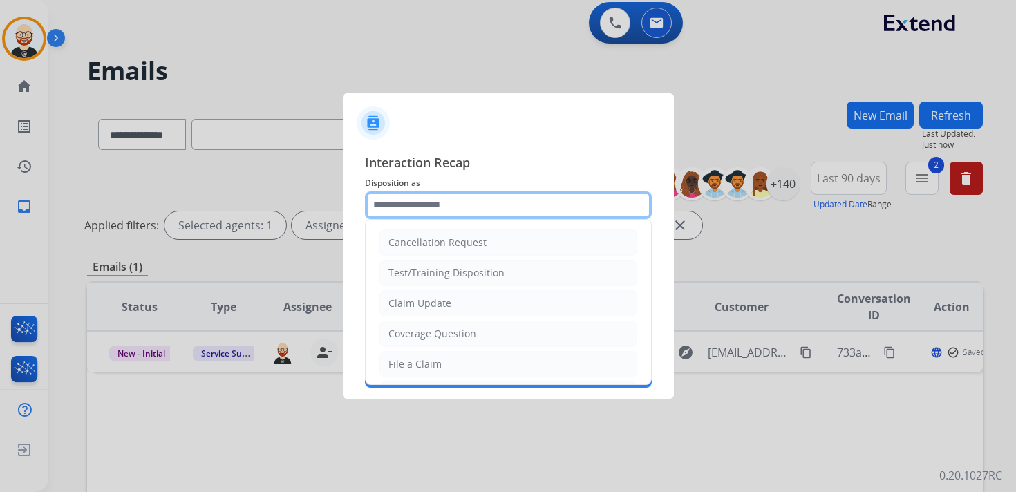
click at [393, 210] on input "text" at bounding box center [508, 205] width 287 height 28
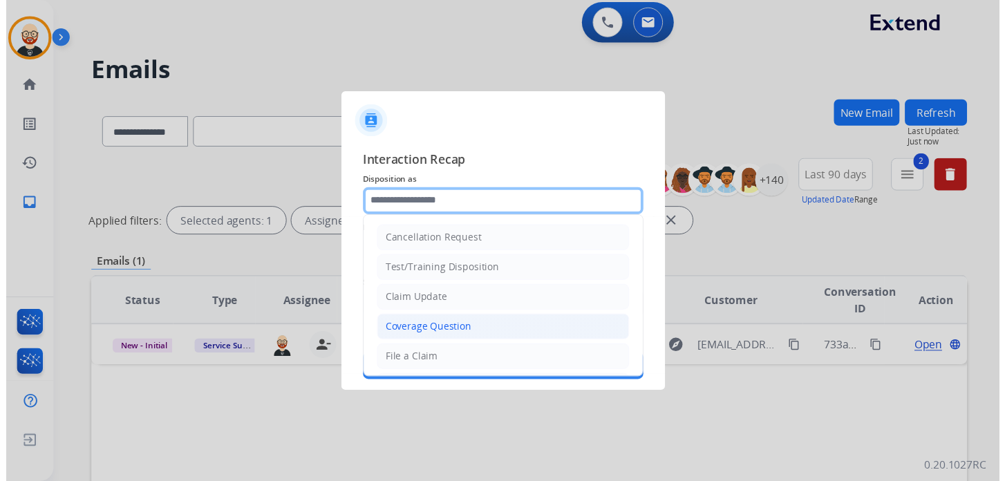
scroll to position [207, 0]
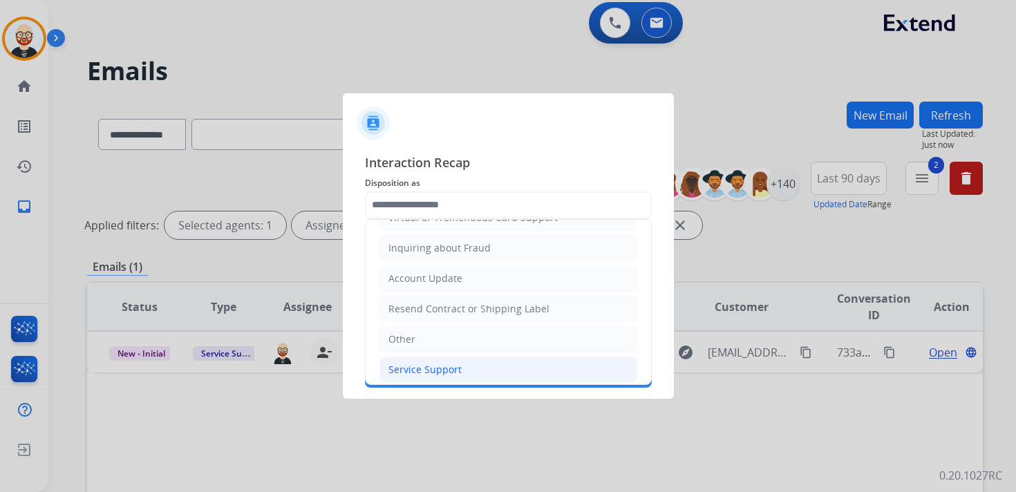
click at [431, 363] on div "Service Support" at bounding box center [424, 370] width 73 height 14
type input "**********"
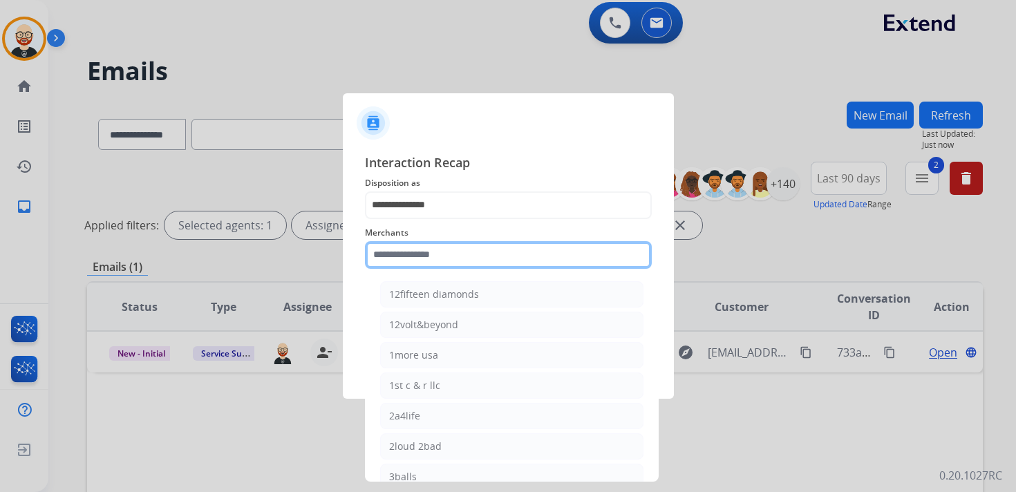
click at [419, 252] on input "text" at bounding box center [508, 255] width 287 height 28
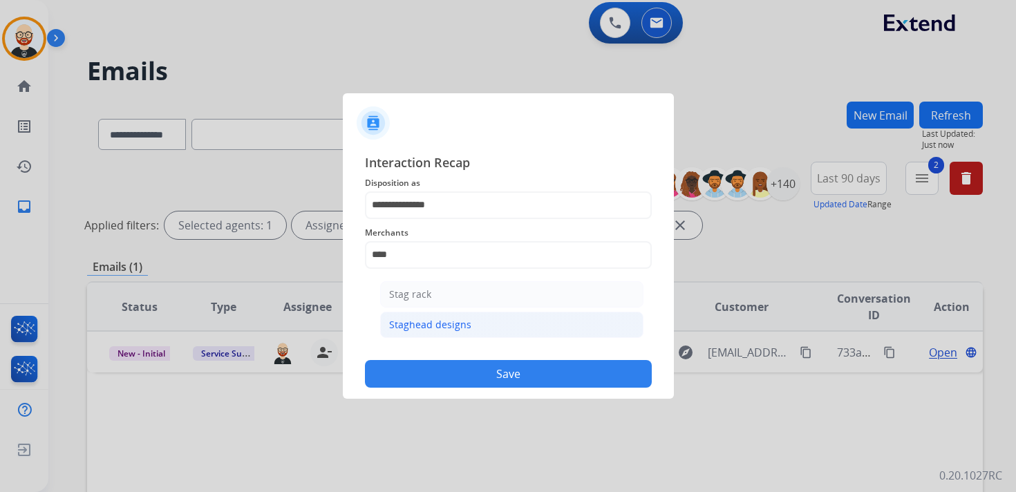
click at [443, 327] on div "Staghead designs" at bounding box center [430, 325] width 82 height 14
type input "**********"
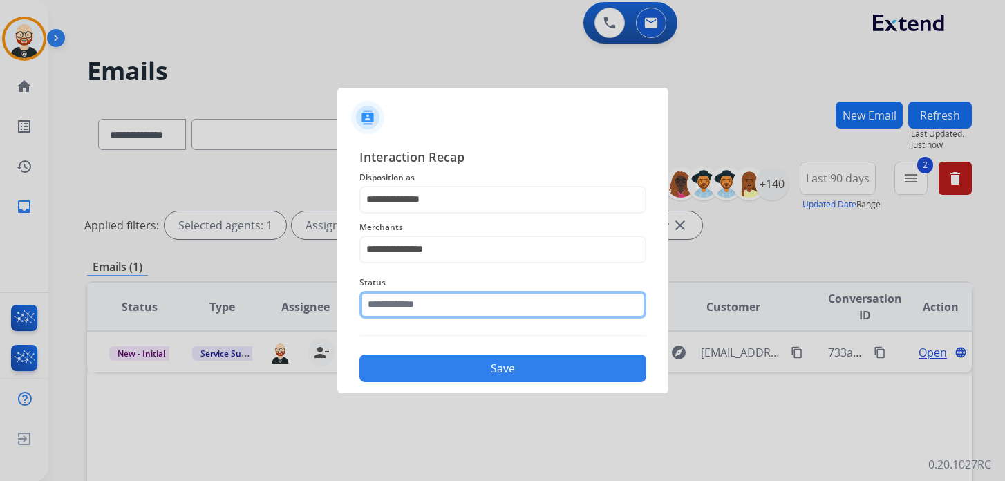
click at [419, 310] on input "text" at bounding box center [502, 305] width 287 height 28
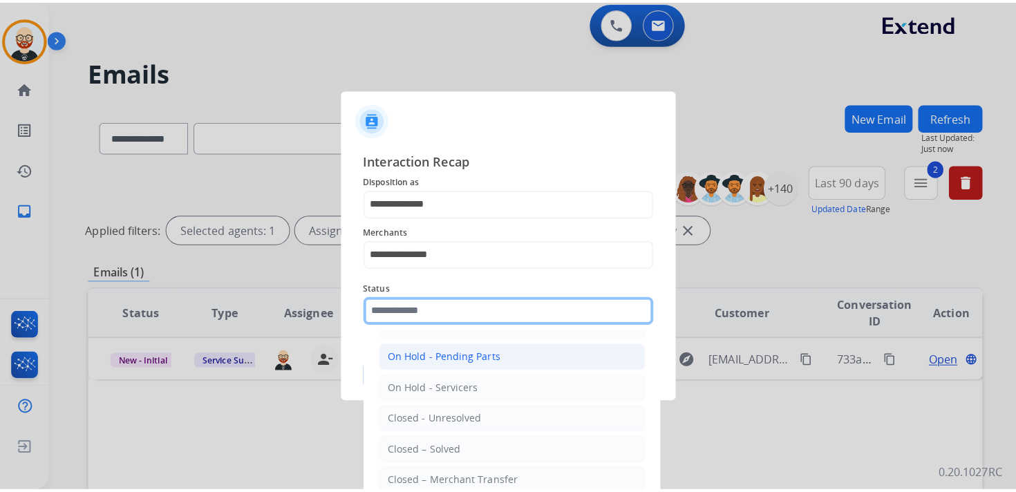
scroll to position [69, 0]
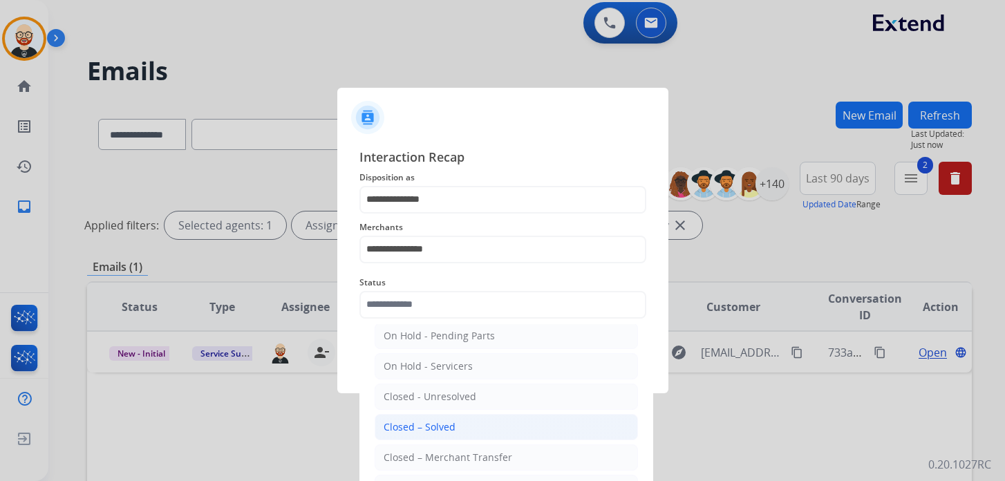
click at [432, 420] on div "Closed – Solved" at bounding box center [419, 427] width 72 height 14
type input "**********"
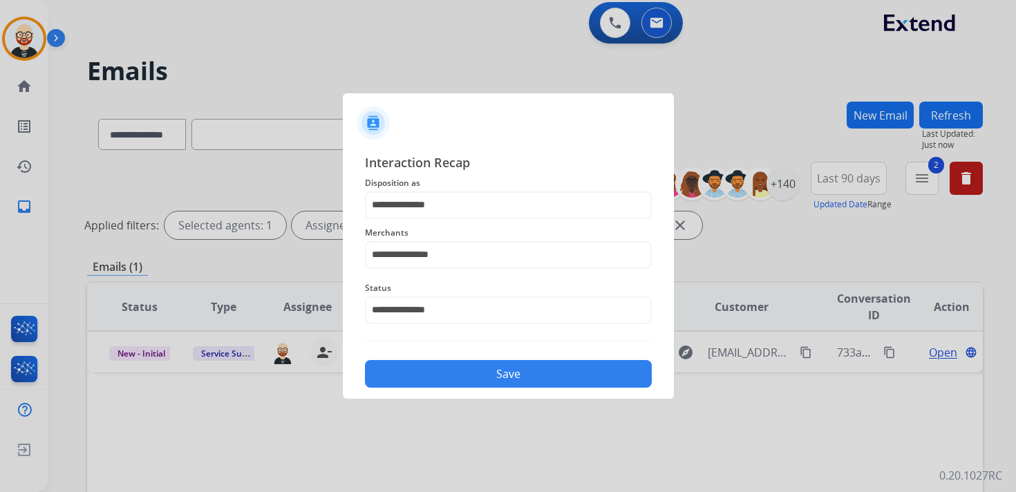
click at [468, 371] on button "Save" at bounding box center [508, 374] width 287 height 28
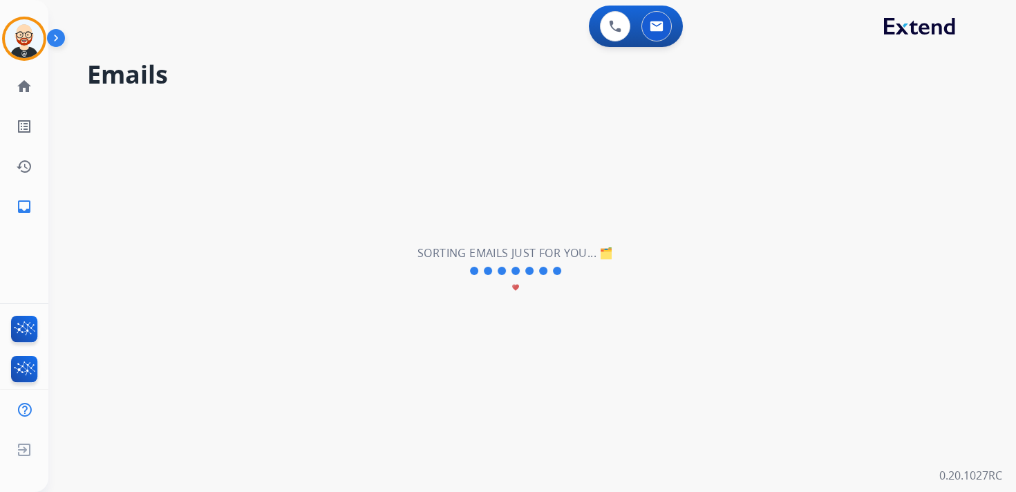
scroll to position [0, 0]
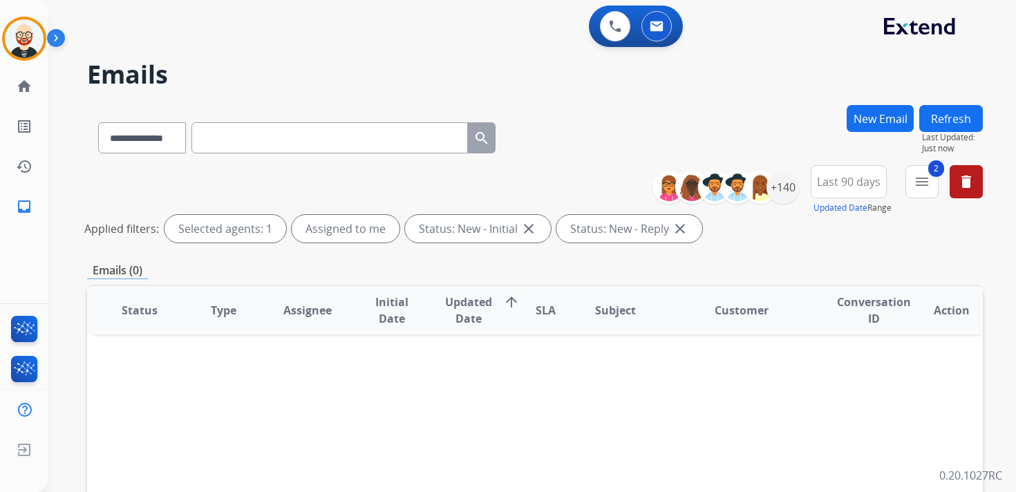
click at [946, 114] on button "Refresh" at bounding box center [951, 118] width 64 height 27
click at [28, 39] on img at bounding box center [24, 38] width 39 height 39
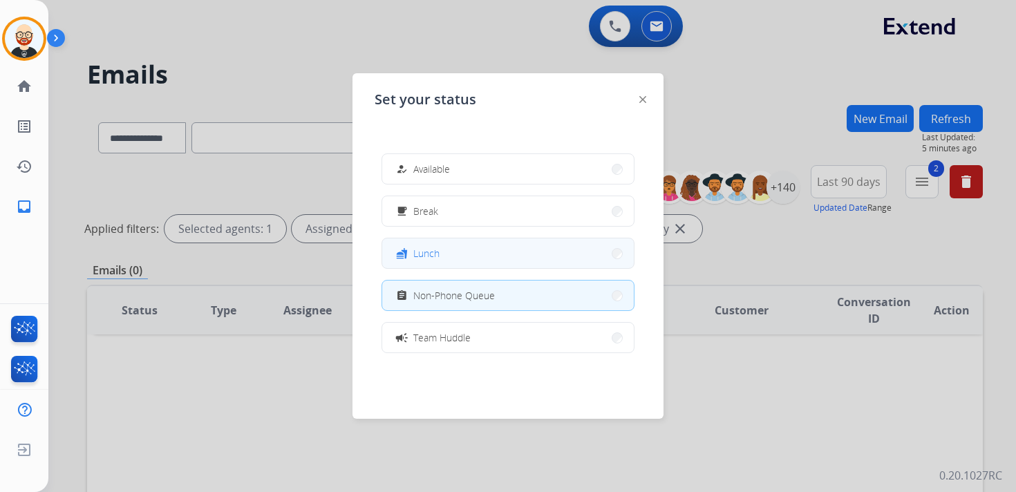
click at [419, 266] on button "fastfood Lunch" at bounding box center [508, 253] width 252 height 30
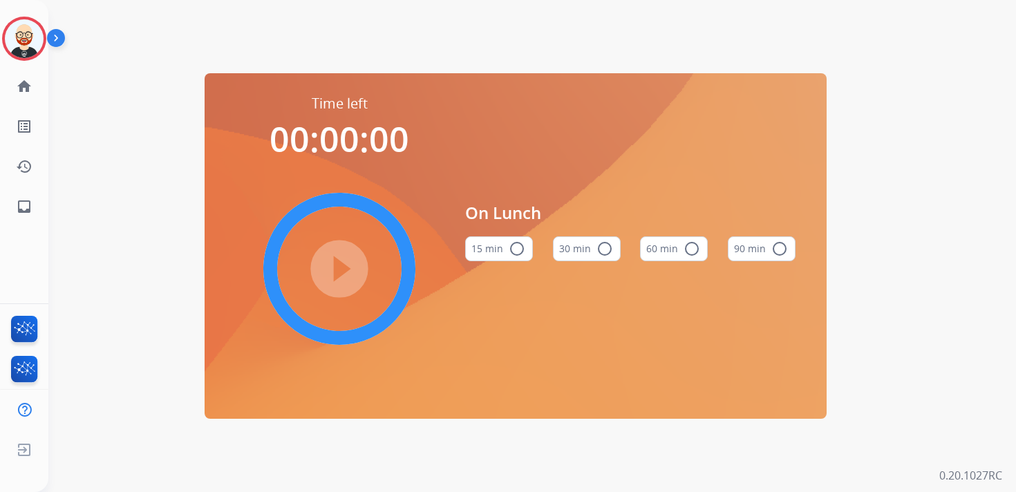
click at [681, 245] on button "60 min radio_button_unchecked" at bounding box center [674, 248] width 68 height 25
click at [333, 260] on mat-icon "play_circle_filled" at bounding box center [339, 268] width 17 height 17
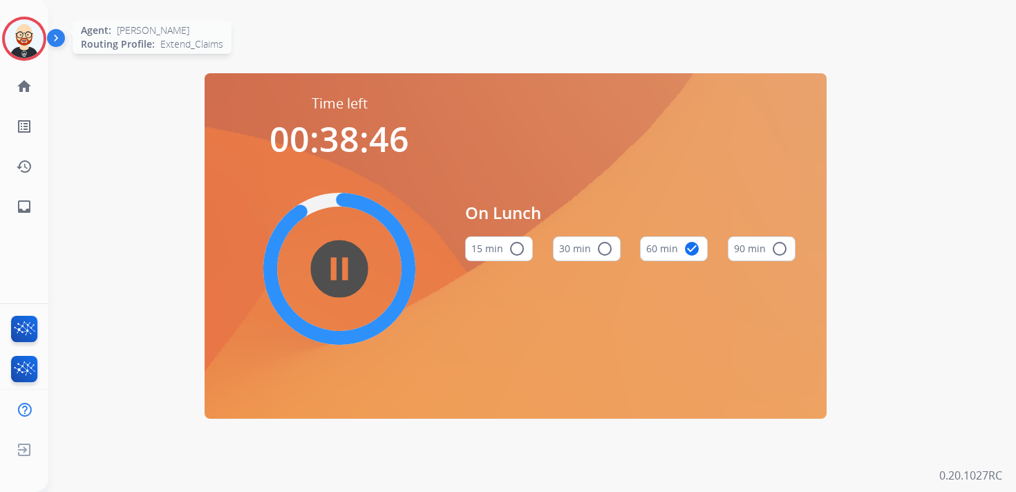
click at [38, 37] on img at bounding box center [24, 38] width 39 height 39
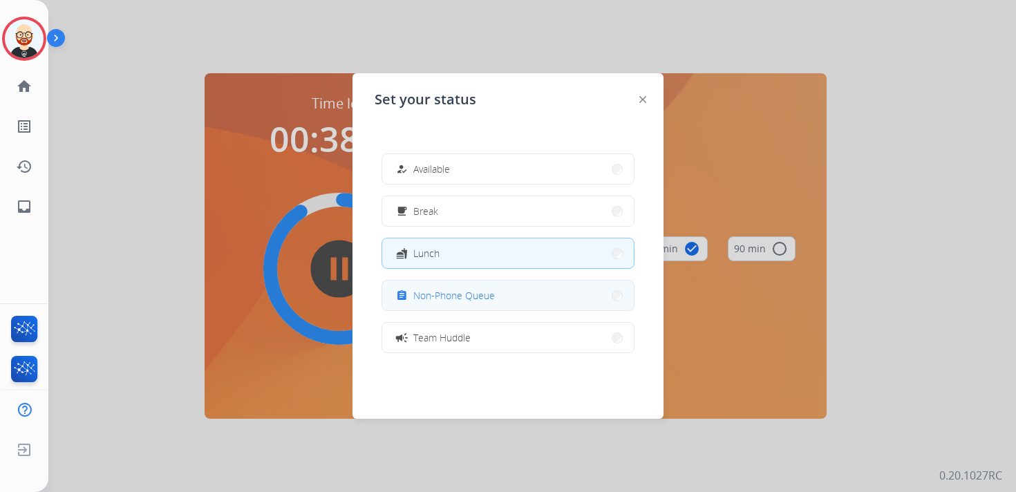
click at [449, 303] on div "assignment Non-Phone Queue" at bounding box center [444, 295] width 102 height 17
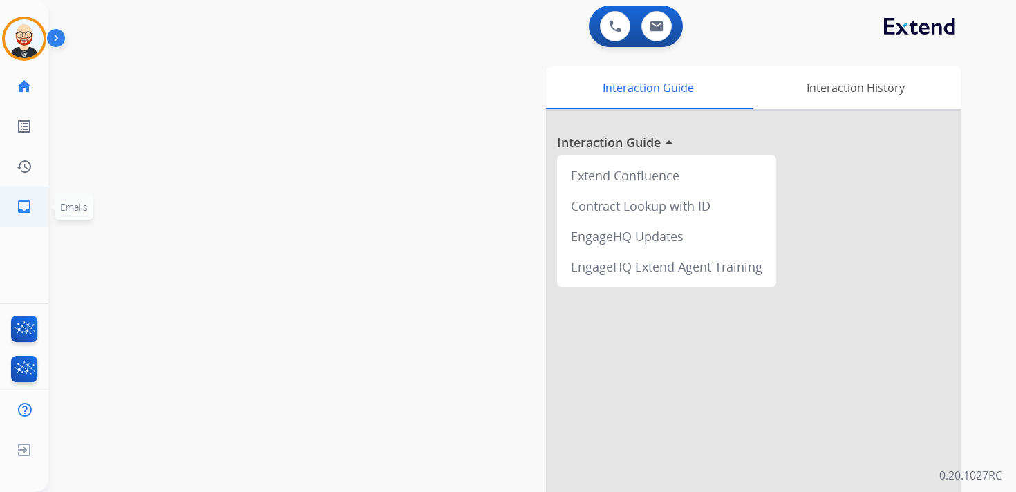
click at [27, 201] on mat-icon "inbox" at bounding box center [24, 206] width 17 height 17
select select "**********"
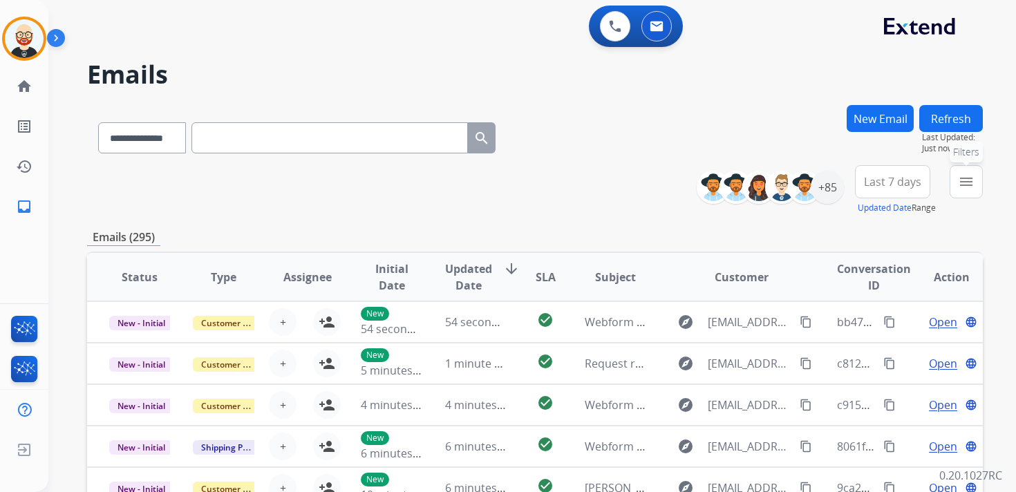
click at [957, 187] on button "menu Filters" at bounding box center [965, 181] width 33 height 33
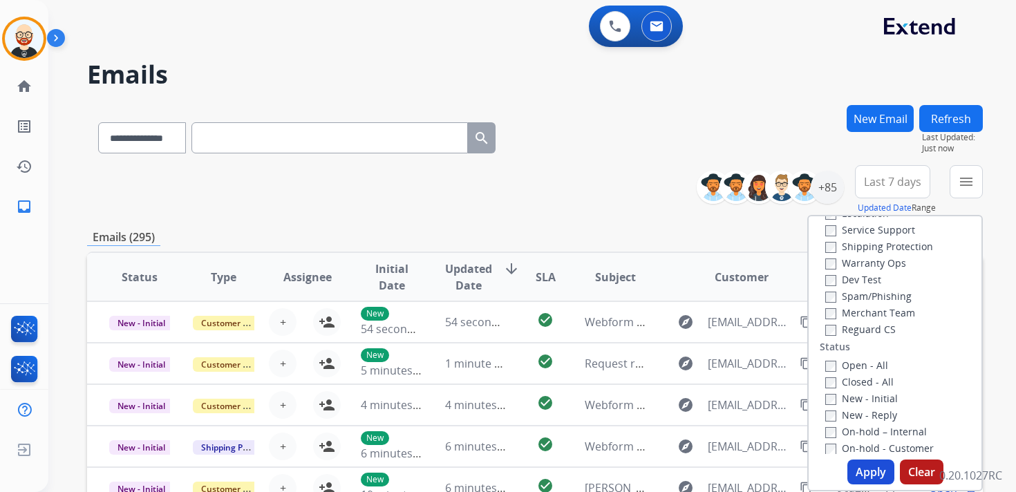
scroll to position [83, 0]
click at [855, 386] on label "New - Initial" at bounding box center [861, 385] width 73 height 13
click at [855, 399] on label "New - Reply" at bounding box center [861, 401] width 72 height 13
click at [856, 473] on button "Apply" at bounding box center [870, 471] width 47 height 25
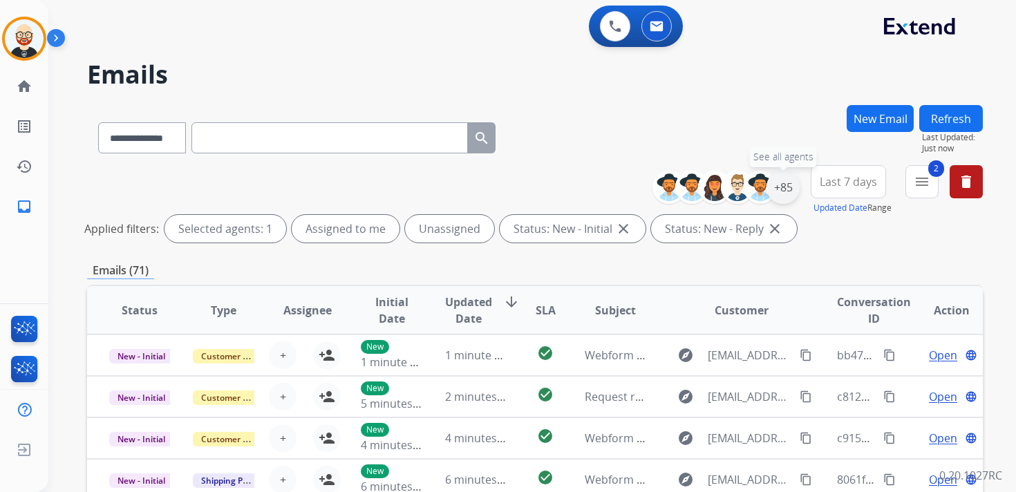
click at [775, 192] on div "+85" at bounding box center [782, 187] width 33 height 33
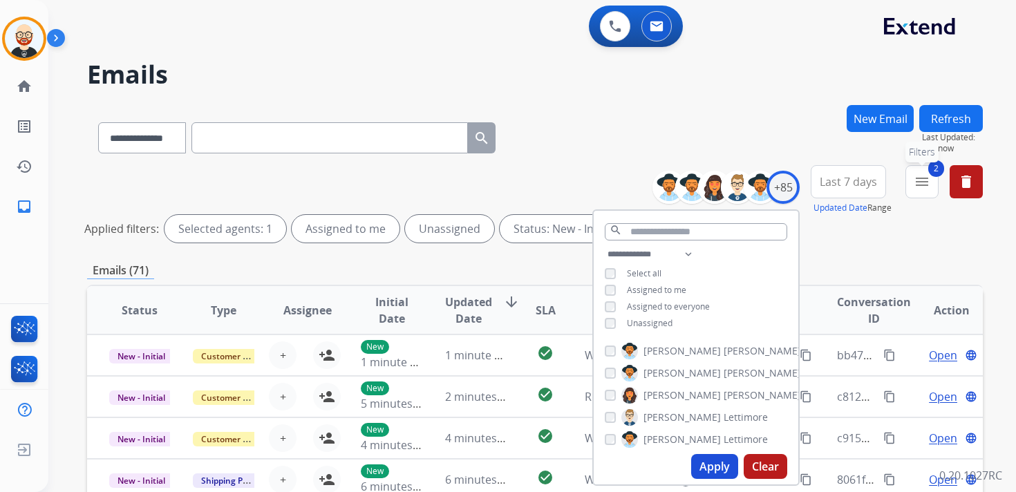
click at [927, 184] on mat-icon "menu" at bounding box center [921, 181] width 17 height 17
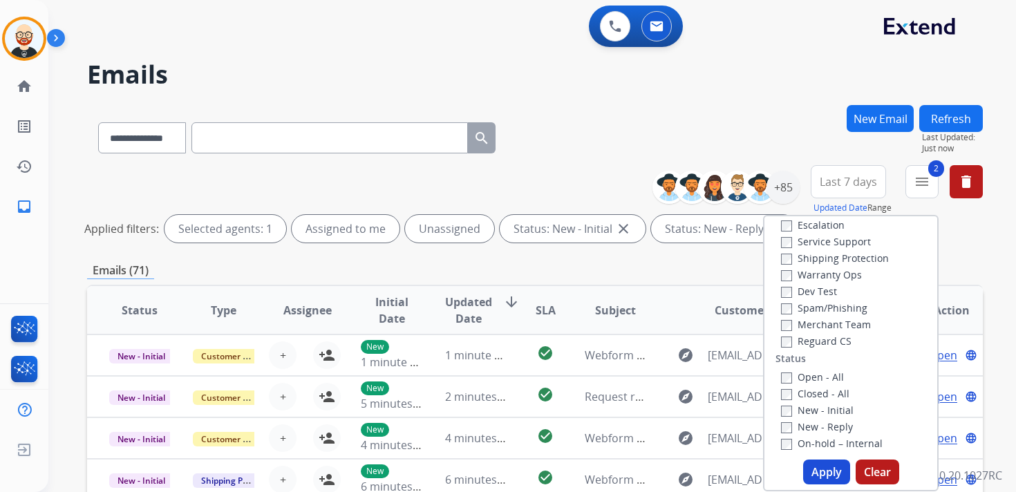
scroll to position [57, 0]
click at [804, 245] on label "Service Support" at bounding box center [826, 242] width 90 height 13
click at [810, 469] on button "Apply" at bounding box center [826, 471] width 47 height 25
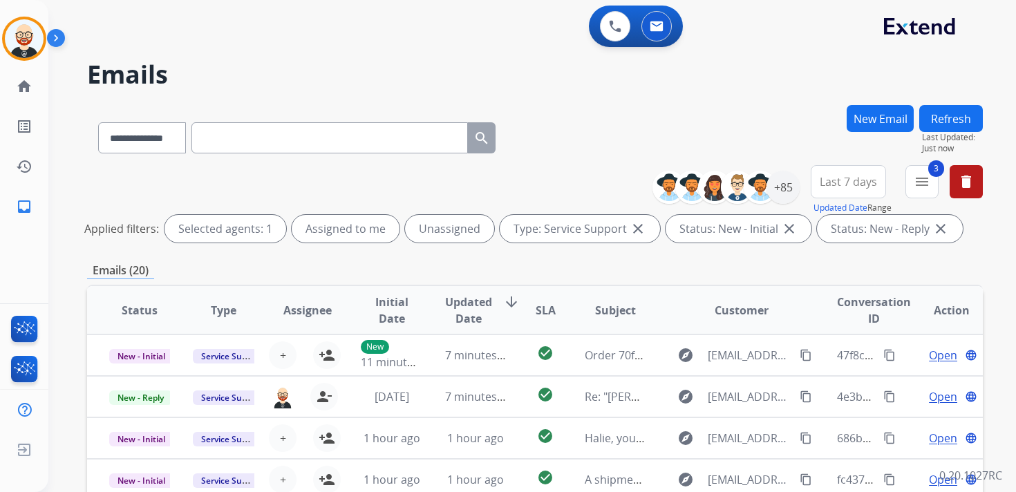
click at [864, 192] on button "Last 7 days" at bounding box center [847, 181] width 75 height 33
click at [836, 350] on div "Last 90 days" at bounding box center [844, 349] width 76 height 21
click at [743, 263] on div "Emails (20)" at bounding box center [534, 270] width 895 height 17
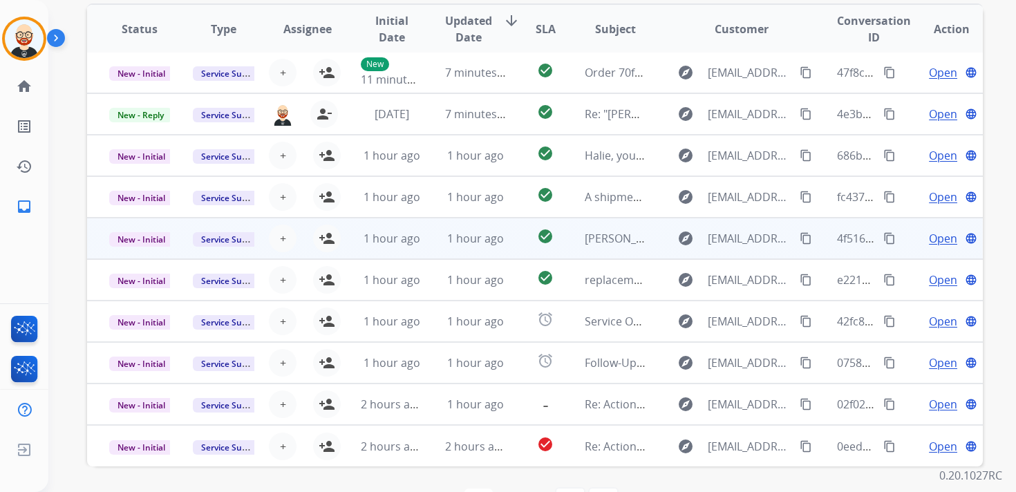
scroll to position [0, 0]
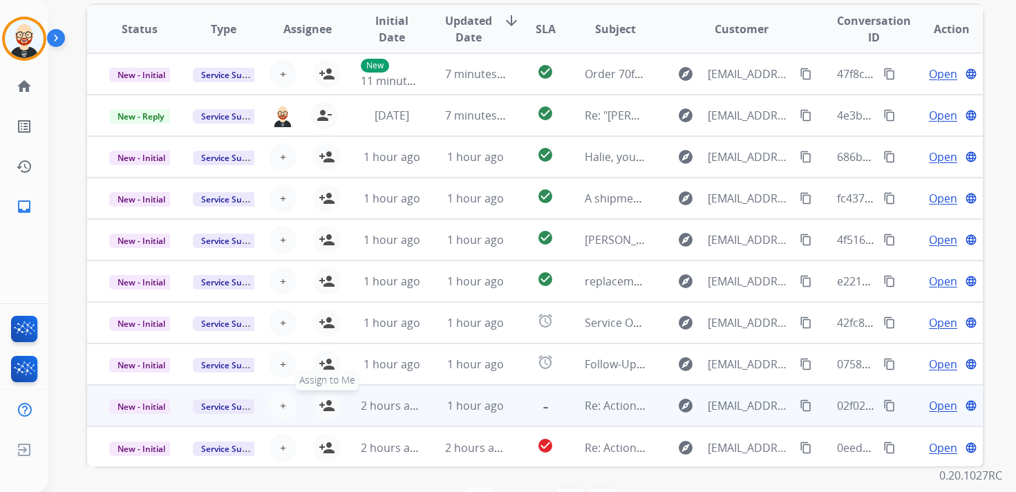
click at [323, 403] on mat-icon "person_add" at bounding box center [327, 405] width 17 height 17
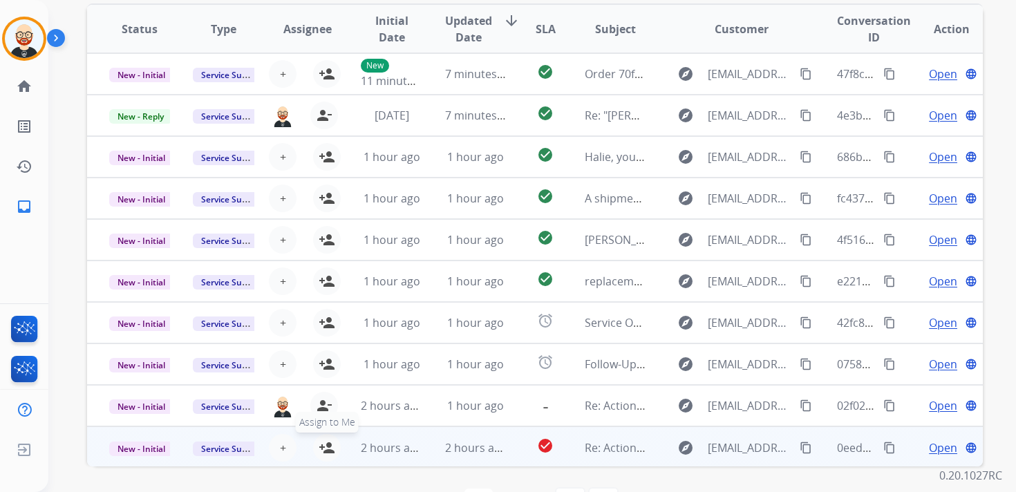
click at [328, 442] on mat-icon "person_add" at bounding box center [327, 447] width 17 height 17
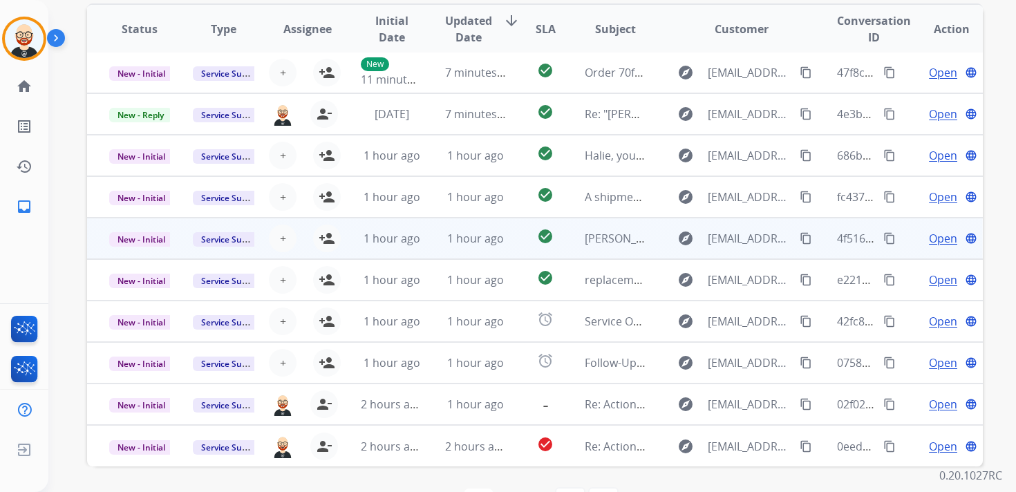
scroll to position [328, 0]
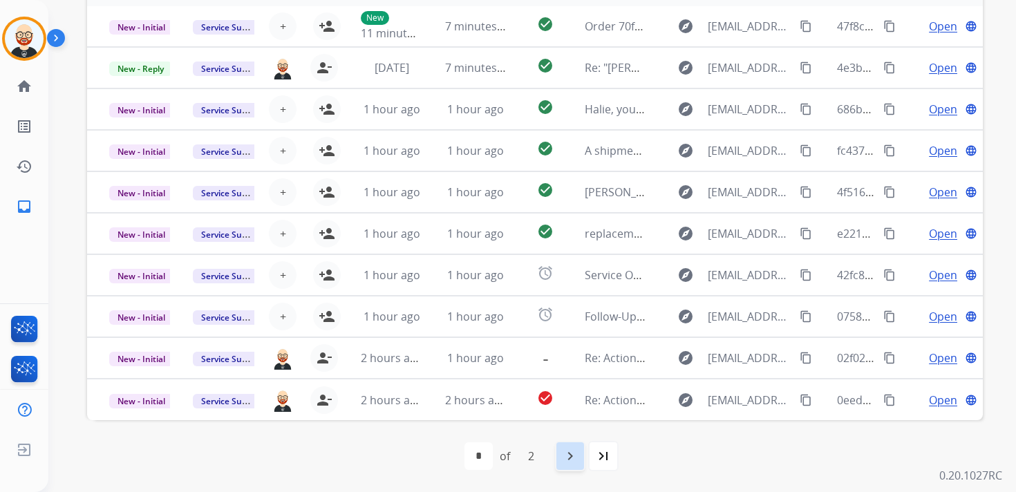
click at [576, 455] on mat-icon "navigate_next" at bounding box center [570, 456] width 17 height 17
select select "*"
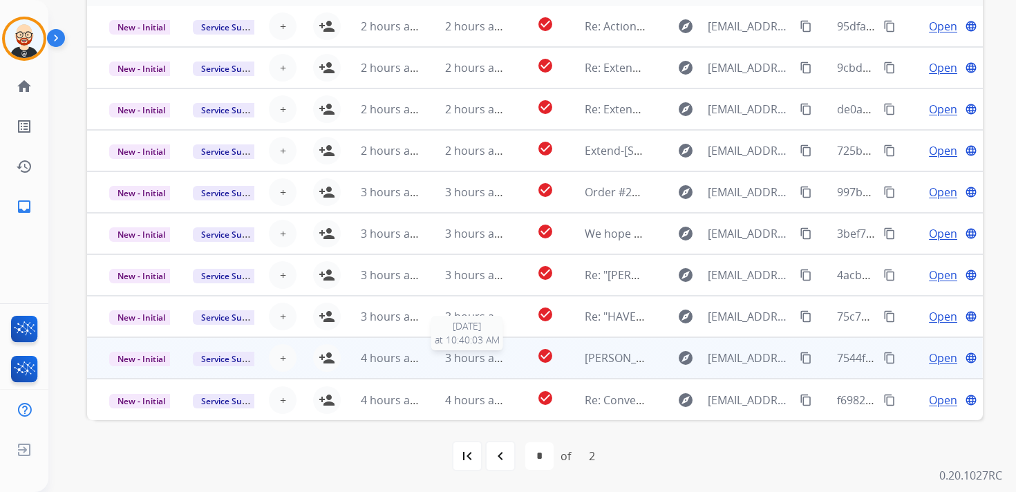
scroll to position [0, 0]
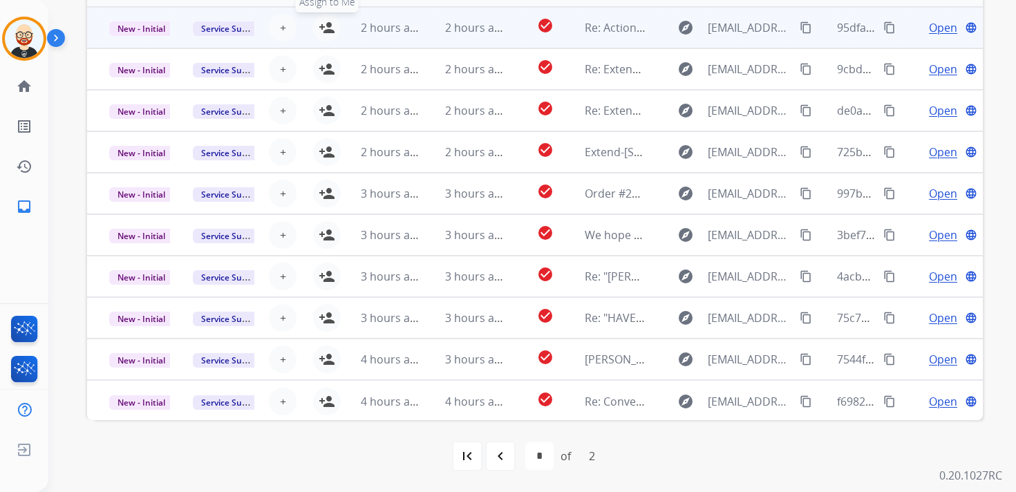
click at [325, 33] on mat-icon "person_add" at bounding box center [327, 27] width 17 height 17
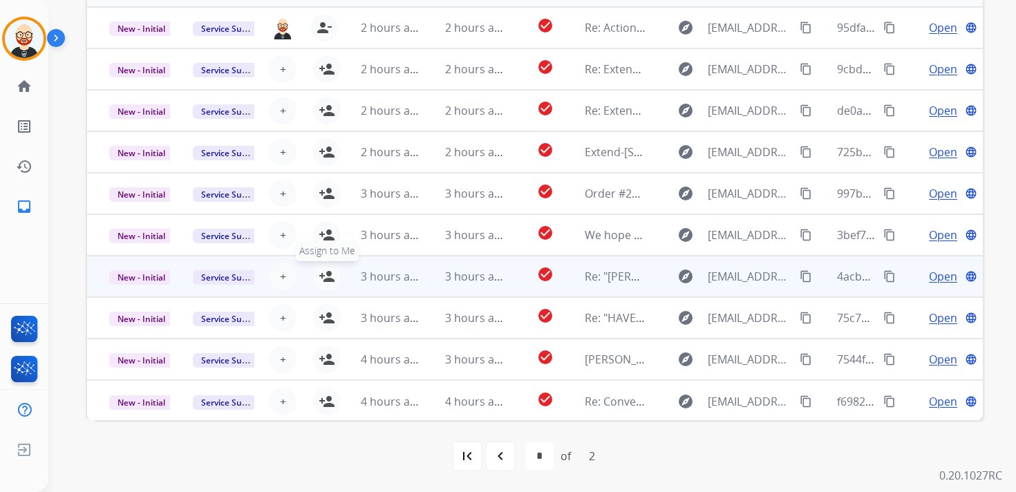
click at [321, 278] on mat-icon "person_add" at bounding box center [327, 276] width 17 height 17
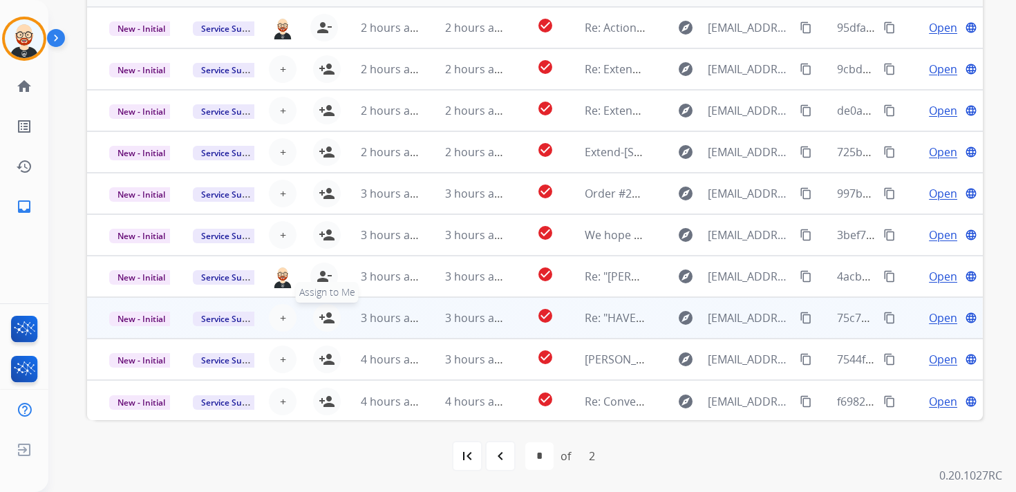
click at [328, 311] on mat-icon "person_add" at bounding box center [327, 318] width 17 height 17
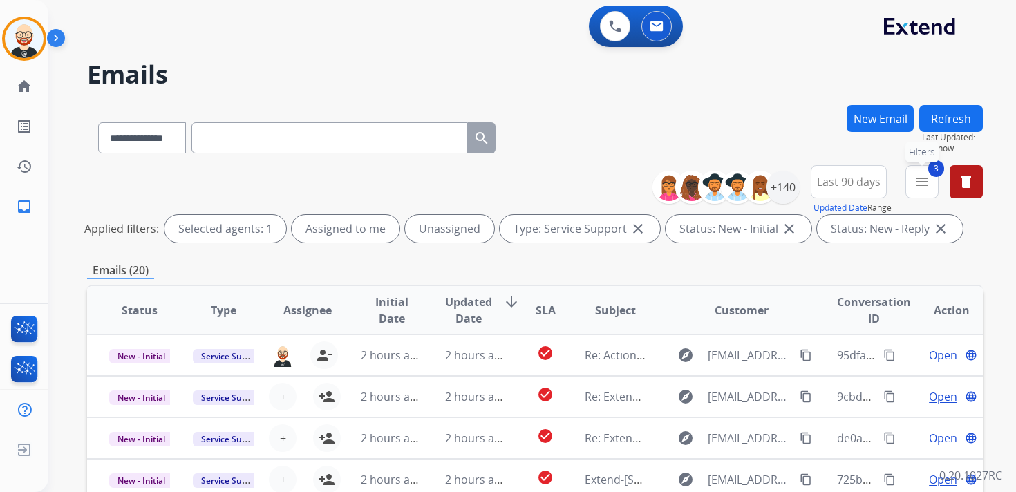
click at [911, 185] on button "3 menu Filters" at bounding box center [921, 181] width 33 height 33
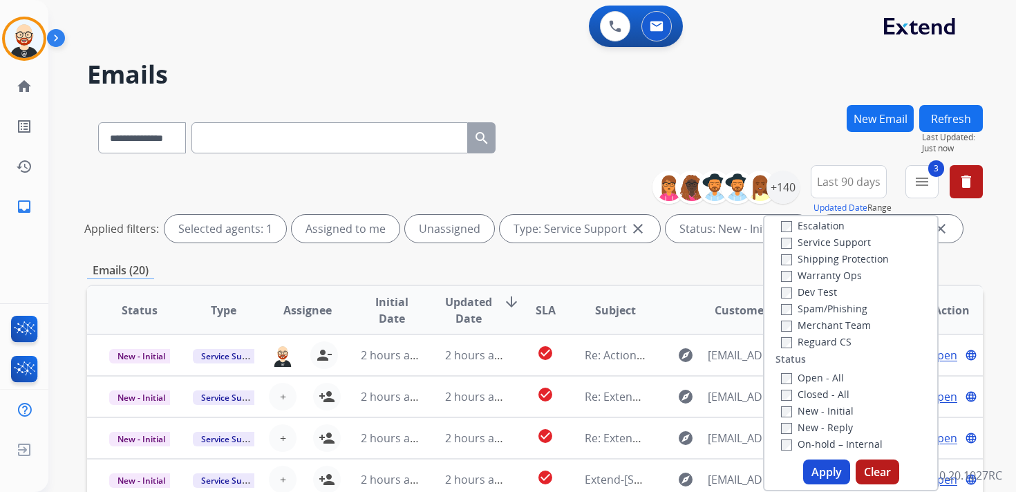
click at [809, 242] on label "Service Support" at bounding box center [826, 242] width 90 height 13
click at [819, 466] on button "Apply" at bounding box center [826, 471] width 47 height 25
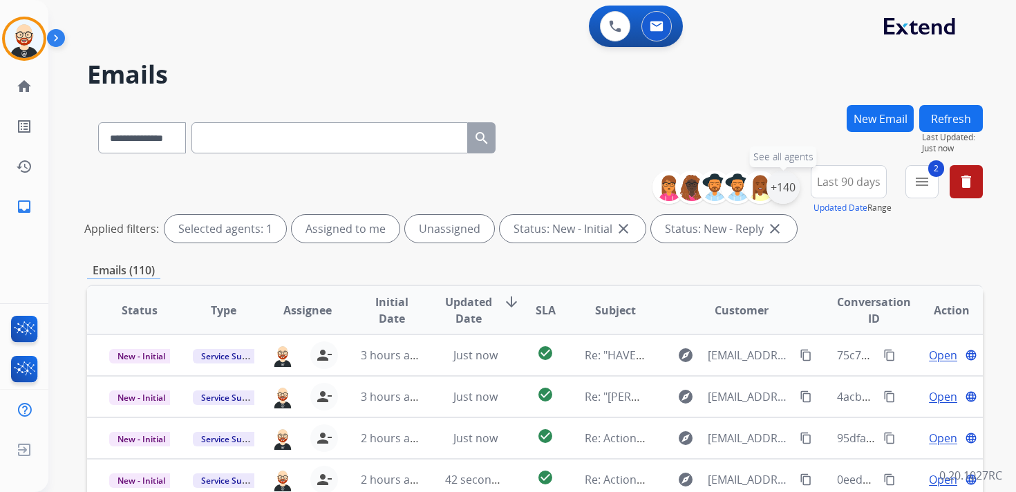
click at [778, 184] on div "+140" at bounding box center [782, 187] width 33 height 33
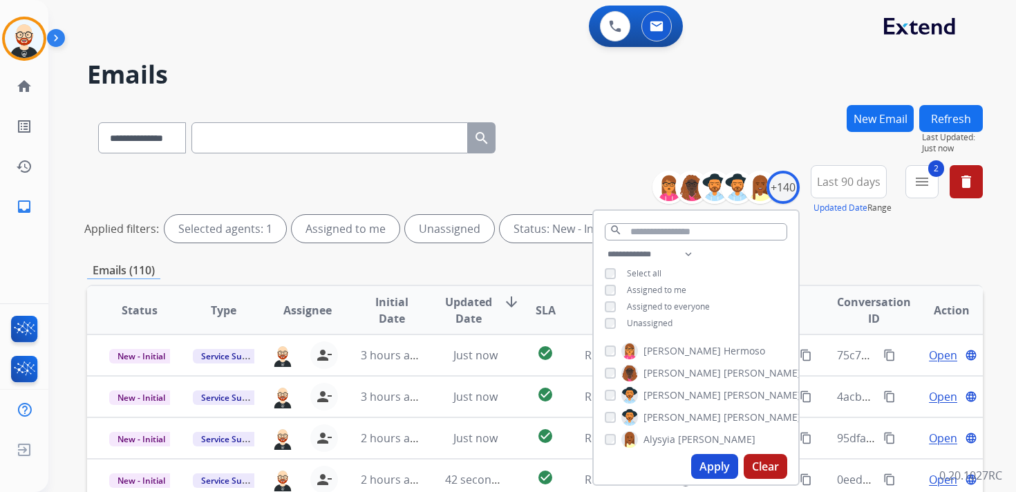
click at [651, 328] on div "**********" at bounding box center [696, 290] width 205 height 88
click at [650, 321] on span "Unassigned" at bounding box center [650, 323] width 46 height 12
click at [708, 464] on button "Apply" at bounding box center [714, 466] width 47 height 25
click at [829, 244] on div "**********" at bounding box center [534, 206] width 895 height 83
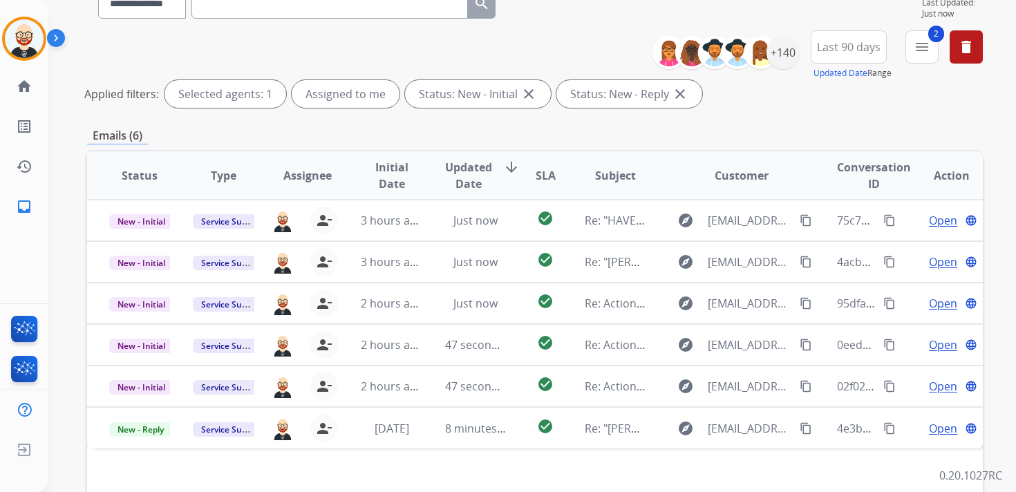
scroll to position [137, 0]
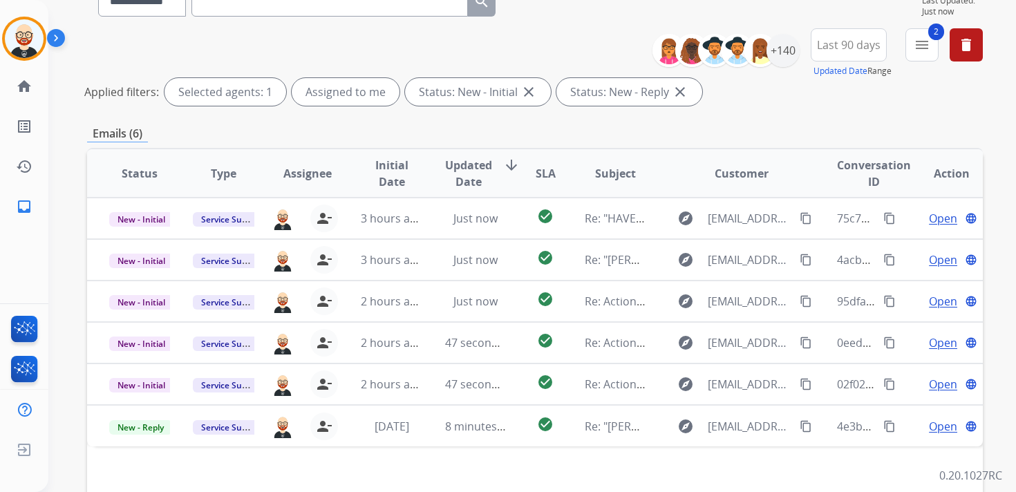
click at [398, 166] on span "Initial Date" at bounding box center [391, 173] width 61 height 33
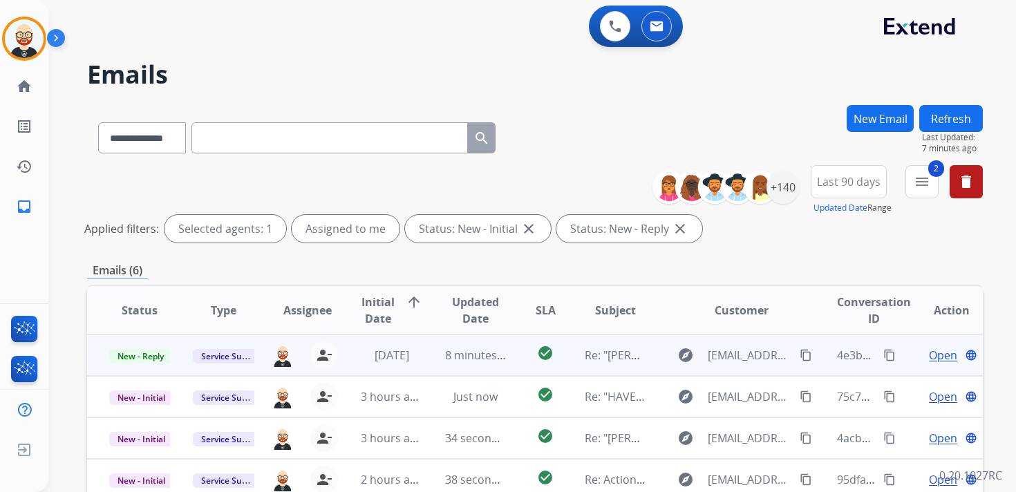
click at [929, 357] on span "Open" at bounding box center [943, 355] width 28 height 17
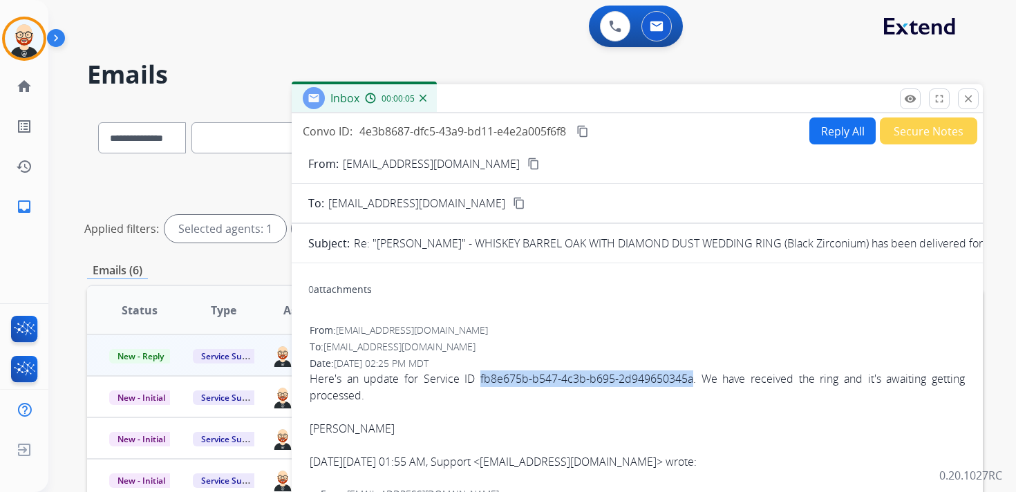
drag, startPoint x: 475, startPoint y: 380, endPoint x: 688, endPoint y: 383, distance: 212.2
click at [688, 383] on div "Here's an update for Service ID fb8e675b-b547-4c3b-b695-2d949650345a. We have r…" at bounding box center [637, 386] width 655 height 33
copy div "fb8e675b-b547-4c3b-b695-2d949650345a"
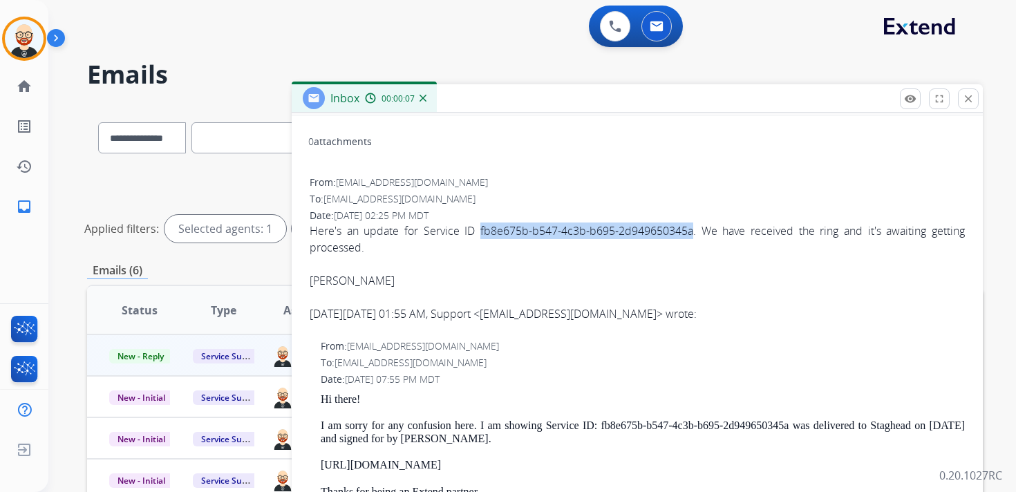
scroll to position [155, 0]
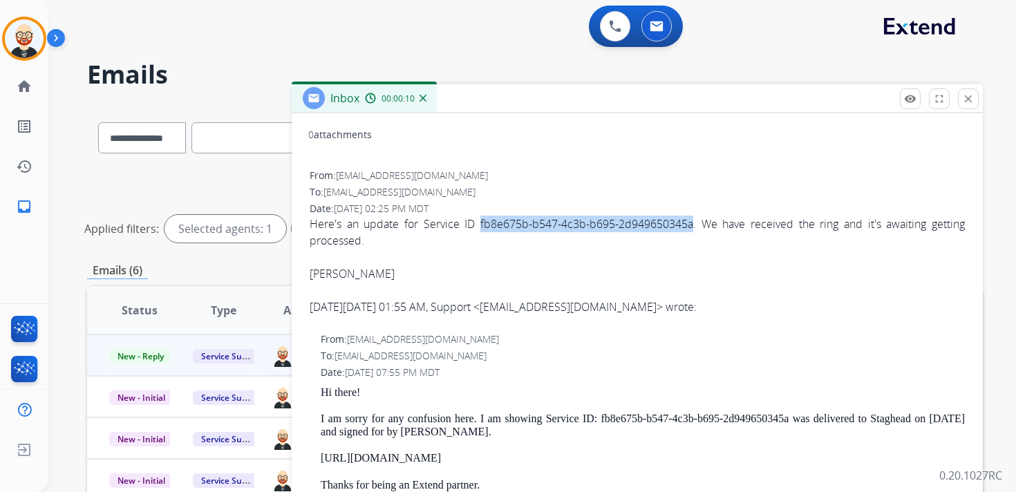
copy div "fb8e675b-b547-4c3b-b695-2d949650345a"
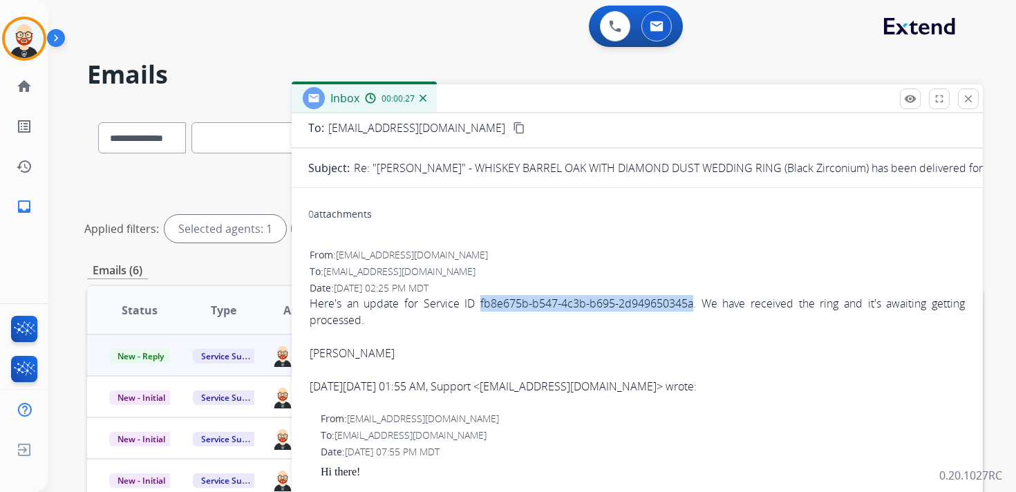
scroll to position [0, 0]
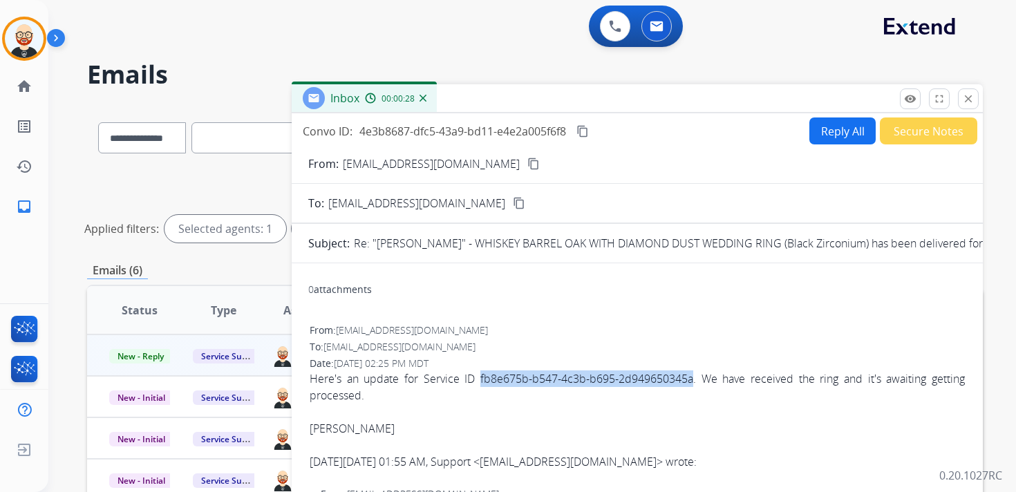
click at [582, 132] on mat-icon "content_copy" at bounding box center [582, 131] width 12 height 12
click at [401, 386] on div "Here's an update for Service ID fb8e675b-b547-4c3b-b695-2d949650345a. We have r…" at bounding box center [637, 386] width 655 height 33
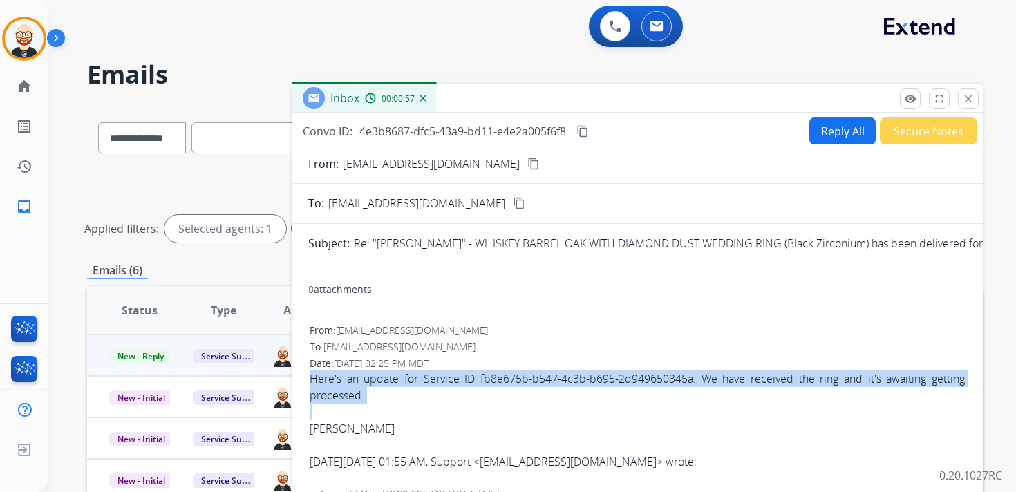
click at [401, 386] on div "Here's an update for Service ID fb8e675b-b547-4c3b-b695-2d949650345a. We have r…" at bounding box center [637, 386] width 655 height 33
copy div "Here's an update for Service ID fb8e675b-b547-4c3b-b695-2d949650345a. We have r…"
click at [826, 133] on button "Reply All" at bounding box center [842, 130] width 66 height 27
select select "**********"
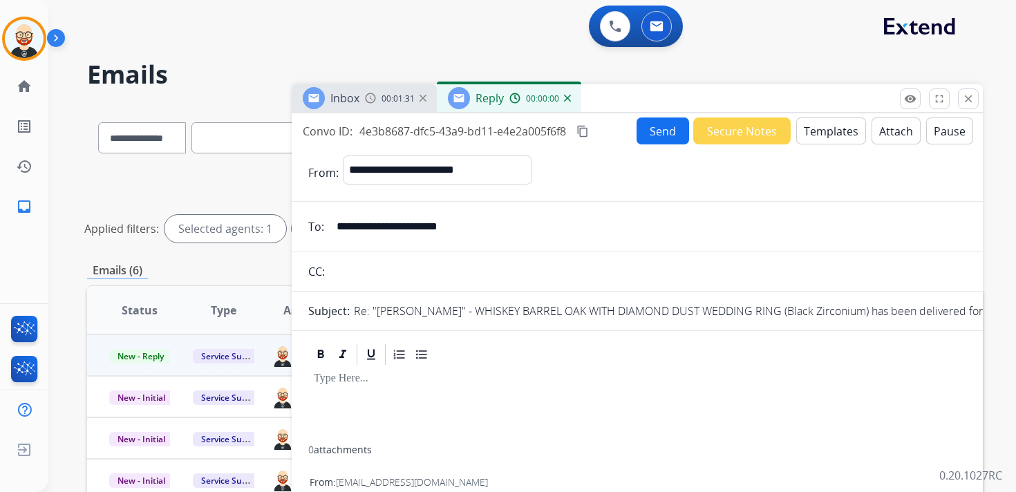
click at [421, 391] on div at bounding box center [637, 406] width 658 height 79
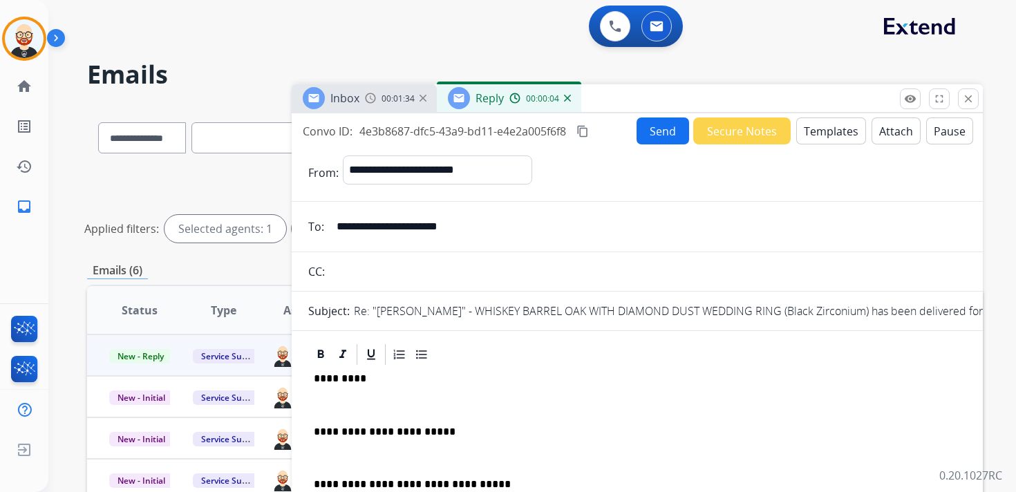
scroll to position [3, 0]
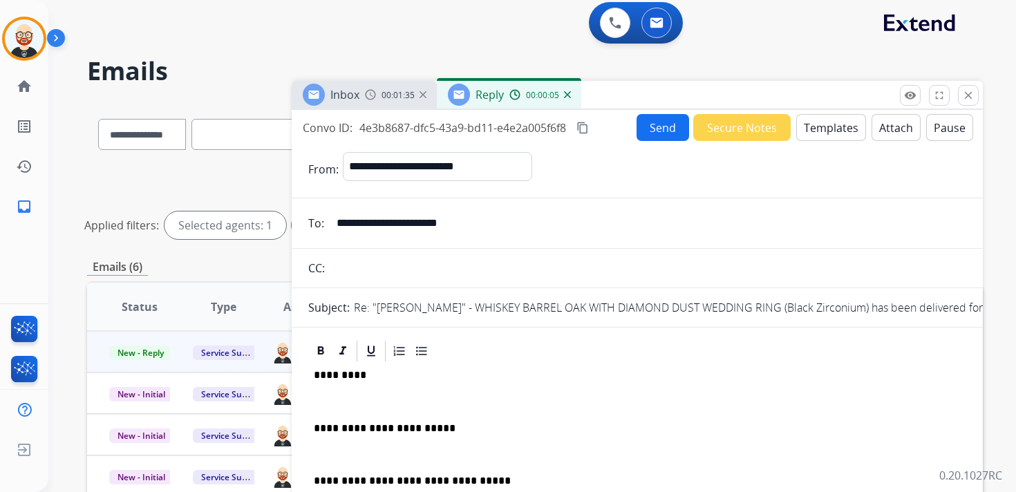
drag, startPoint x: 413, startPoint y: 396, endPoint x: 429, endPoint y: 374, distance: 27.6
click at [413, 396] on p at bounding box center [637, 401] width 647 height 12
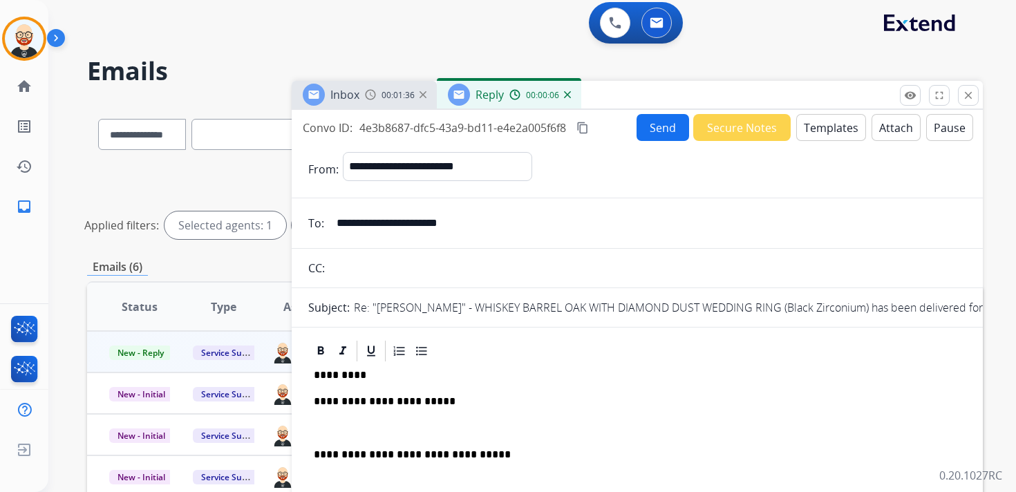
click at [404, 434] on p at bounding box center [637, 428] width 647 height 12
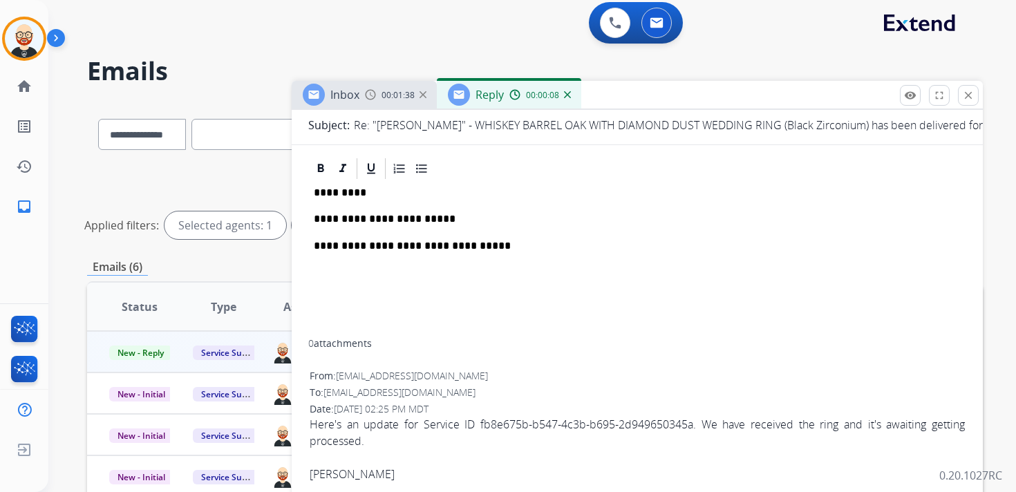
scroll to position [184, 0]
click at [339, 471] on div "[PERSON_NAME]" at bounding box center [637, 472] width 655 height 17
click at [341, 191] on p "*********" at bounding box center [632, 191] width 636 height 12
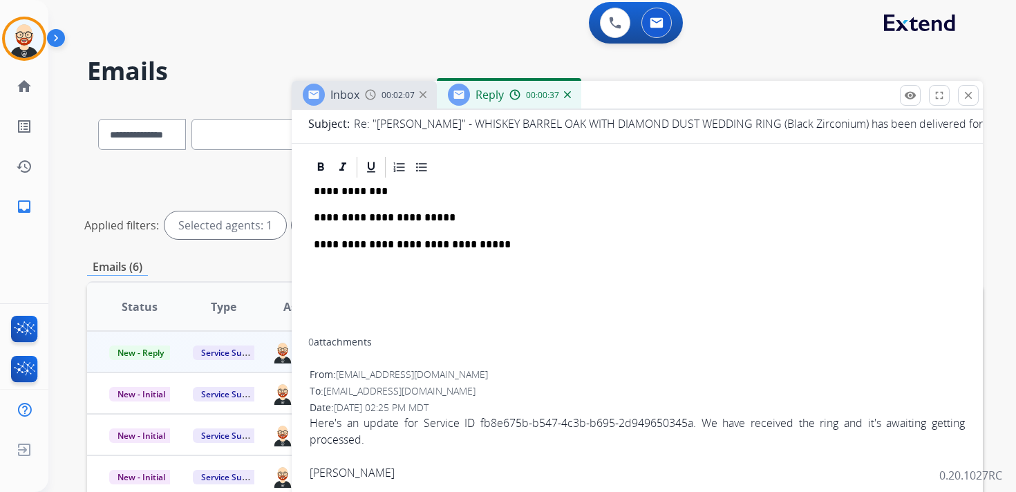
scroll to position [0, 0]
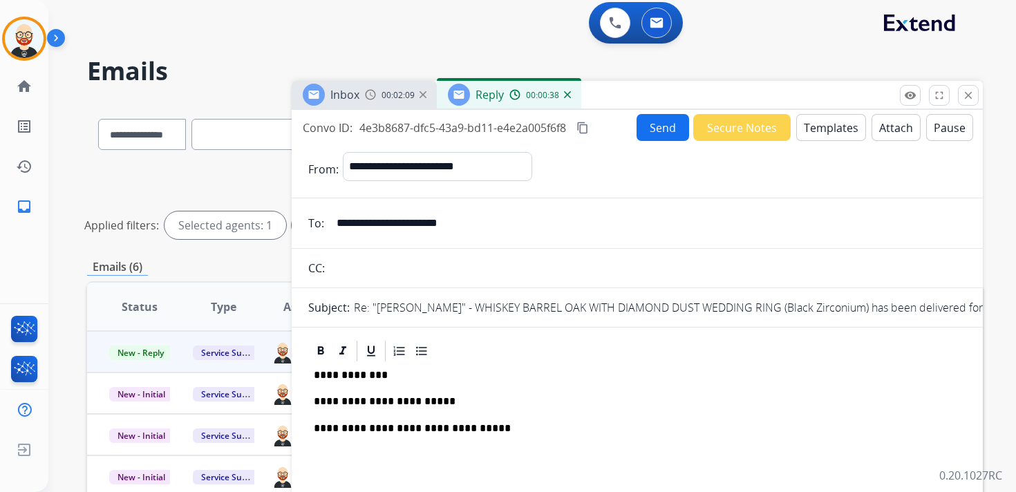
click at [656, 128] on button "Send" at bounding box center [662, 127] width 53 height 27
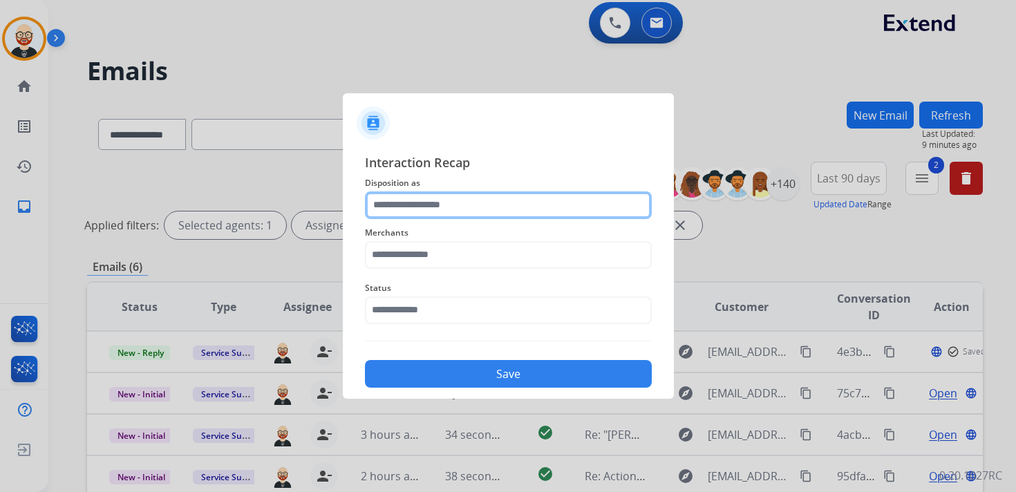
click at [441, 203] on input "text" at bounding box center [508, 205] width 287 height 28
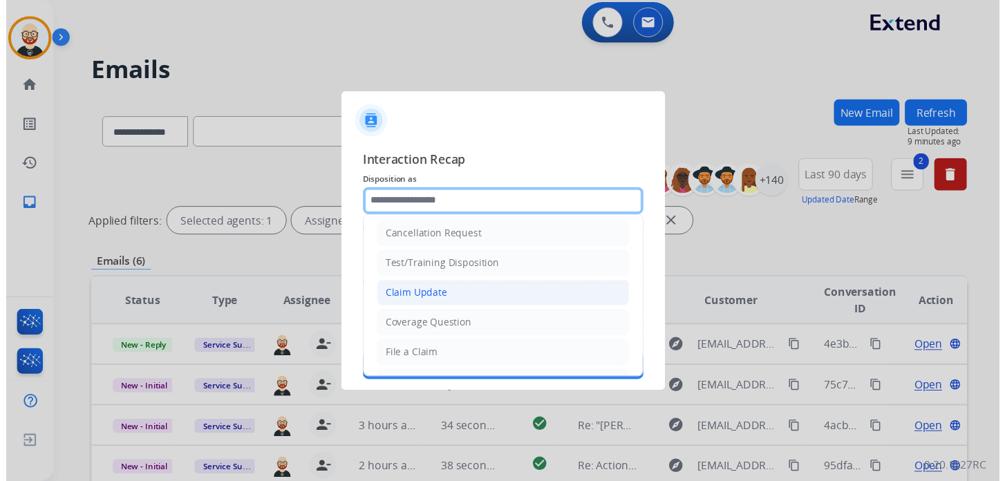
scroll to position [207, 0]
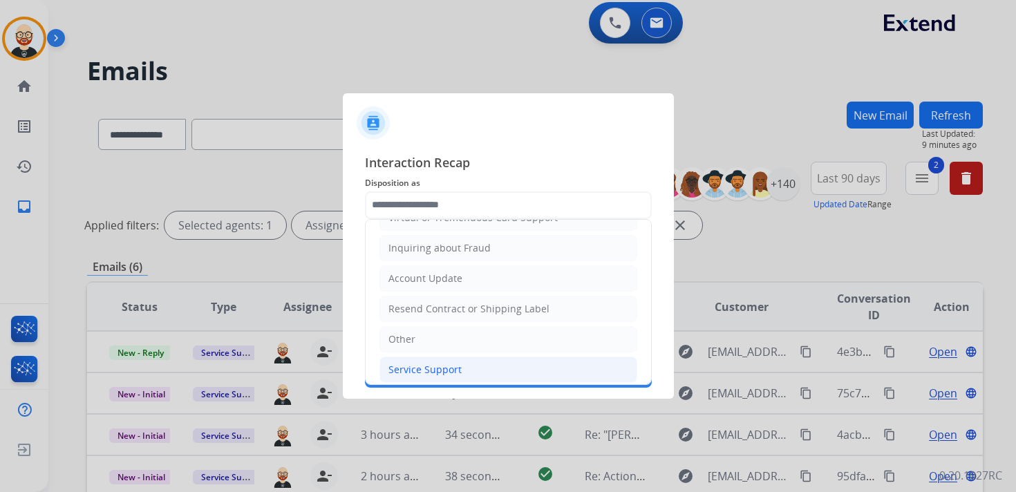
click at [443, 363] on div "Service Support" at bounding box center [424, 370] width 73 height 14
type input "**********"
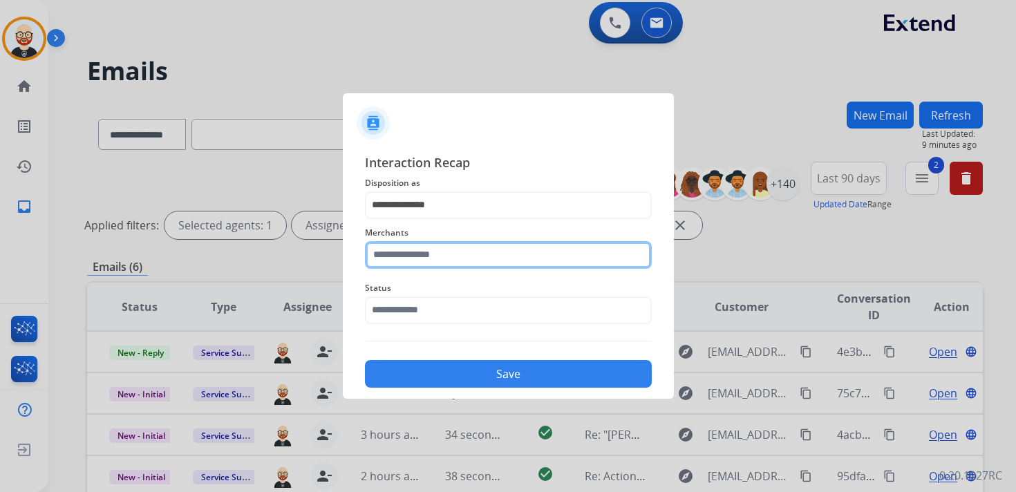
click at [435, 264] on input "text" at bounding box center [508, 255] width 287 height 28
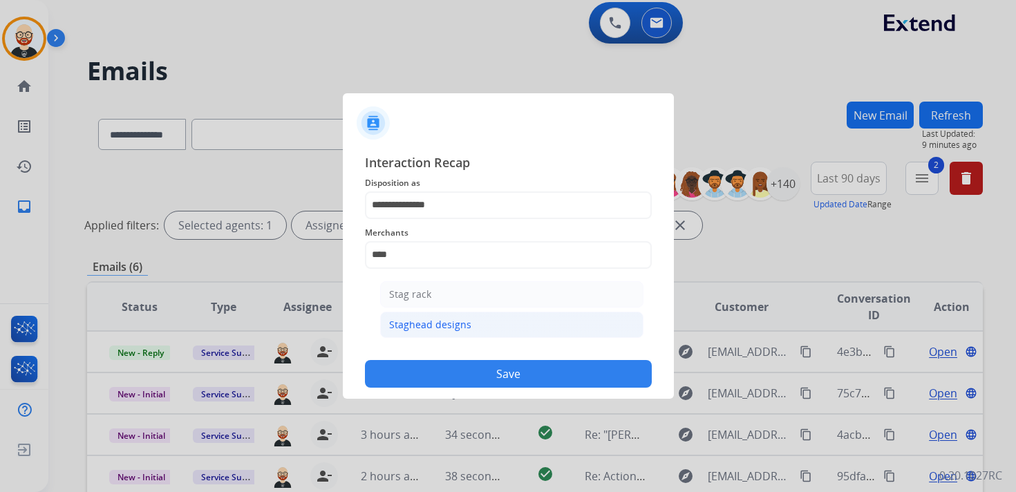
click at [431, 320] on div "Staghead designs" at bounding box center [430, 325] width 82 height 14
type input "**********"
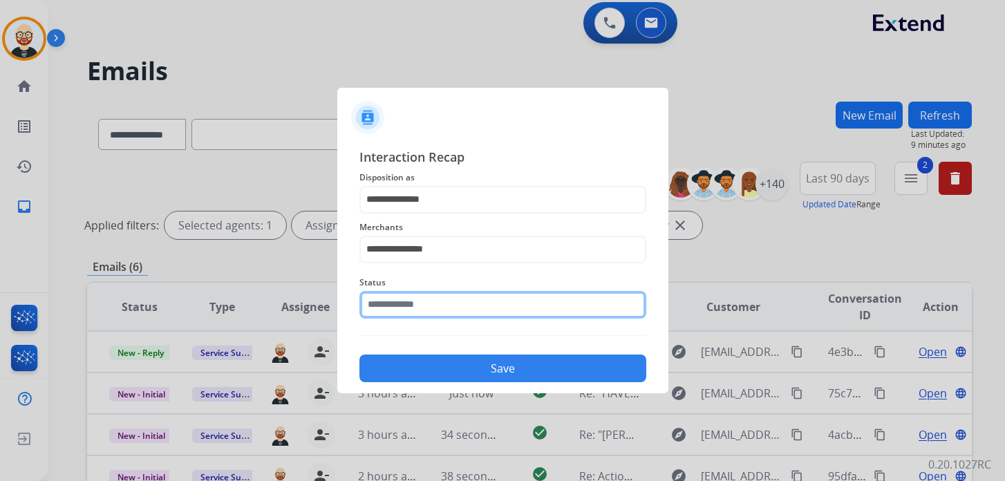
click at [427, 314] on input "text" at bounding box center [502, 305] width 287 height 28
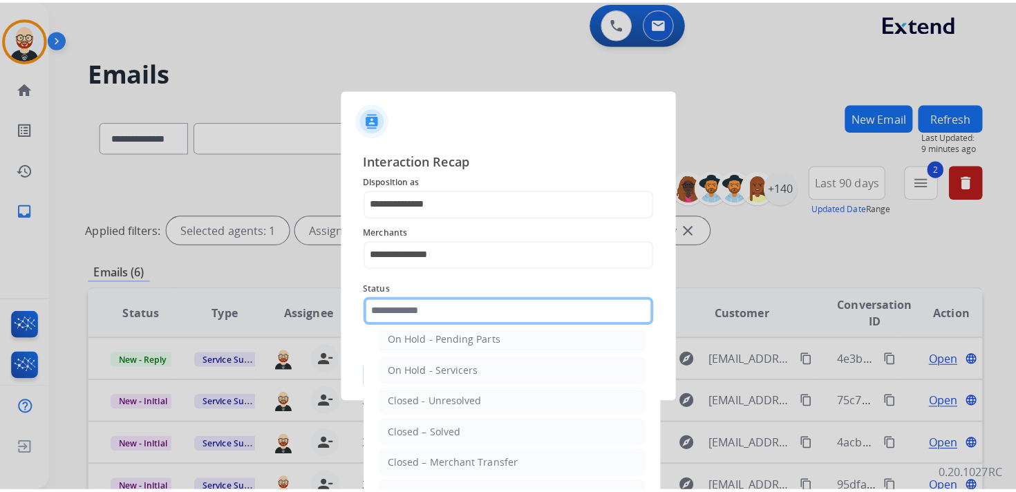
scroll to position [77, 0]
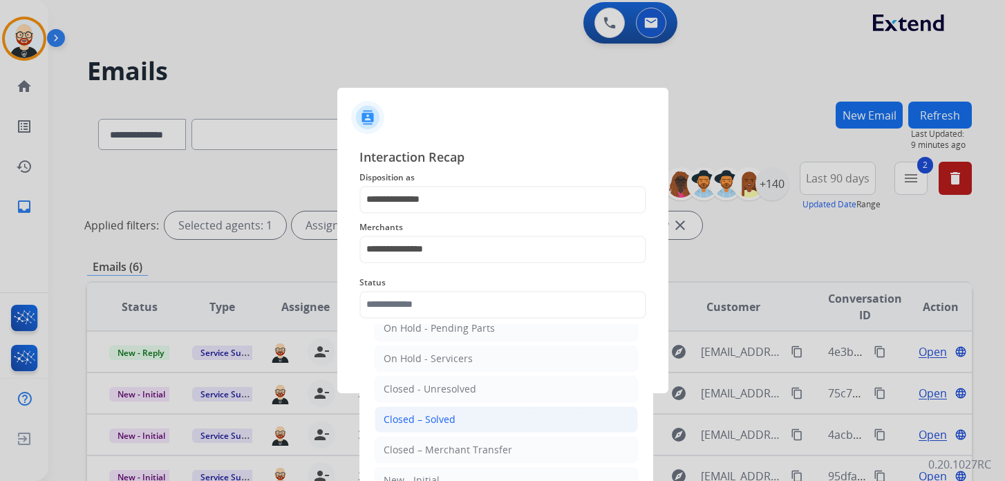
click at [426, 413] on div "Closed – Solved" at bounding box center [419, 420] width 72 height 14
type input "**********"
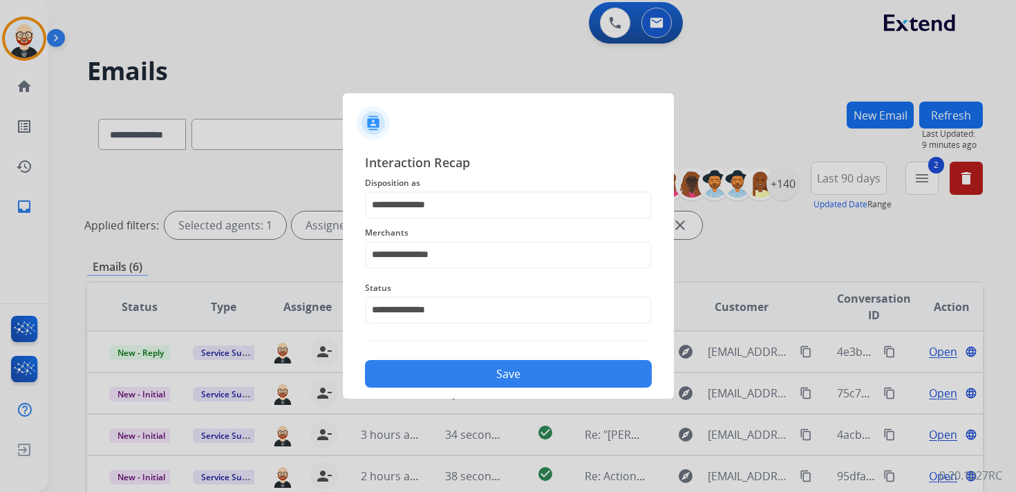
click at [421, 375] on button "Save" at bounding box center [508, 374] width 287 height 28
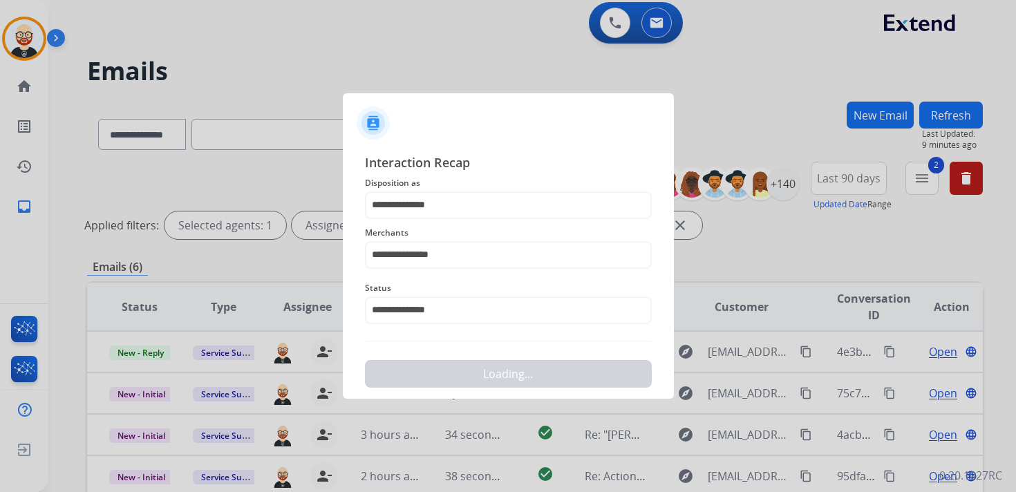
scroll to position [0, 0]
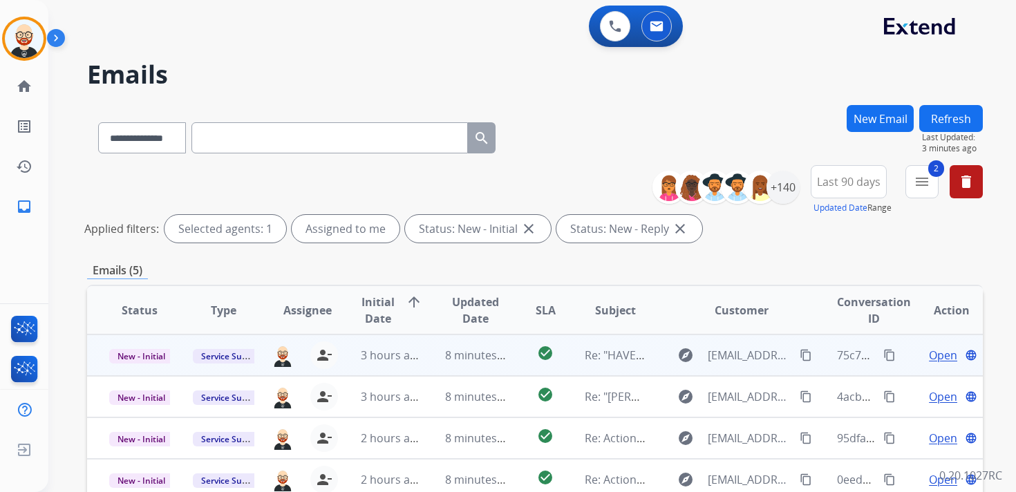
click at [937, 359] on span "Open" at bounding box center [943, 355] width 28 height 17
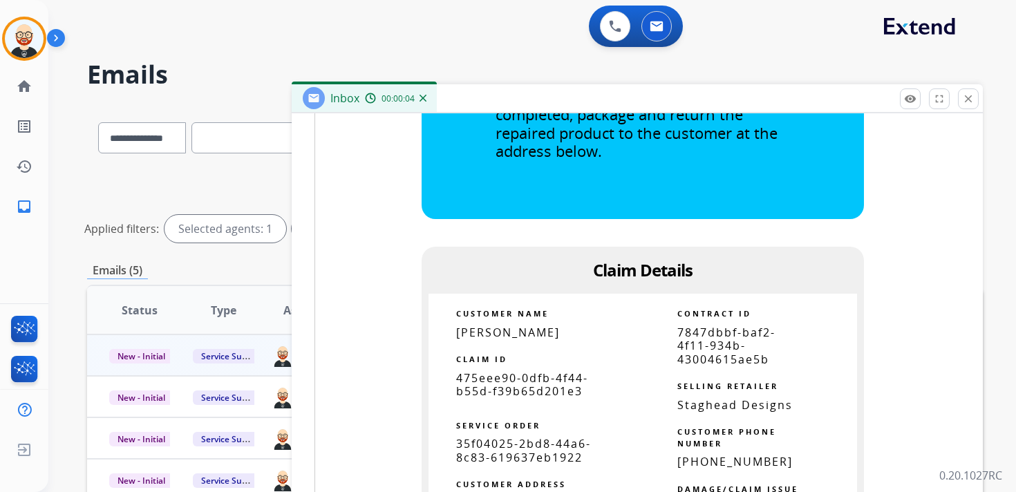
scroll to position [700, 0]
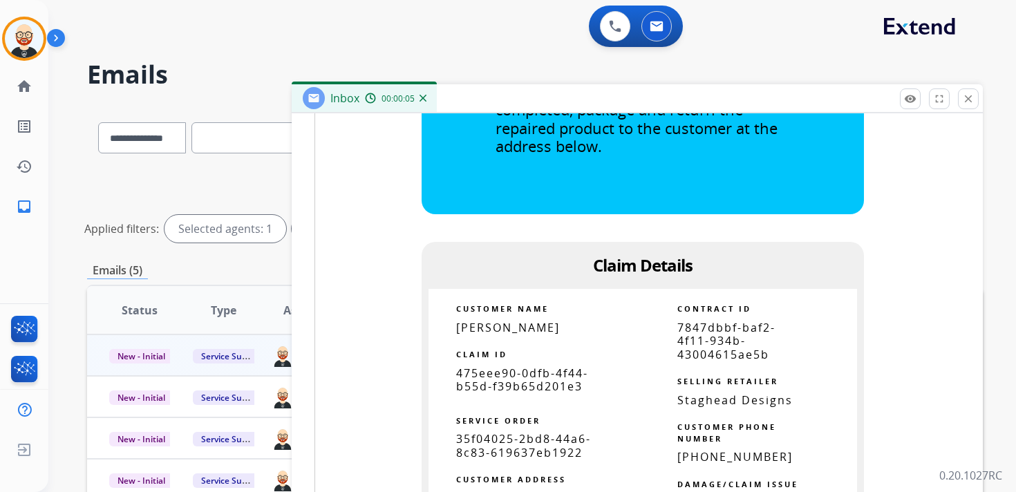
click at [518, 388] on span "475eee90-0dfb-4f44-b55d-f39b65d201e3" at bounding box center [522, 380] width 132 height 28
click at [969, 97] on mat-icon "close" at bounding box center [968, 99] width 12 height 12
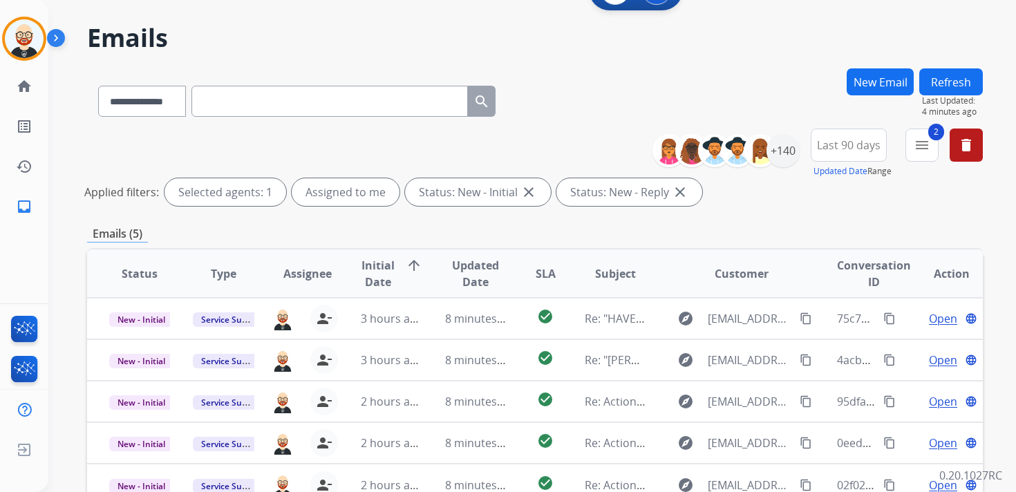
scroll to position [0, 0]
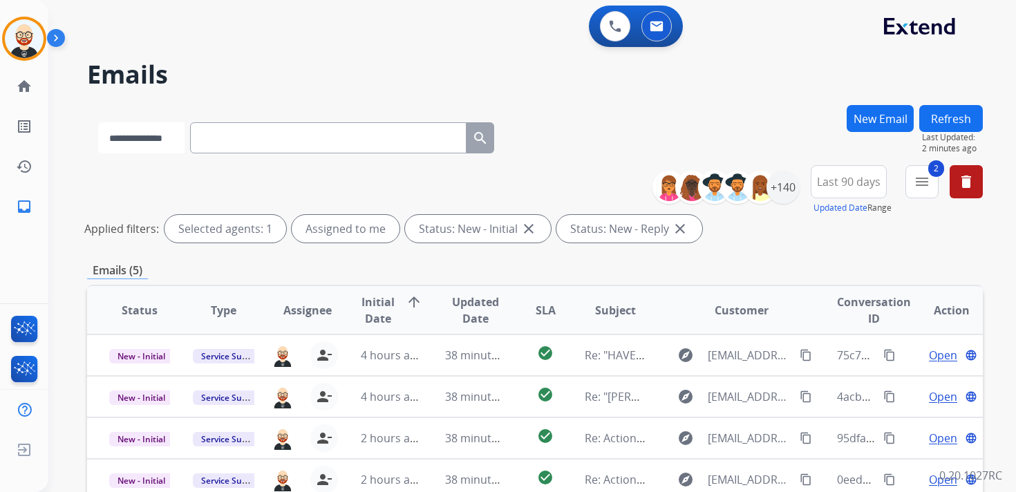
click at [168, 132] on select "**********" at bounding box center [141, 137] width 86 height 31
select select "**********"
click at [98, 122] on select "**********" at bounding box center [141, 137] width 86 height 31
click at [274, 148] on input "text" at bounding box center [329, 137] width 276 height 31
paste input "**********"
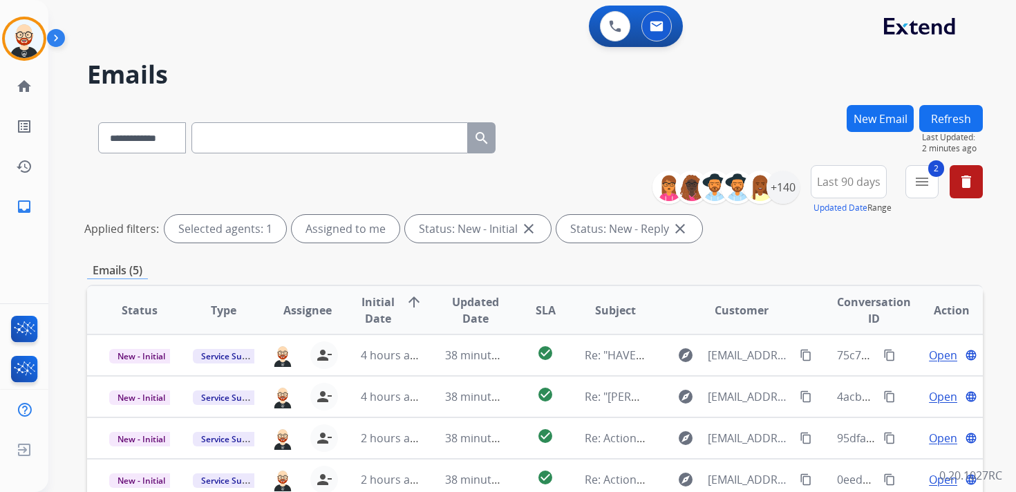
type input "**********"
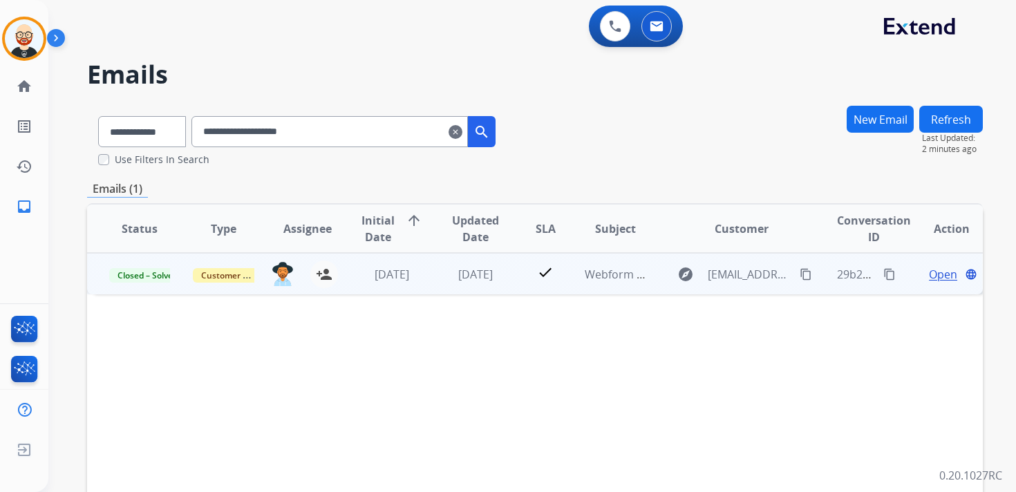
click at [930, 276] on span "Open" at bounding box center [943, 274] width 28 height 17
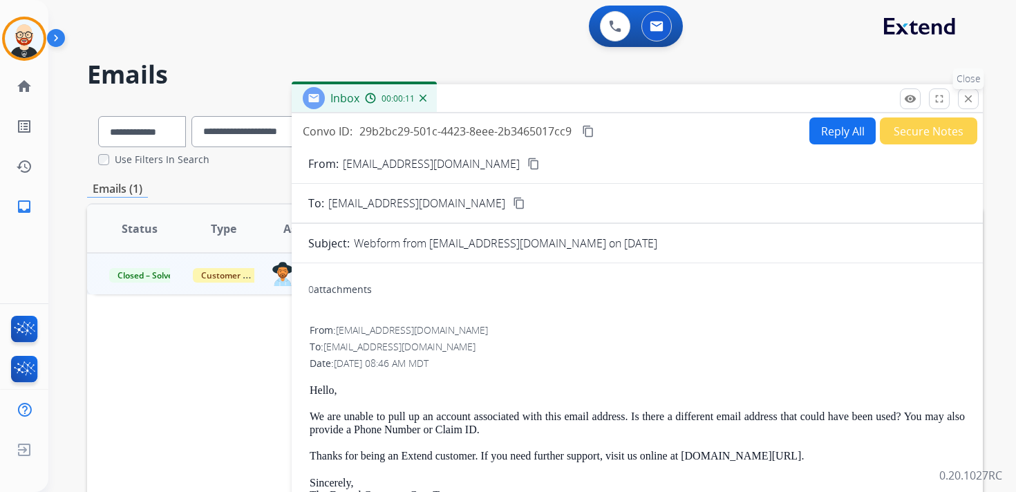
click at [967, 102] on mat-icon "close" at bounding box center [968, 99] width 12 height 12
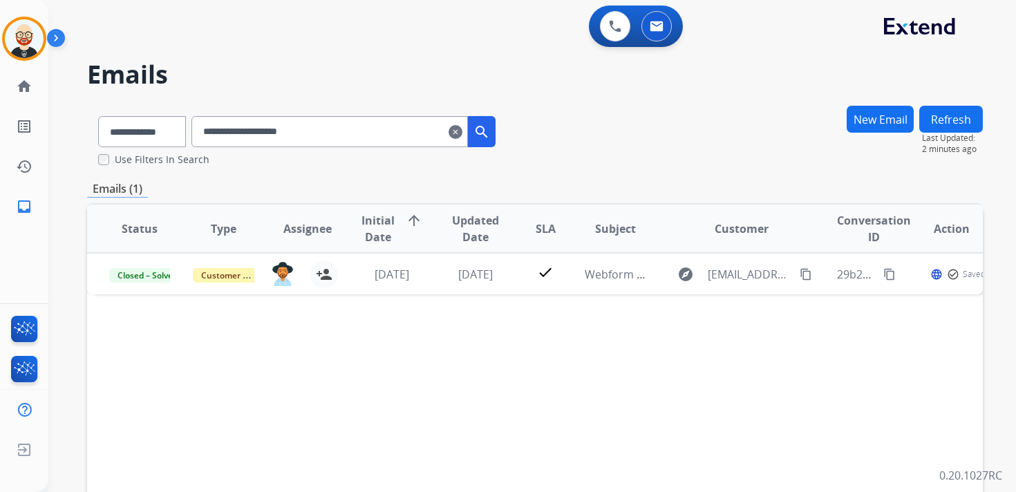
click at [462, 138] on mat-icon "clear" at bounding box center [455, 132] width 14 height 17
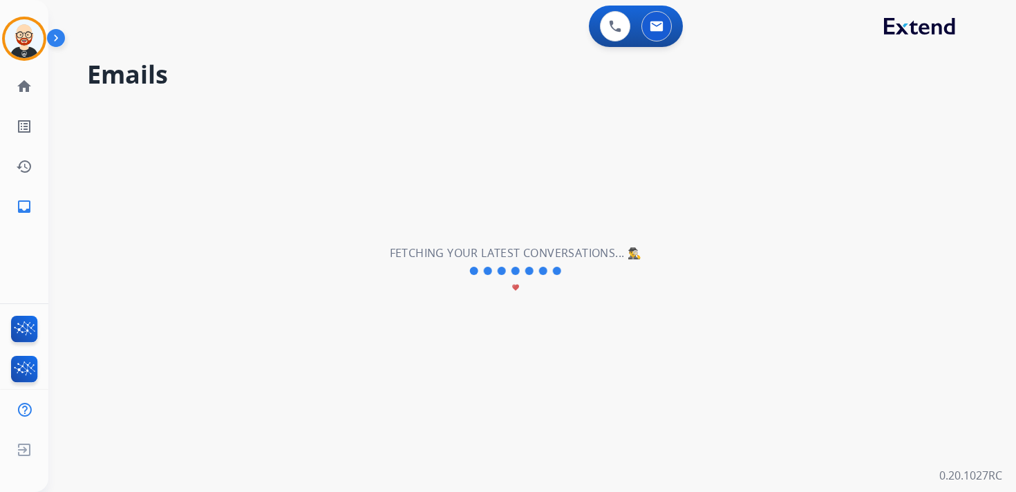
select select "**********"
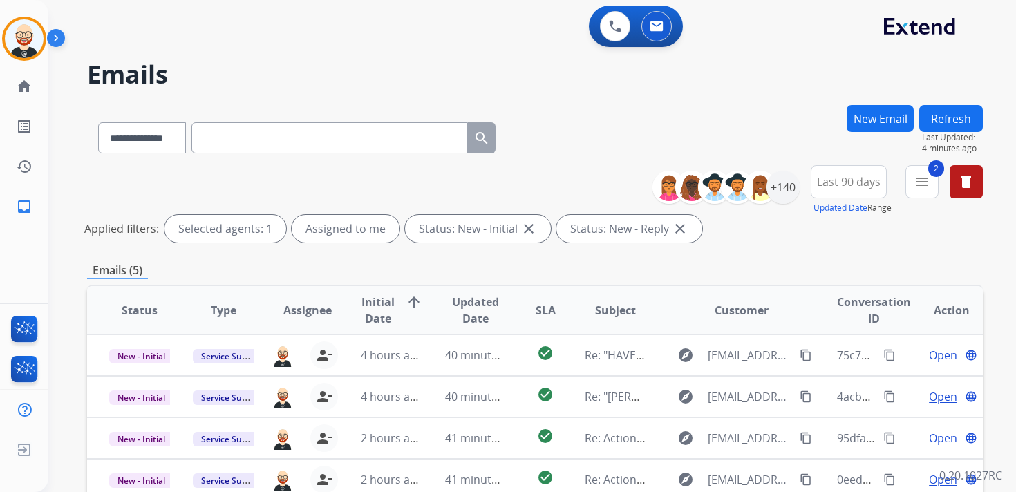
click at [226, 137] on input "text" at bounding box center [329, 137] width 276 height 31
paste input "**********"
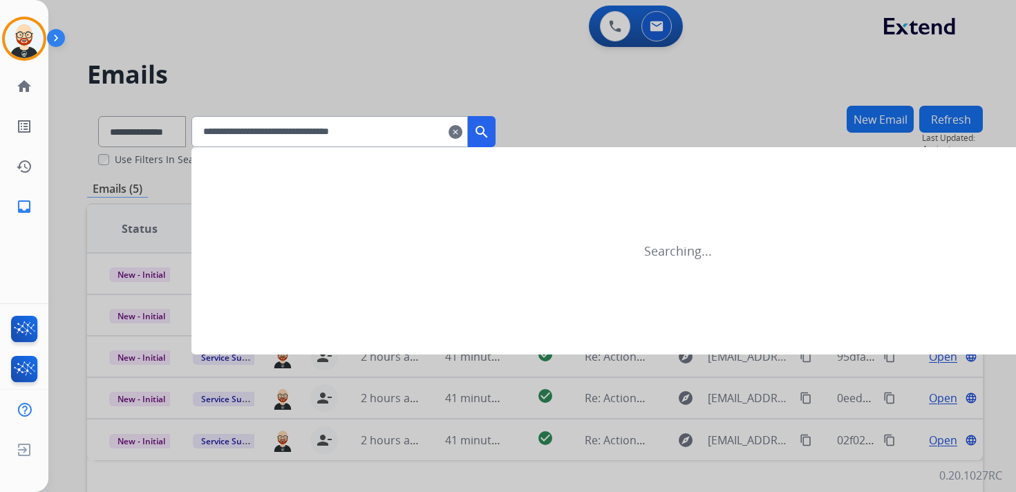
type input "**********"
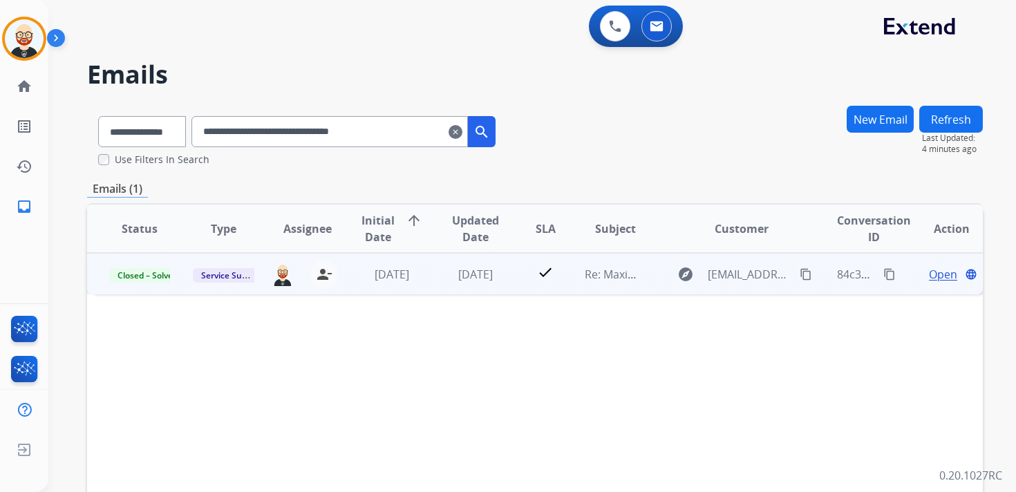
click at [942, 283] on td "Open language" at bounding box center [940, 273] width 84 height 41
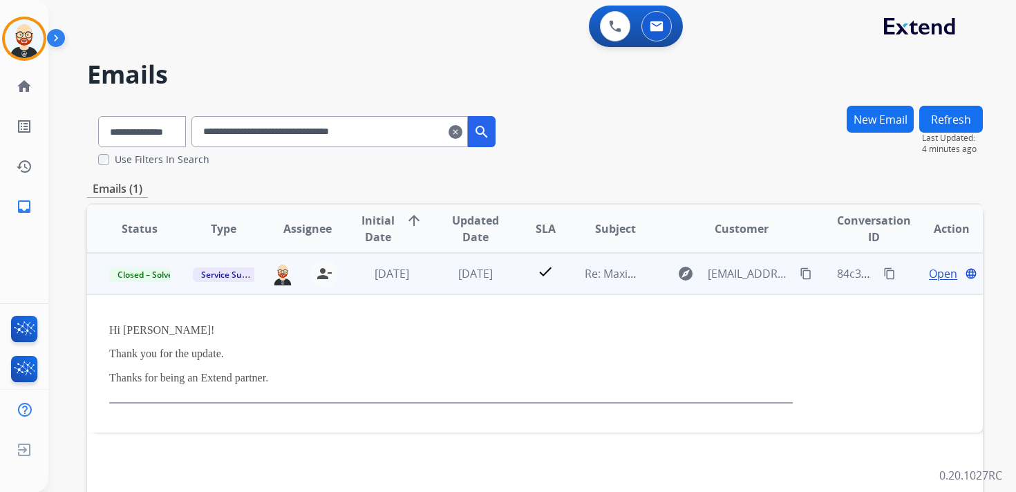
click at [930, 279] on span "Open" at bounding box center [943, 273] width 28 height 17
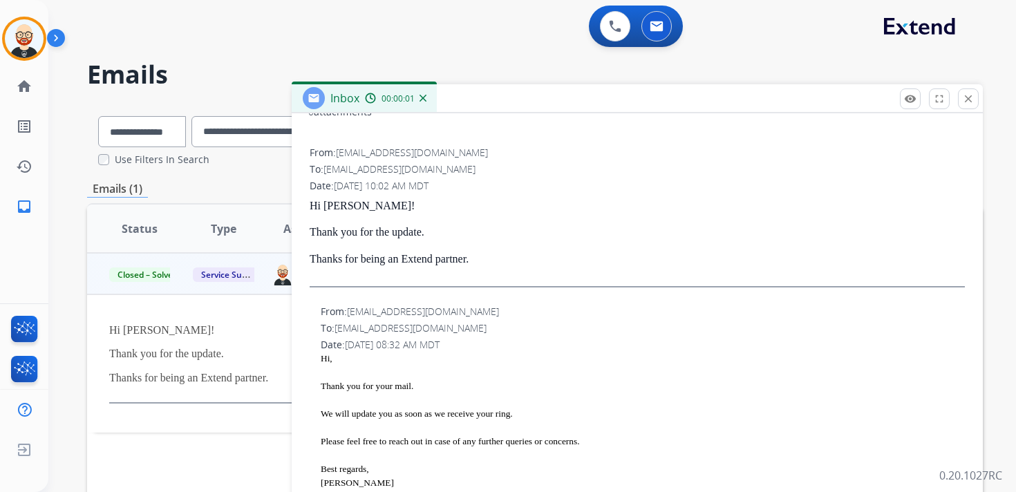
scroll to position [212, 0]
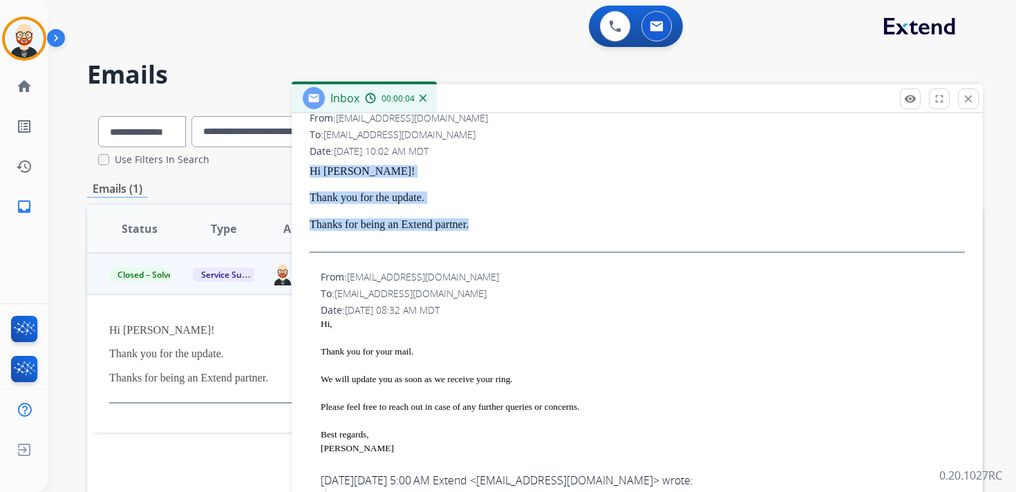
drag, startPoint x: 493, startPoint y: 228, endPoint x: 311, endPoint y: 170, distance: 190.8
click at [311, 170] on div "Hi [PERSON_NAME]! Thank you for the update. Thanks for being an Extend partner." at bounding box center [637, 209] width 655 height 88
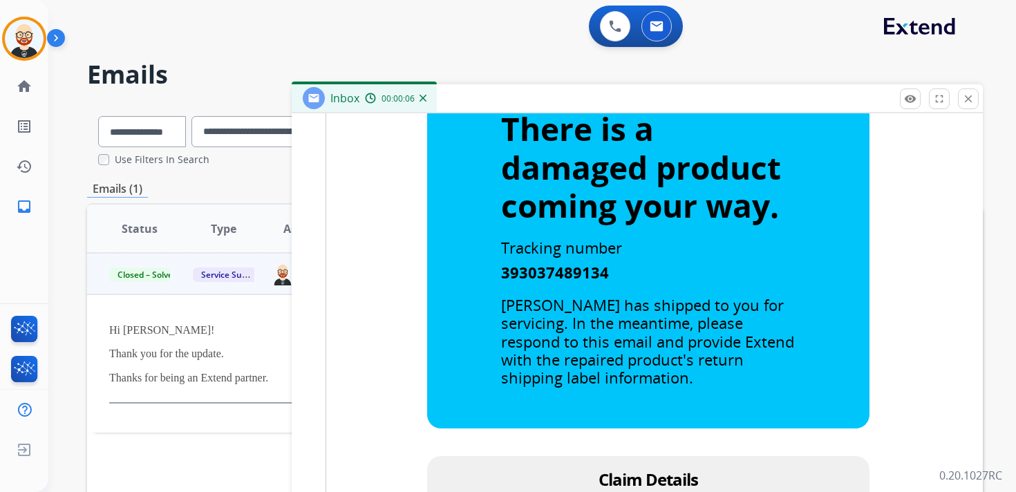
scroll to position [0, 0]
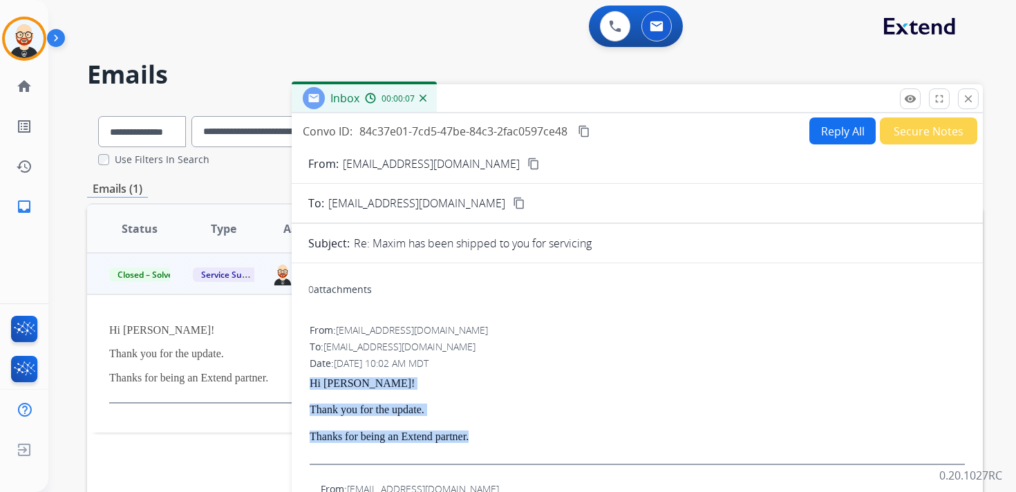
click at [824, 130] on button "Reply All" at bounding box center [842, 130] width 66 height 27
select select "**********"
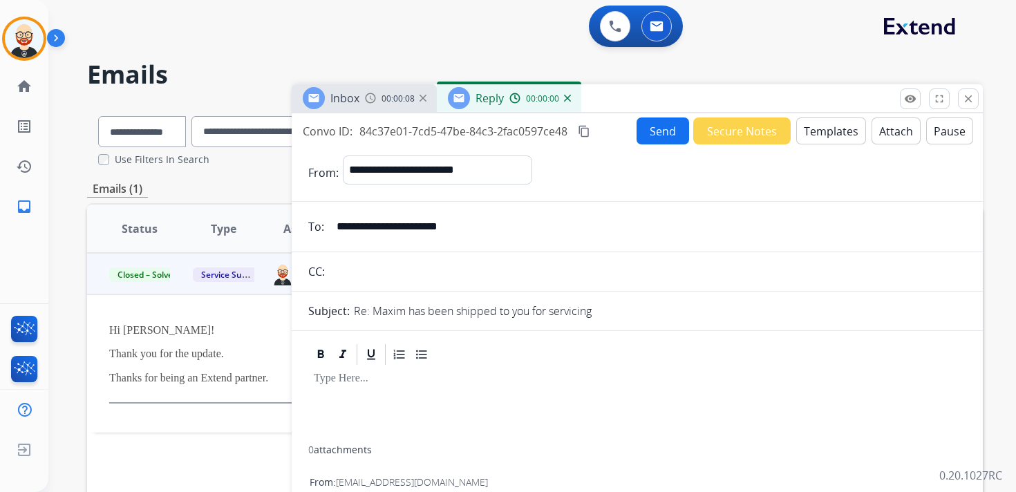
click at [409, 399] on div at bounding box center [637, 406] width 658 height 79
paste div
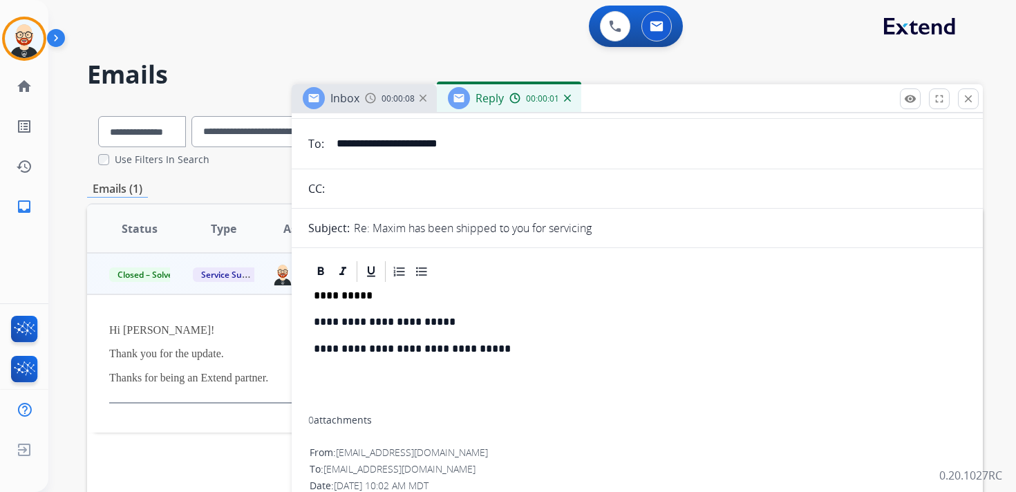
scroll to position [85, 0]
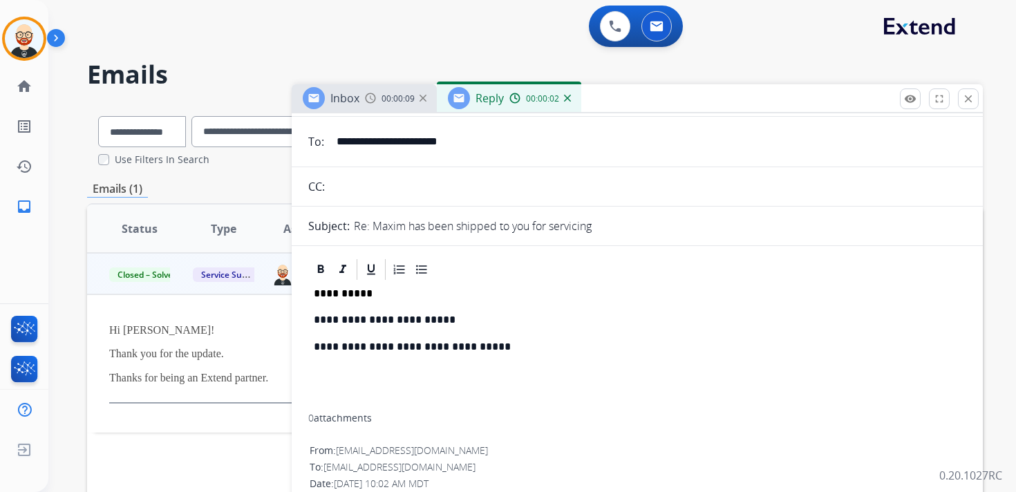
click at [388, 325] on p "**********" at bounding box center [632, 320] width 636 height 12
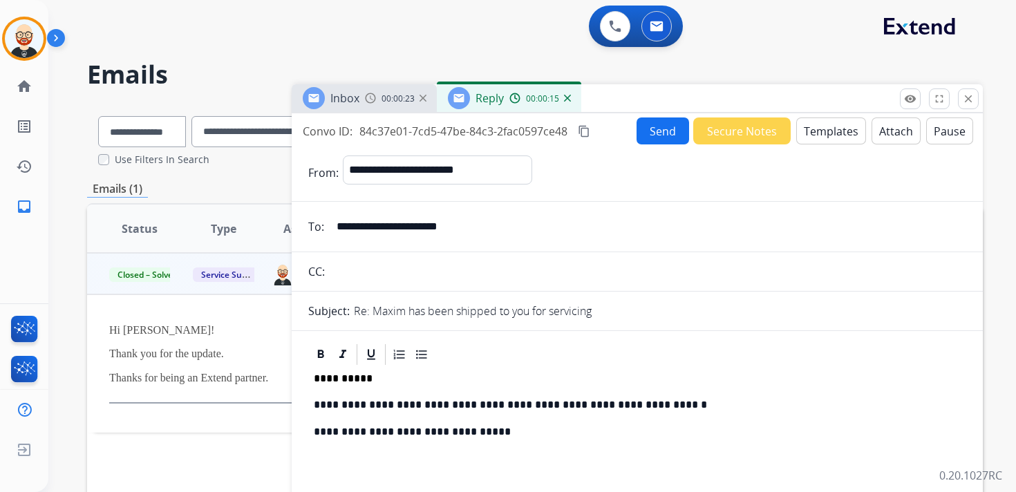
click at [588, 135] on mat-icon "content_copy" at bounding box center [584, 131] width 12 height 12
click at [656, 141] on button "Send" at bounding box center [662, 130] width 53 height 27
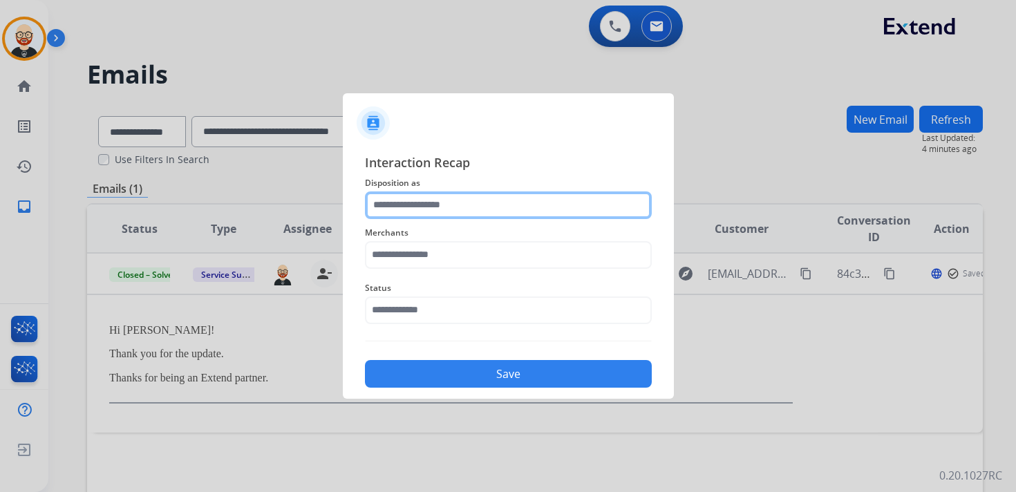
click at [426, 207] on input "text" at bounding box center [508, 205] width 287 height 28
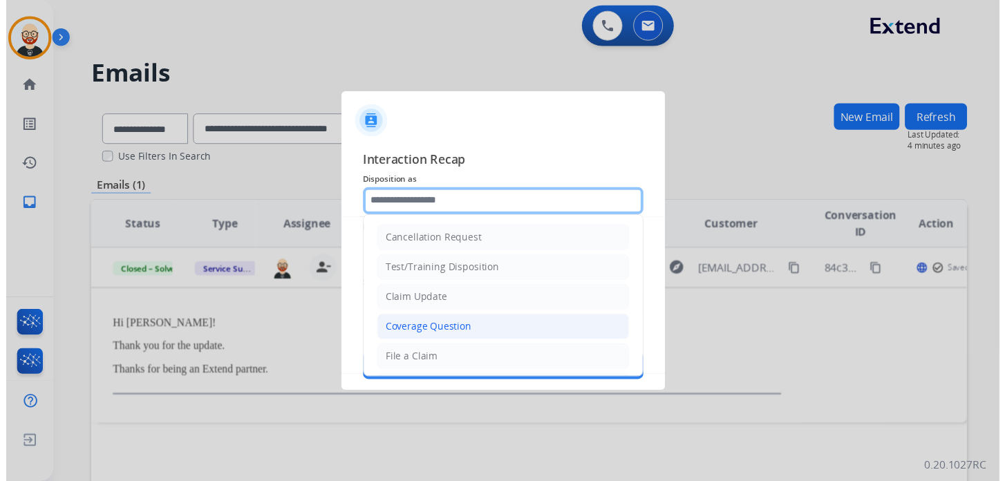
scroll to position [207, 0]
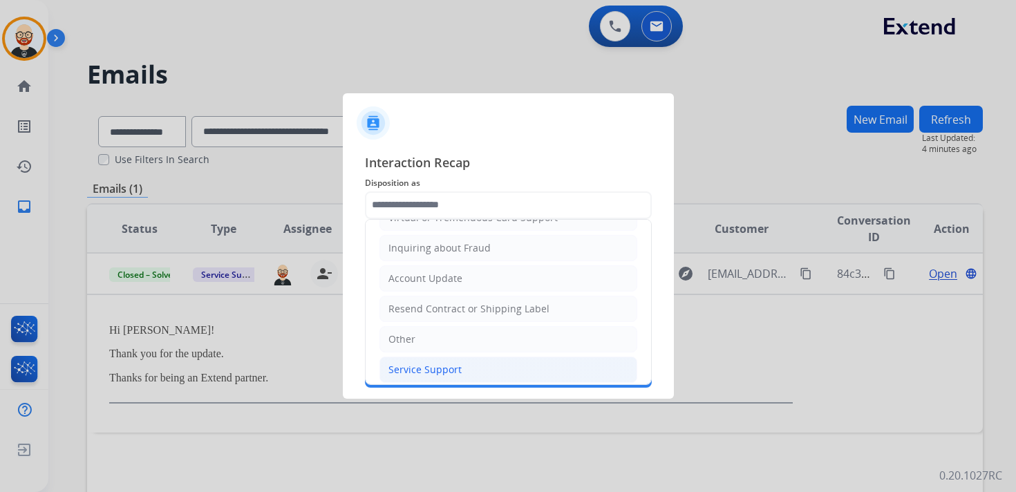
click at [449, 363] on div "Service Support" at bounding box center [424, 370] width 73 height 14
type input "**********"
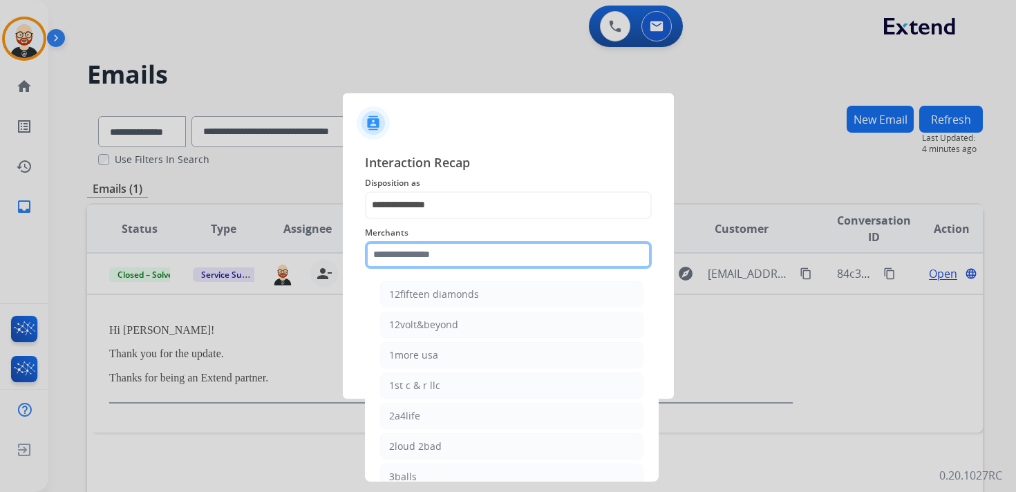
click at [437, 258] on input "text" at bounding box center [508, 255] width 287 height 28
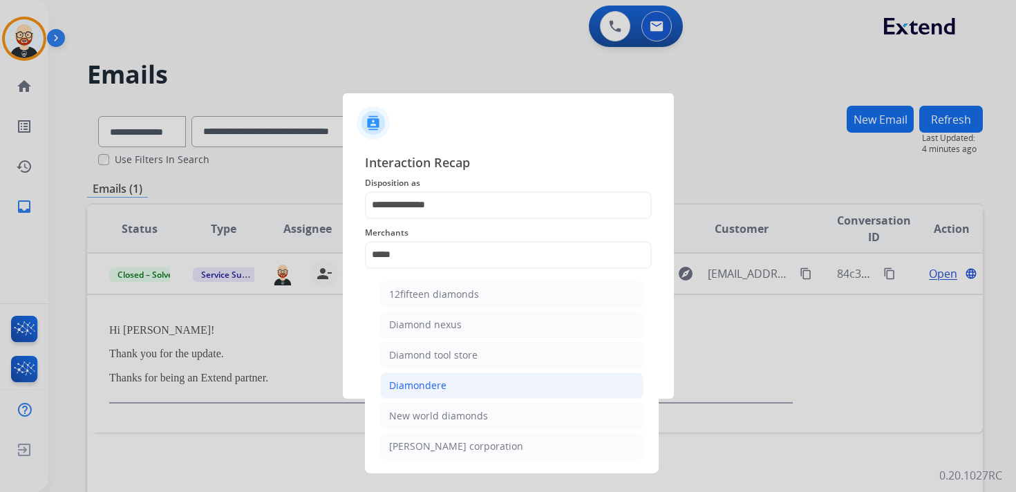
click at [428, 386] on div "Diamondere" at bounding box center [417, 386] width 57 height 14
type input "**********"
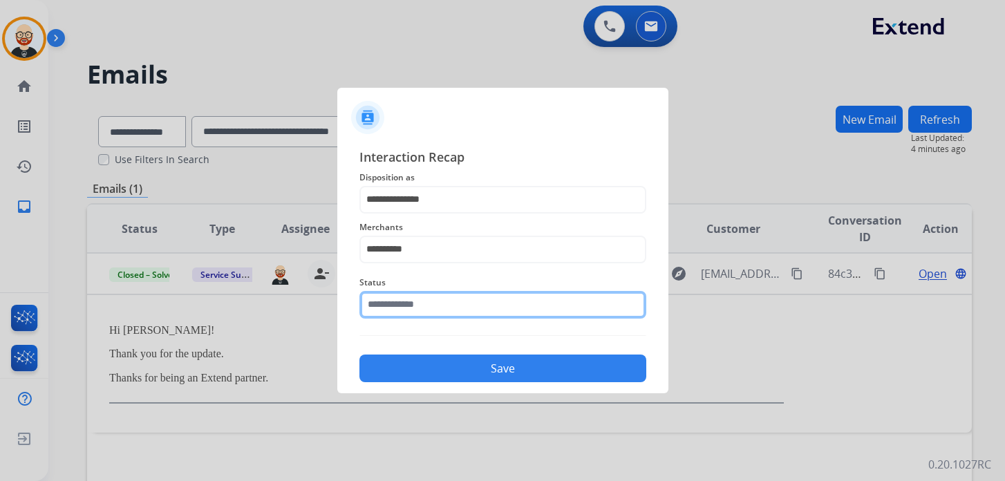
click at [424, 310] on input "text" at bounding box center [502, 305] width 287 height 28
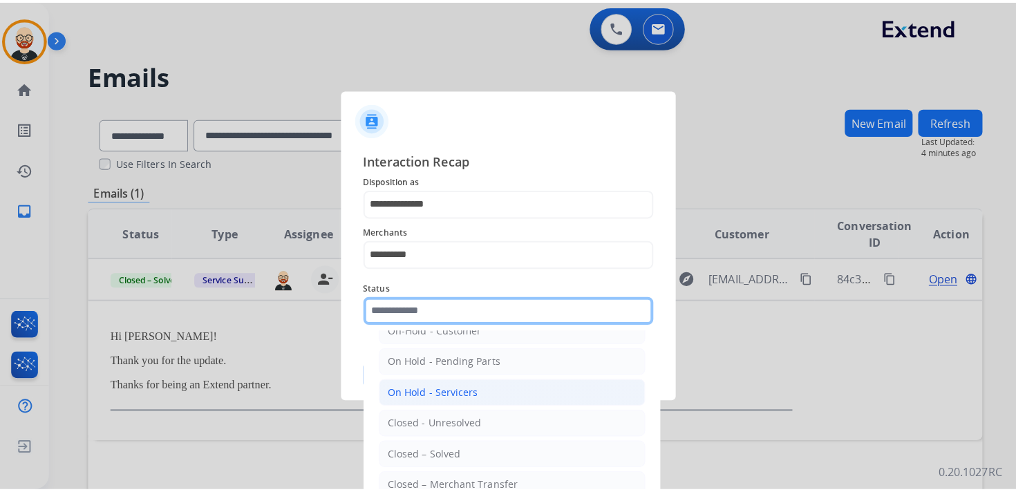
scroll to position [0, 0]
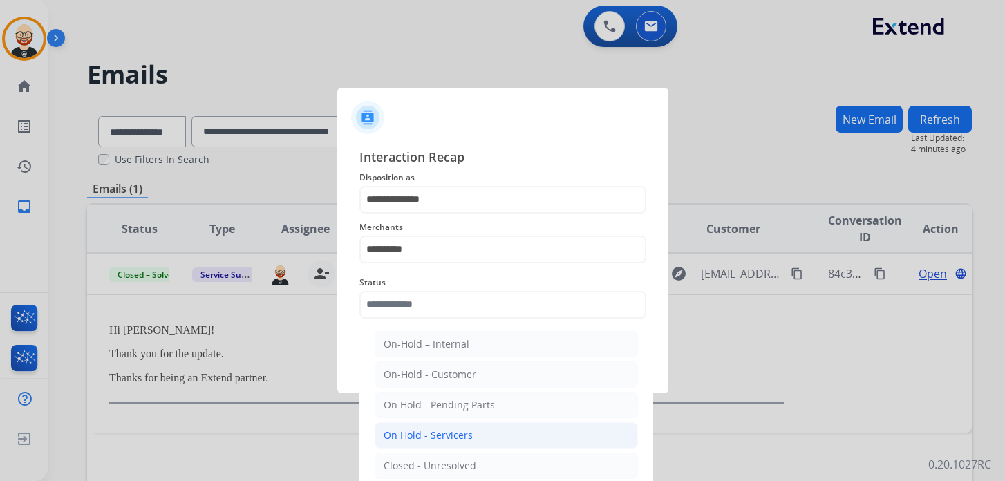
click at [474, 430] on li "On Hold - Servicers" at bounding box center [506, 435] width 263 height 26
type input "**********"
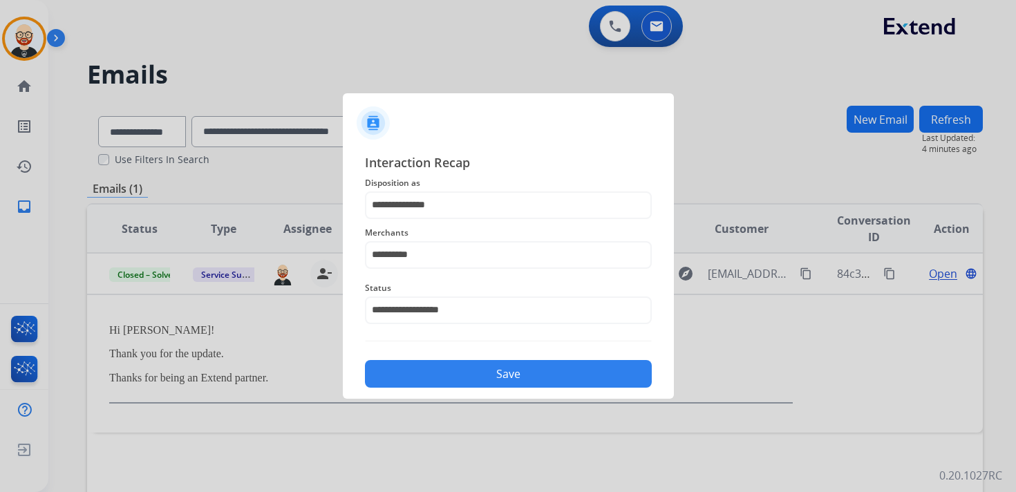
click at [451, 372] on button "Save" at bounding box center [508, 374] width 287 height 28
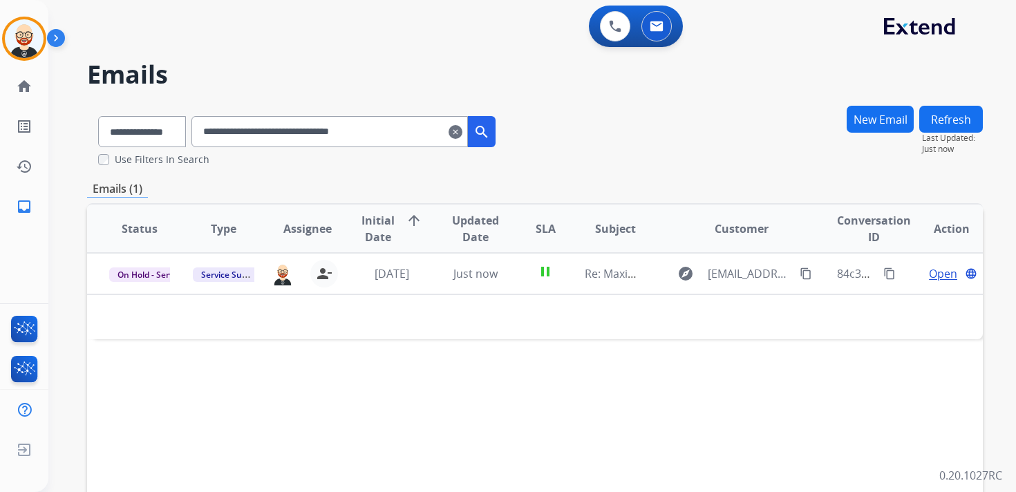
click at [462, 128] on mat-icon "clear" at bounding box center [455, 132] width 14 height 17
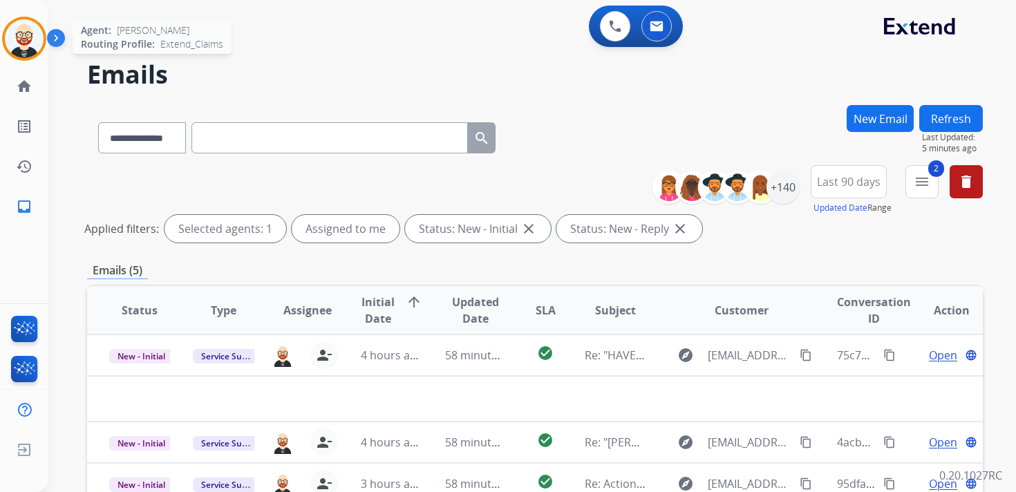
click at [17, 47] on img at bounding box center [24, 38] width 39 height 39
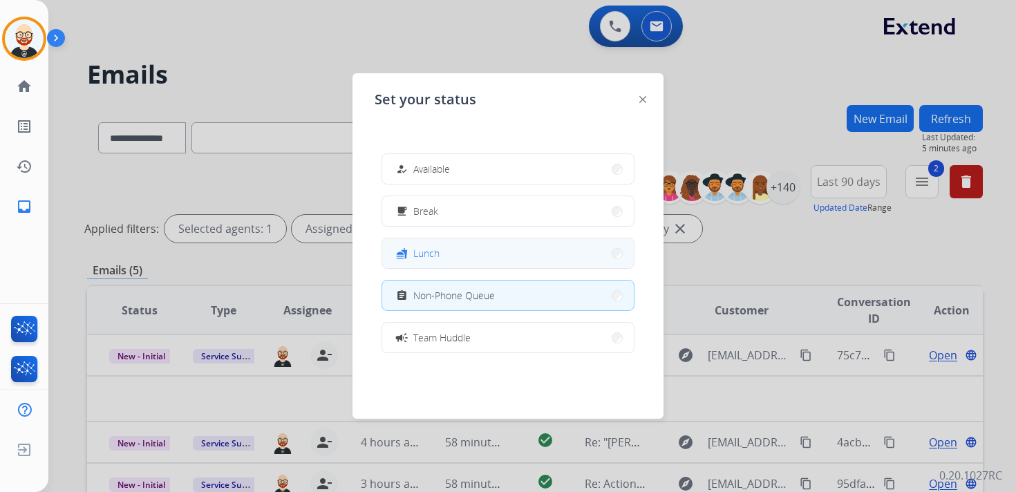
scroll to position [218, 0]
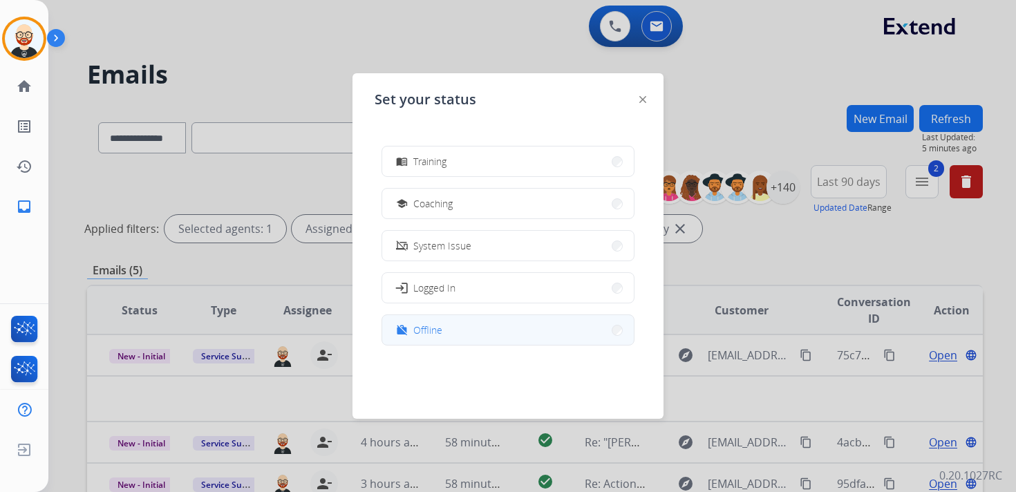
click at [453, 329] on button "work_off Offline" at bounding box center [508, 330] width 252 height 30
